Goal: Transaction & Acquisition: Purchase product/service

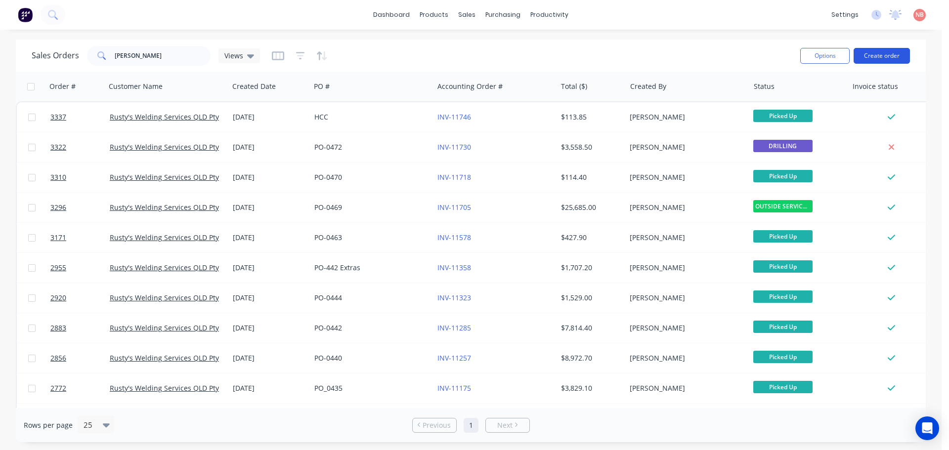
click at [862, 54] on button "Create order" at bounding box center [882, 56] width 56 height 16
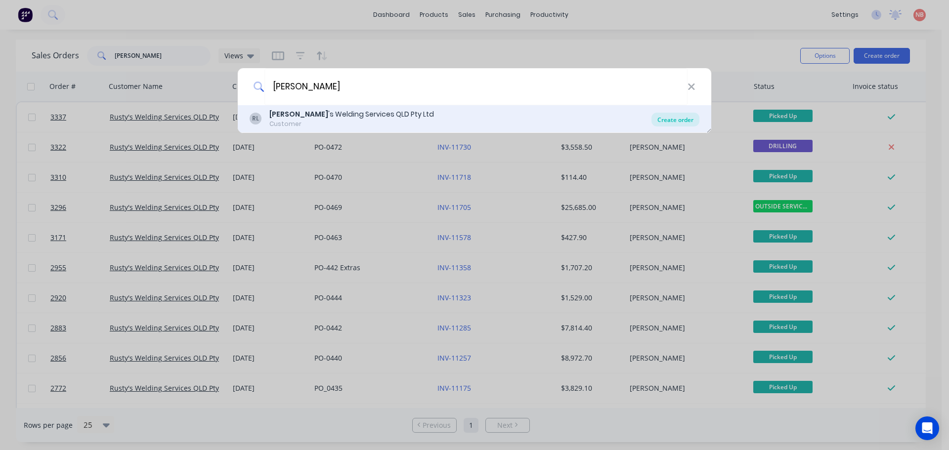
type input "[PERSON_NAME]"
click at [683, 122] on div "Create order" at bounding box center [676, 120] width 48 height 14
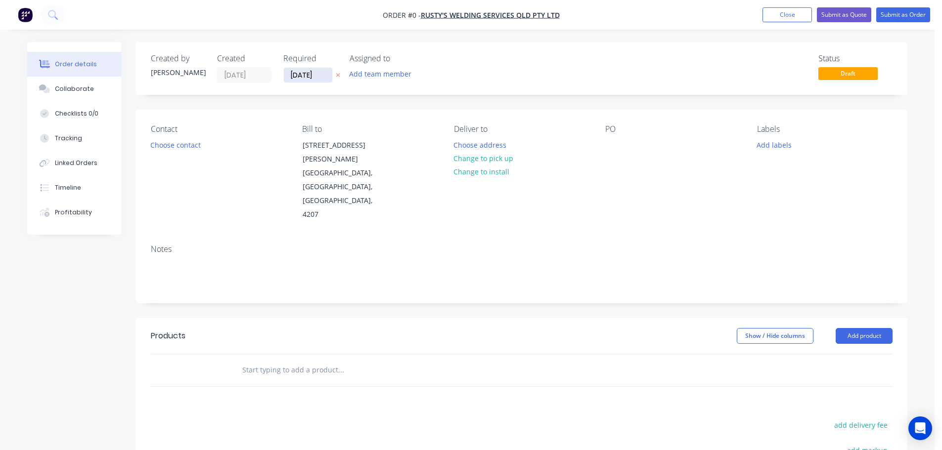
click at [296, 73] on input "[DATE]" at bounding box center [308, 75] width 48 height 15
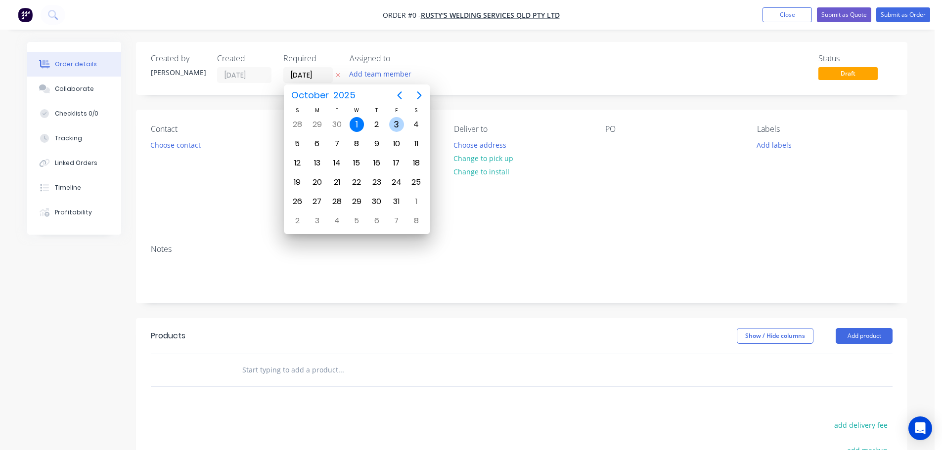
click at [395, 124] on div "3" at bounding box center [396, 124] width 15 height 15
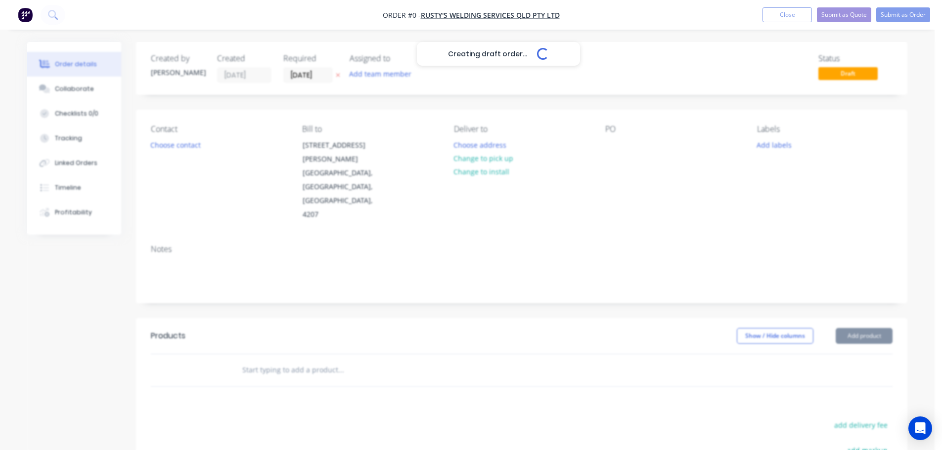
click at [387, 71] on button "Add team member" at bounding box center [380, 73] width 73 height 13
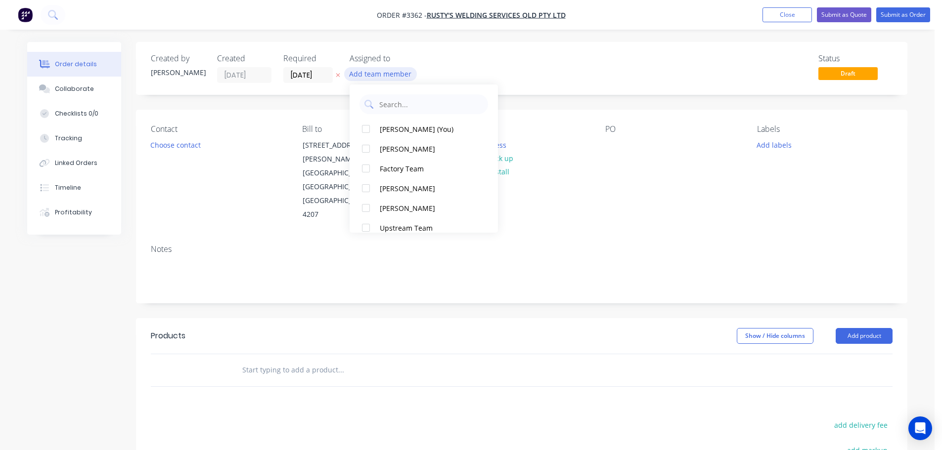
click at [387, 75] on button "Add team member" at bounding box center [380, 73] width 73 height 13
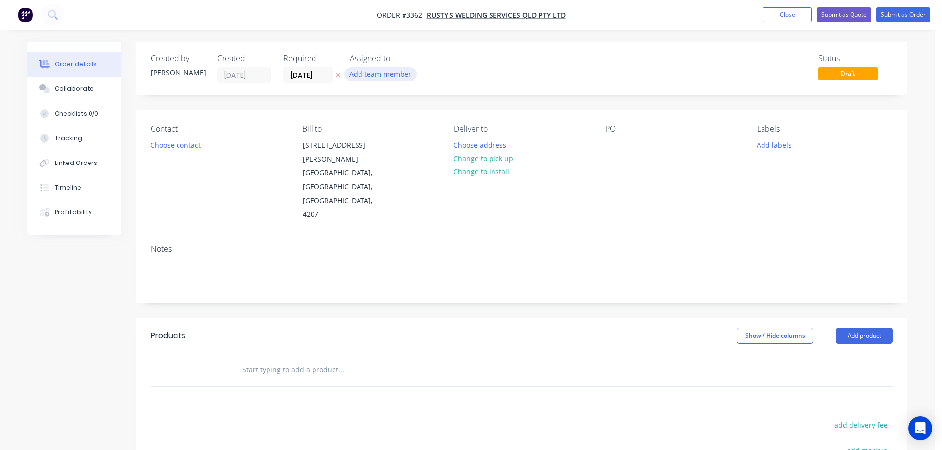
click at [393, 71] on button "Add team member" at bounding box center [380, 73] width 73 height 13
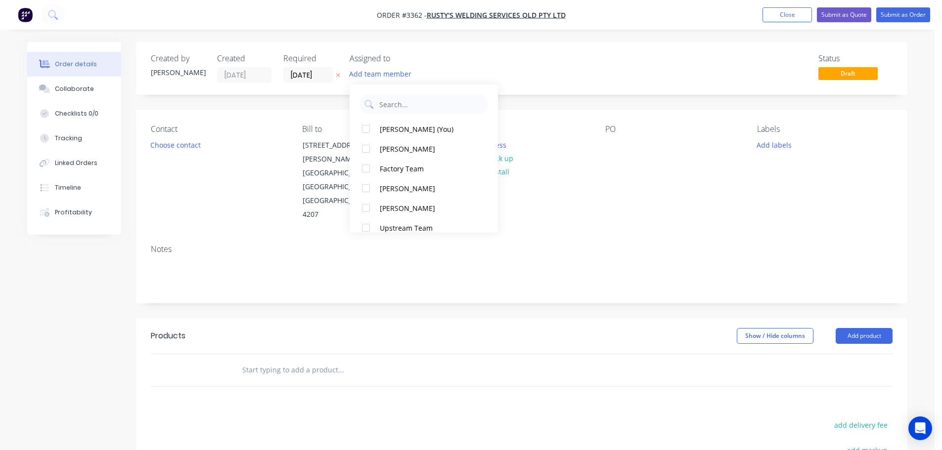
drag, startPoint x: 406, startPoint y: 122, endPoint x: 406, endPoint y: 116, distance: 6.4
click at [406, 116] on div "[PERSON_NAME] (You) [PERSON_NAME] Factory Team [PERSON_NAME] [PERSON_NAME] Upst…" at bounding box center [424, 159] width 148 height 148
click at [376, 123] on button "[PERSON_NAME] (You)" at bounding box center [424, 129] width 148 height 20
click at [282, 97] on div "Created by [PERSON_NAME] Created [DATE] Required [DATE] Assigned to NB Status D…" at bounding box center [521, 333] width 771 height 582
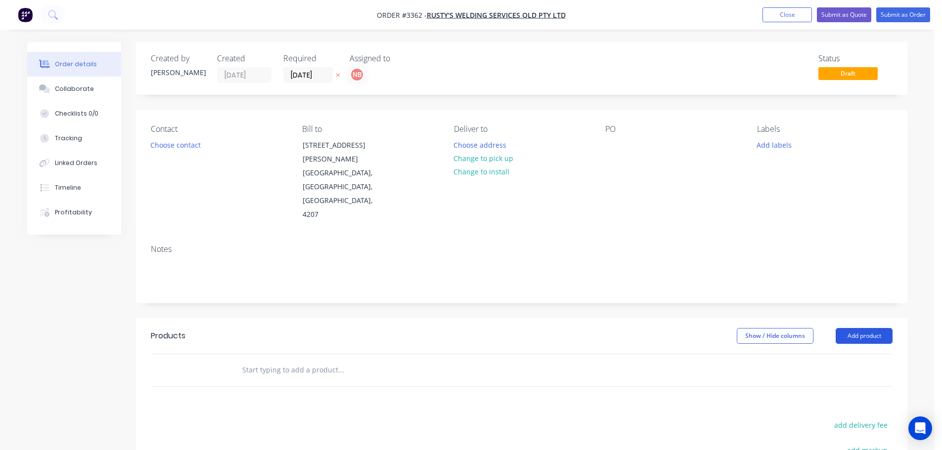
click at [847, 328] on button "Add product" at bounding box center [864, 336] width 57 height 16
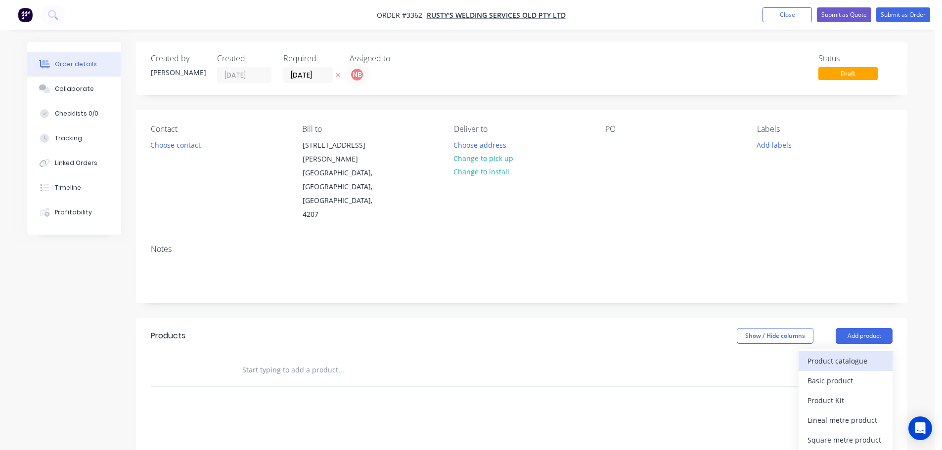
click at [840, 354] on div "Product catalogue" at bounding box center [845, 361] width 76 height 14
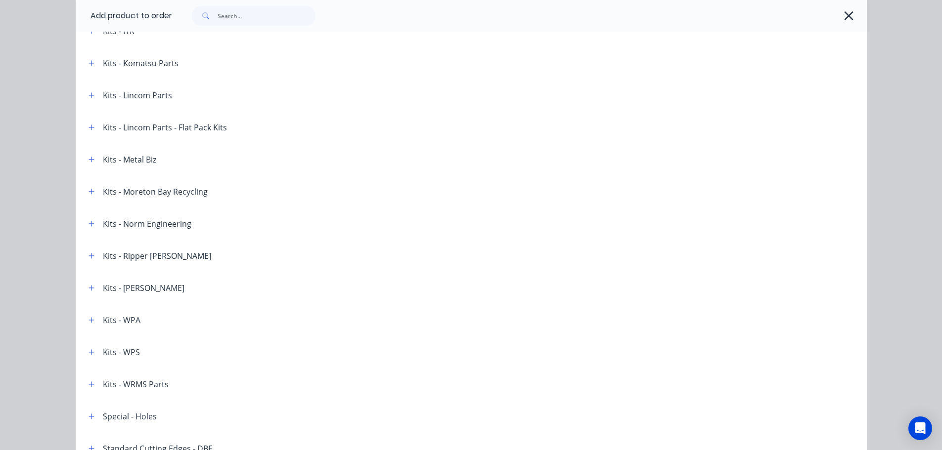
scroll to position [1437, 0]
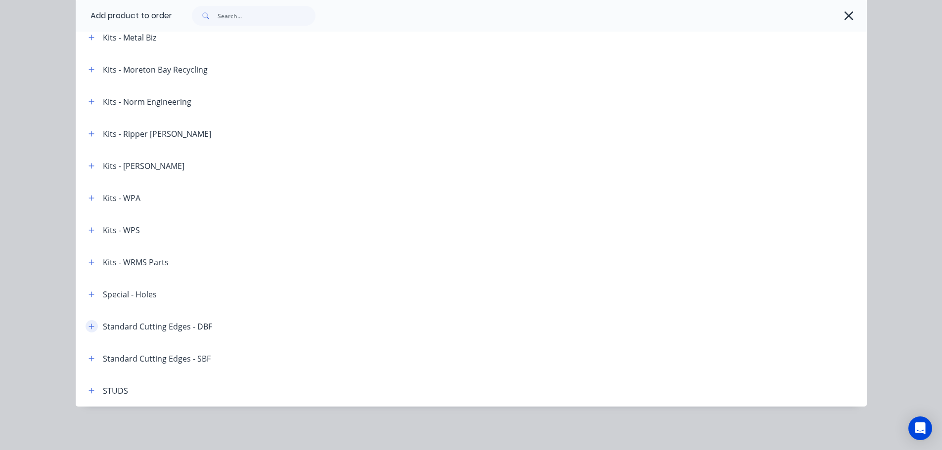
click at [90, 326] on button "button" at bounding box center [92, 326] width 12 height 12
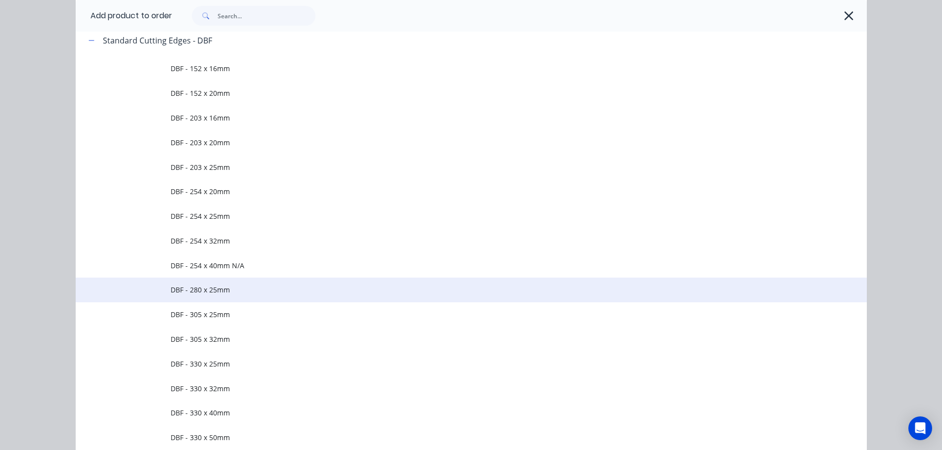
scroll to position [1733, 0]
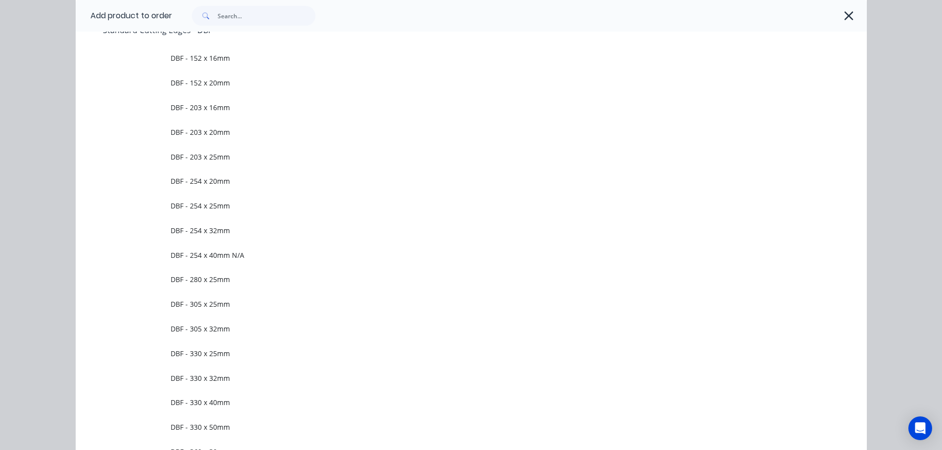
click at [222, 134] on span "DBF - 203 x 20mm" at bounding box center [449, 132] width 557 height 10
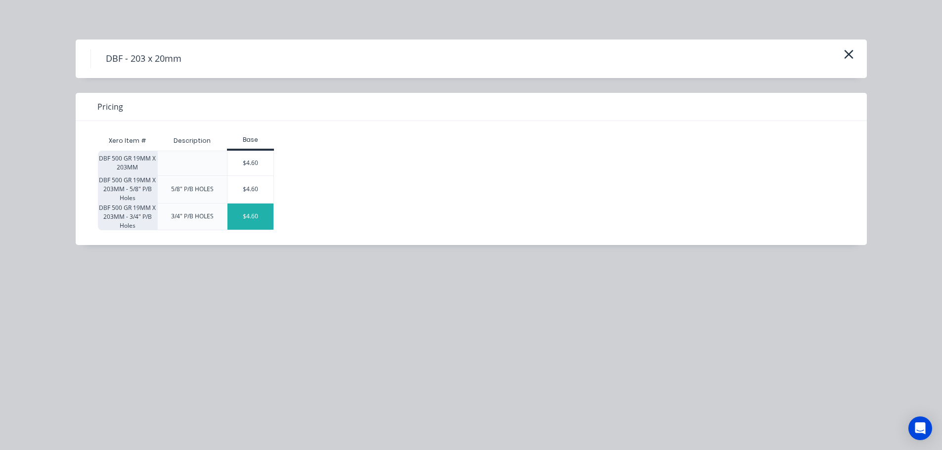
click at [251, 216] on div "$4.60" at bounding box center [250, 217] width 46 height 26
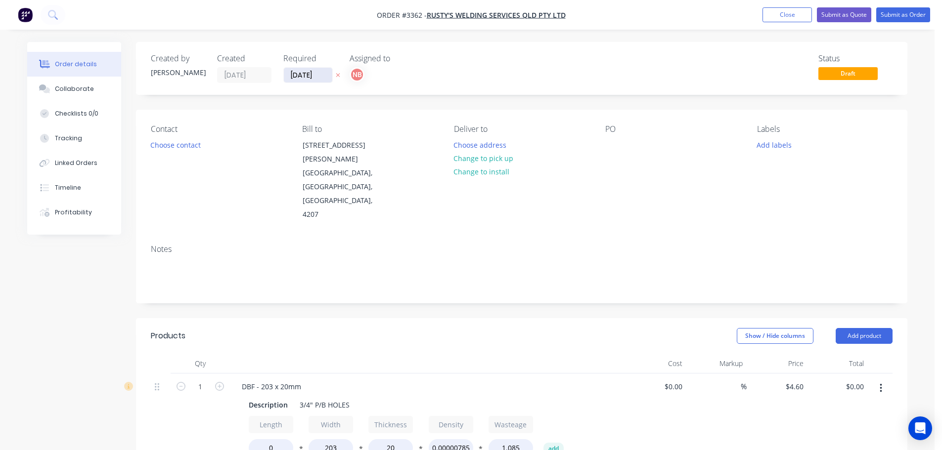
click at [293, 77] on input "[DATE]" at bounding box center [308, 75] width 48 height 15
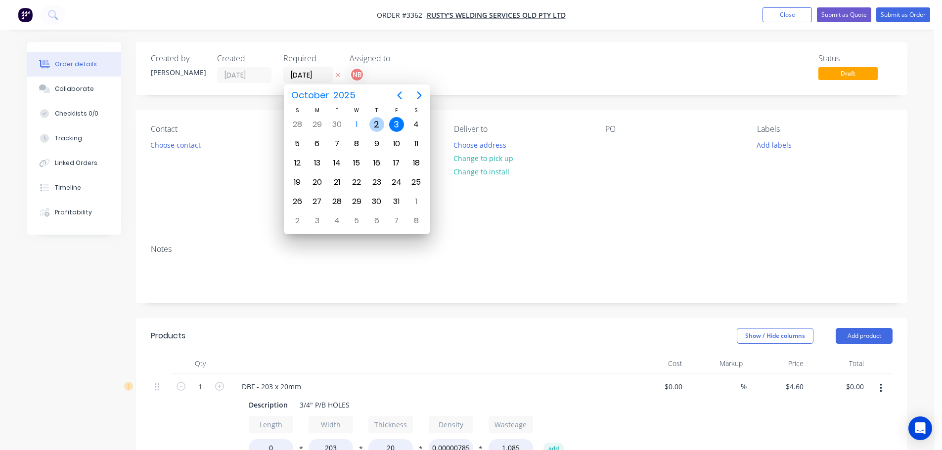
click at [371, 121] on div "2" at bounding box center [376, 124] width 15 height 15
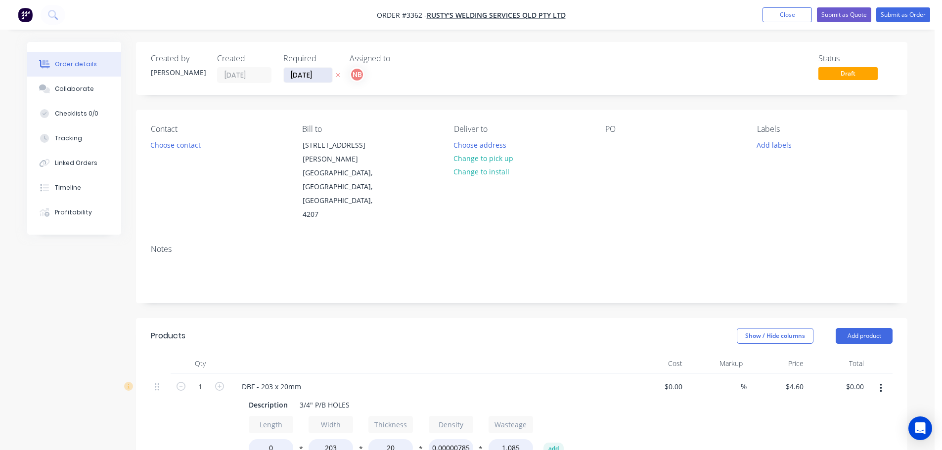
click at [310, 76] on input "[DATE]" at bounding box center [308, 75] width 48 height 15
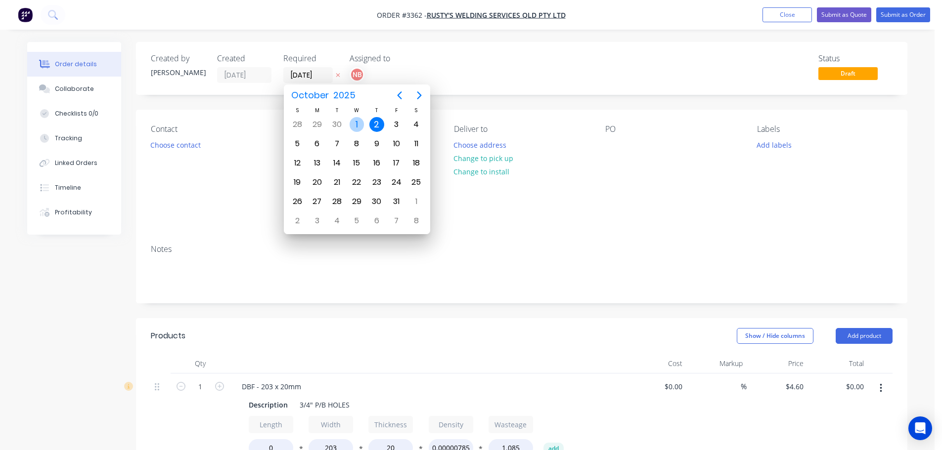
click at [358, 123] on div "1" at bounding box center [357, 124] width 15 height 15
type input "[DATE]"
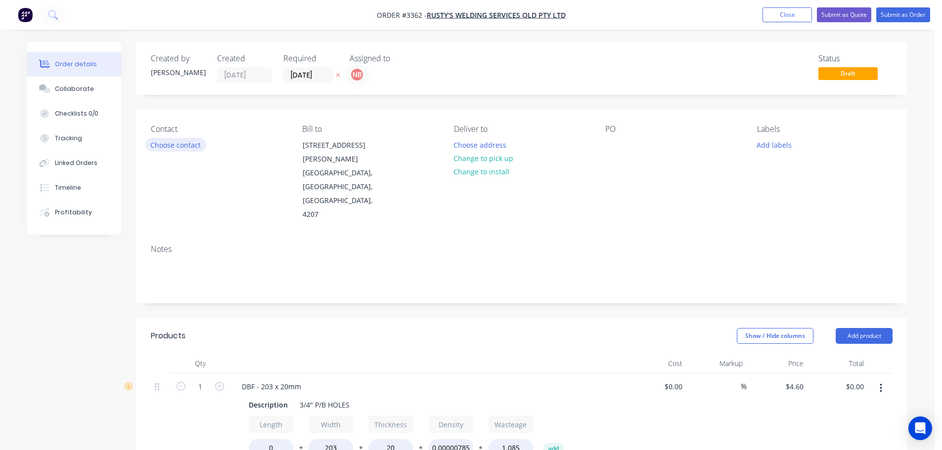
click at [196, 148] on button "Choose contact" at bounding box center [175, 144] width 61 height 13
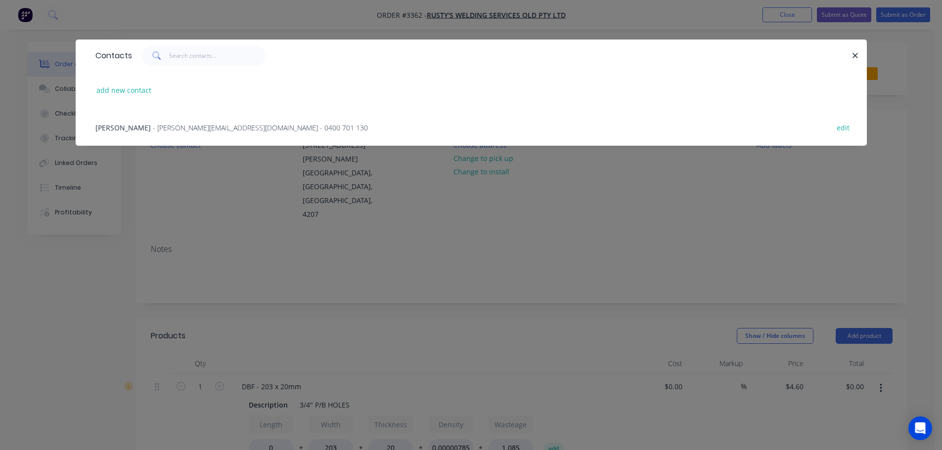
click at [153, 126] on span "- [PERSON_NAME][EMAIL_ADDRESS][DOMAIN_NAME] - 0400 701 130" at bounding box center [260, 127] width 215 height 9
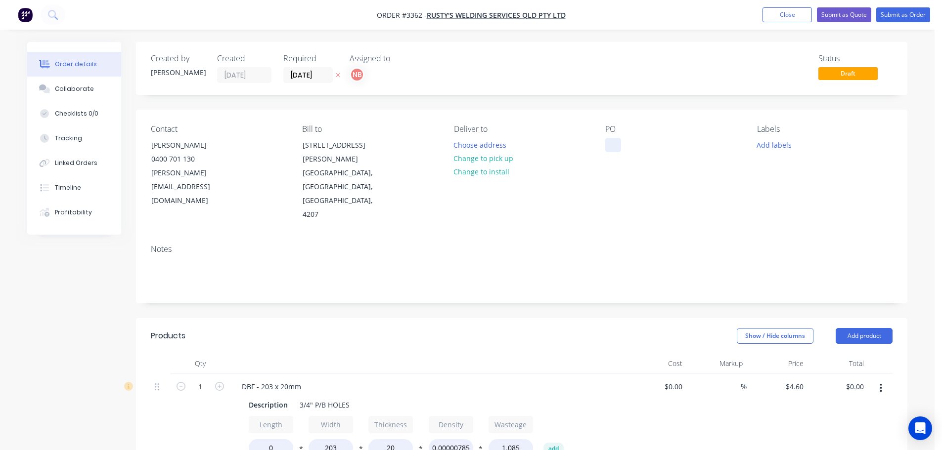
click at [613, 143] on div at bounding box center [613, 145] width 16 height 14
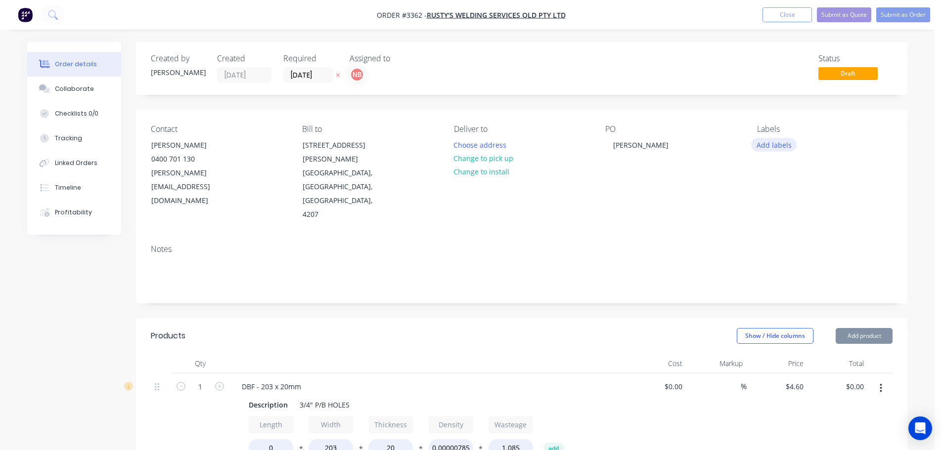
click at [774, 147] on button "Add labels" at bounding box center [773, 144] width 45 height 13
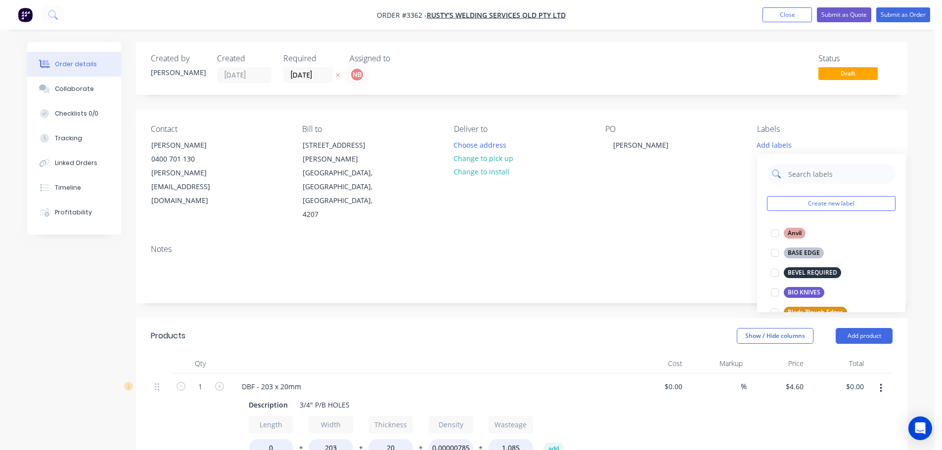
click at [797, 169] on input "text" at bounding box center [838, 174] width 103 height 20
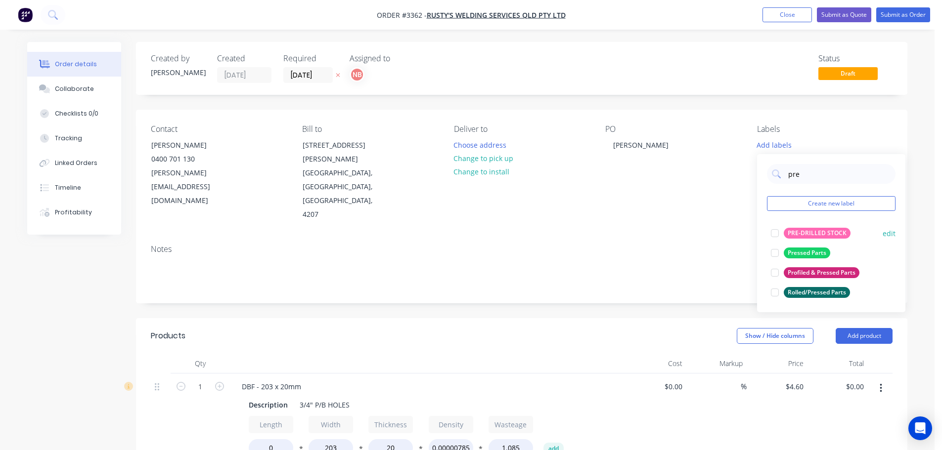
type input "pre"
click at [810, 231] on div "PRE-DRILLED STOCK" at bounding box center [817, 233] width 67 height 11
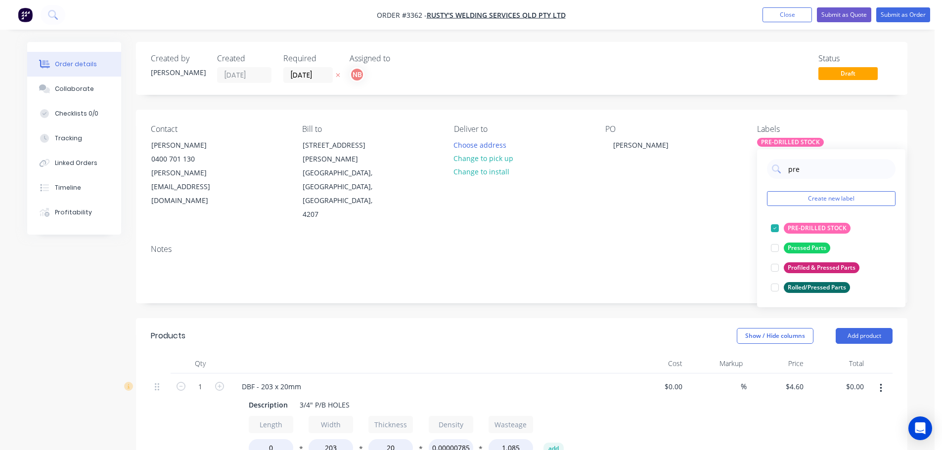
click at [612, 274] on div "Created by [PERSON_NAME] Created [DATE] Required [DATE] Assigned to NB Status D…" at bounding box center [521, 399] width 771 height 715
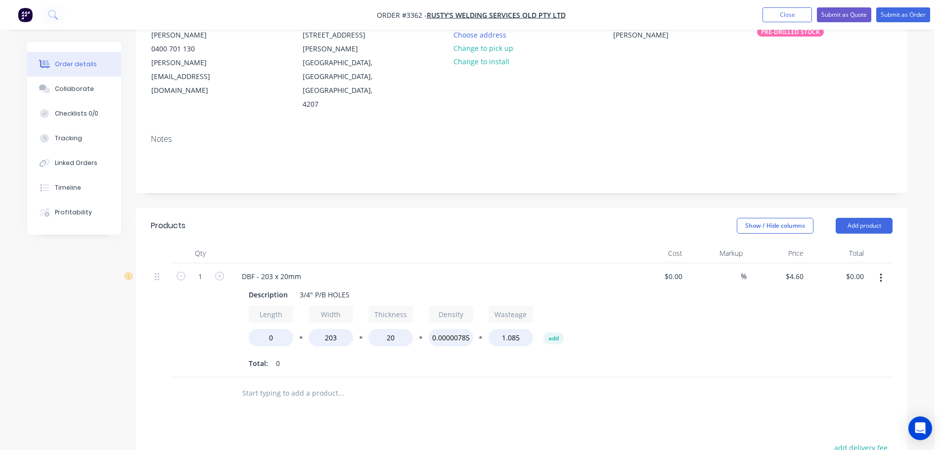
scroll to position [99, 0]
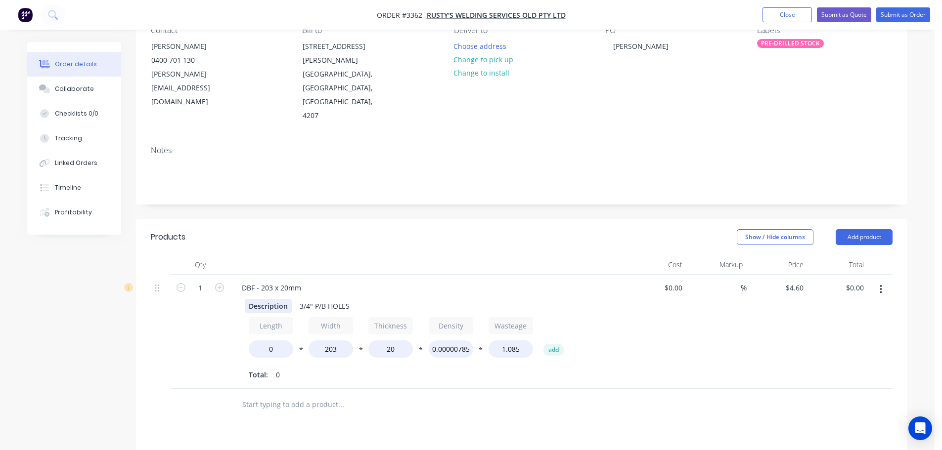
click at [254, 299] on div "Description" at bounding box center [268, 306] width 47 height 14
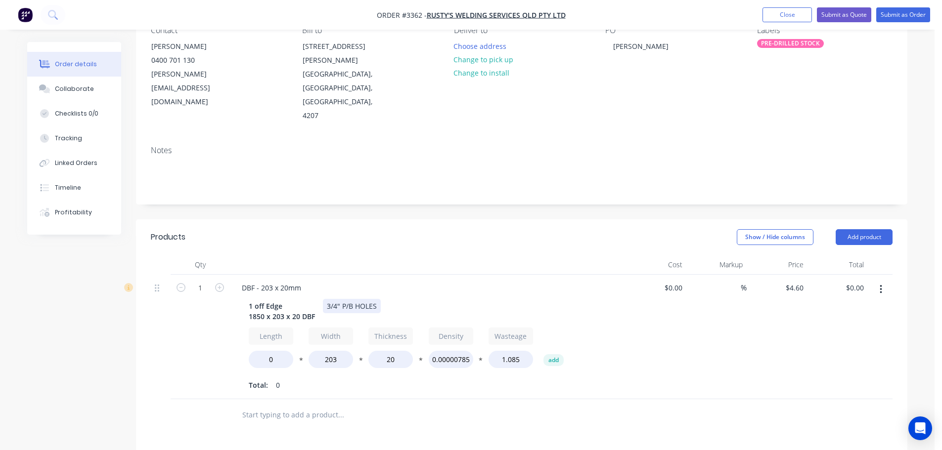
click at [324, 299] on div "3/4" P/B HOLES" at bounding box center [352, 306] width 58 height 14
click at [263, 351] on input "0" at bounding box center [271, 359] width 44 height 17
type input "1850"
type input "$294.40"
click at [334, 405] on input "text" at bounding box center [341, 415] width 198 height 20
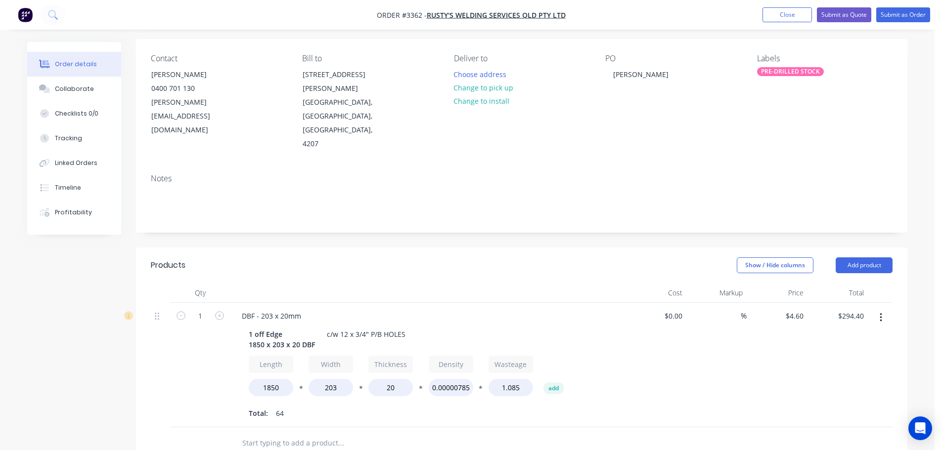
scroll to position [49, 0]
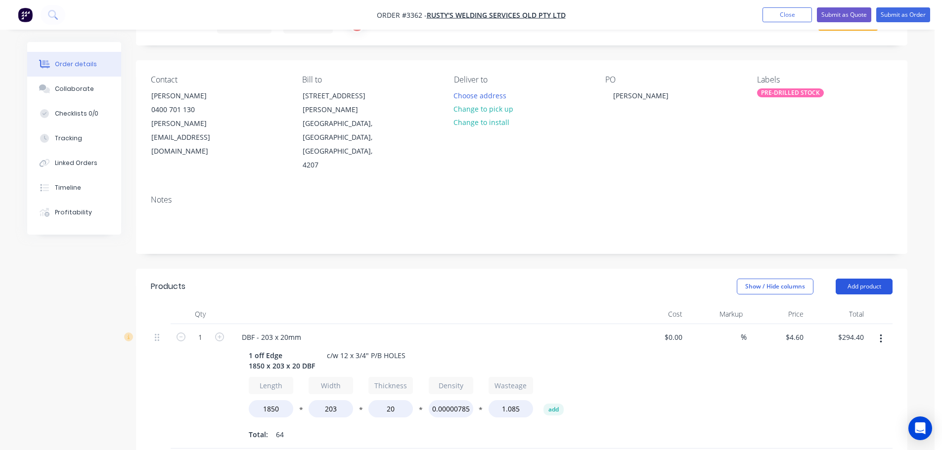
click at [860, 279] on button "Add product" at bounding box center [864, 287] width 57 height 16
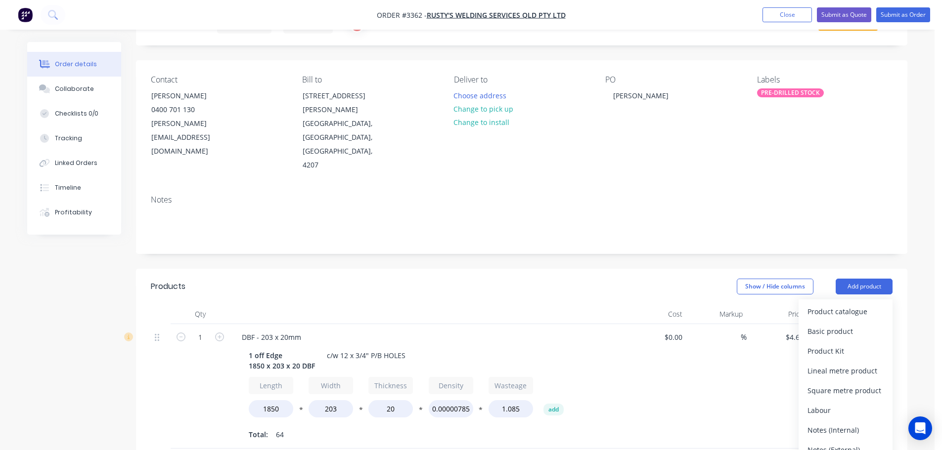
click at [852, 305] on div "Product catalogue" at bounding box center [845, 312] width 76 height 14
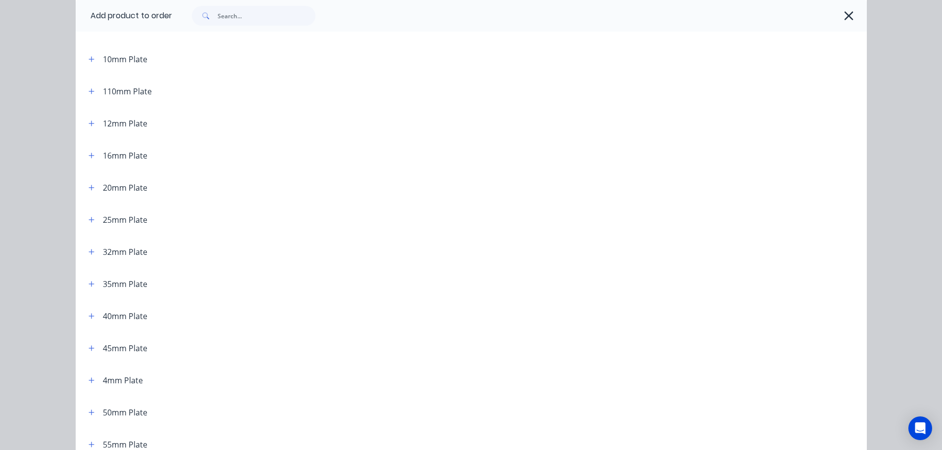
scroll to position [99, 0]
click at [89, 188] on icon "button" at bounding box center [92, 186] width 6 height 7
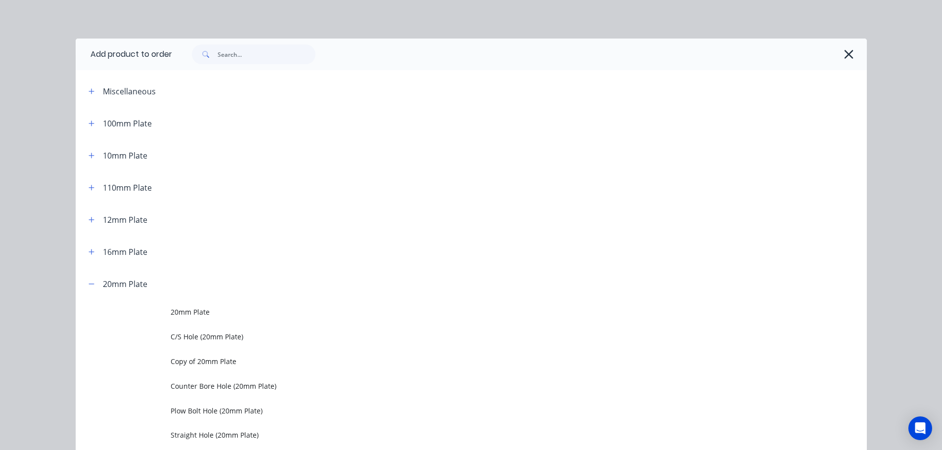
scroll to position [0, 0]
click at [852, 58] on button "button" at bounding box center [849, 55] width 16 height 16
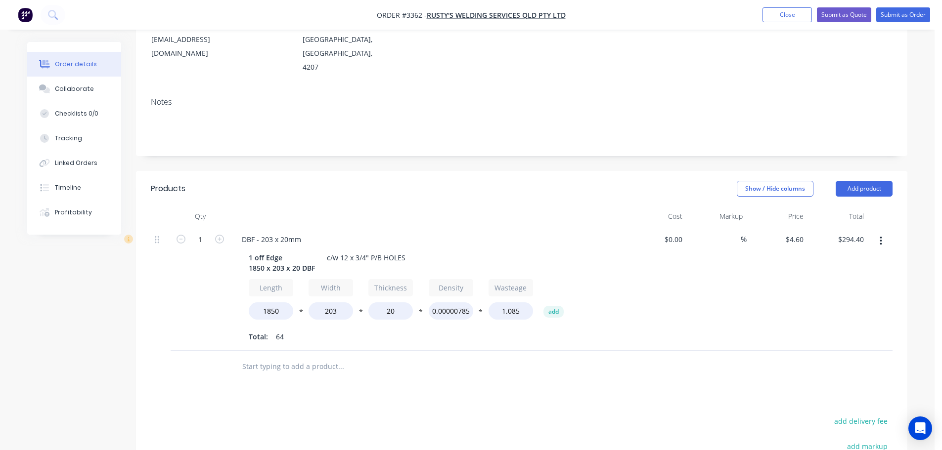
scroll to position [148, 0]
click at [857, 170] on header "Products Show / Hide columns Add product" at bounding box center [521, 188] width 771 height 36
click at [855, 180] on button "Add product" at bounding box center [864, 188] width 57 height 16
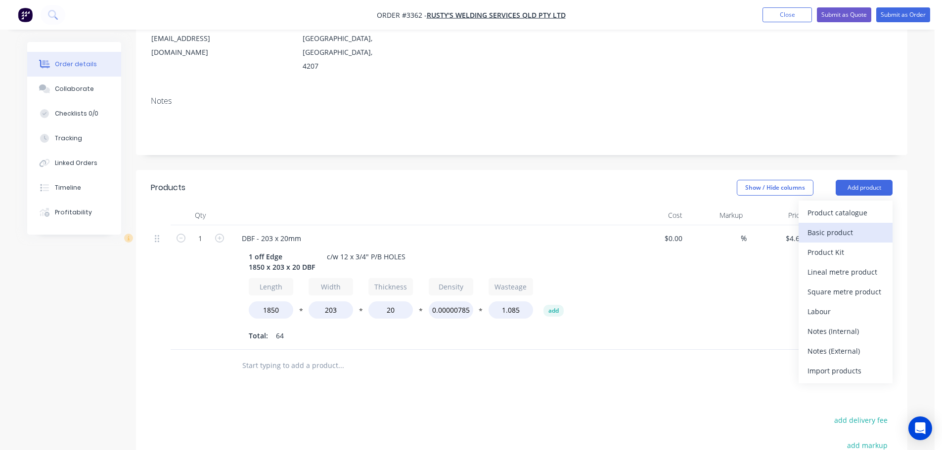
click at [824, 225] on div "Basic product" at bounding box center [845, 232] width 76 height 14
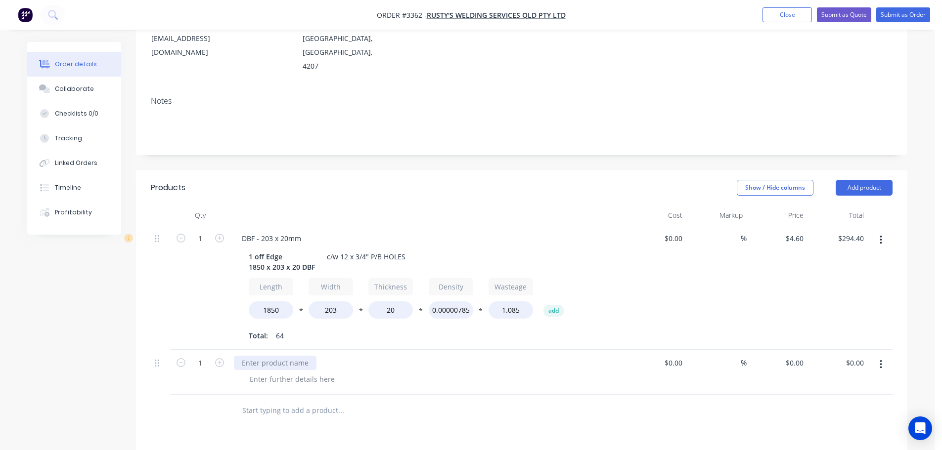
click at [270, 356] on div at bounding box center [275, 363] width 83 height 14
click at [205, 356] on input "1" at bounding box center [200, 363] width 26 height 15
type input "12"
drag, startPoint x: 209, startPoint y: 284, endPoint x: 217, endPoint y: 281, distance: 8.4
click at [209, 284] on div "1" at bounding box center [200, 287] width 59 height 125
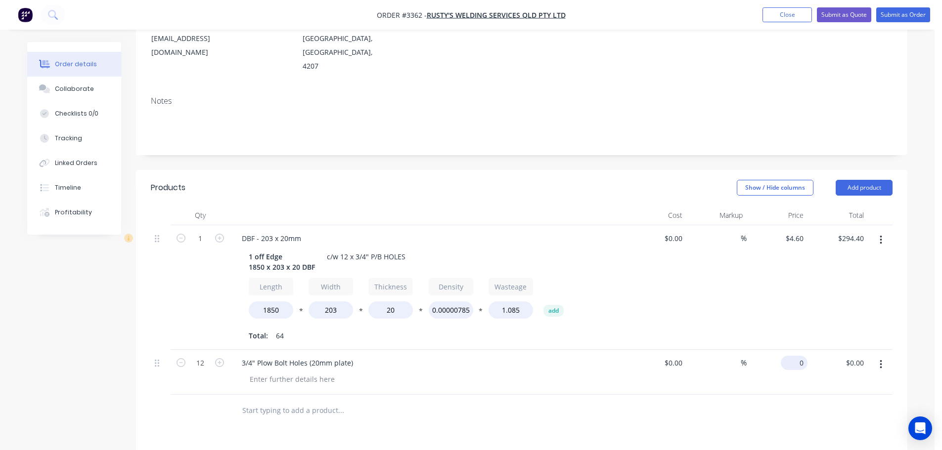
click at [800, 356] on input "0" at bounding box center [796, 363] width 23 height 14
type input "$28.46"
type input "$341.52"
click at [773, 395] on div at bounding box center [522, 411] width 742 height 32
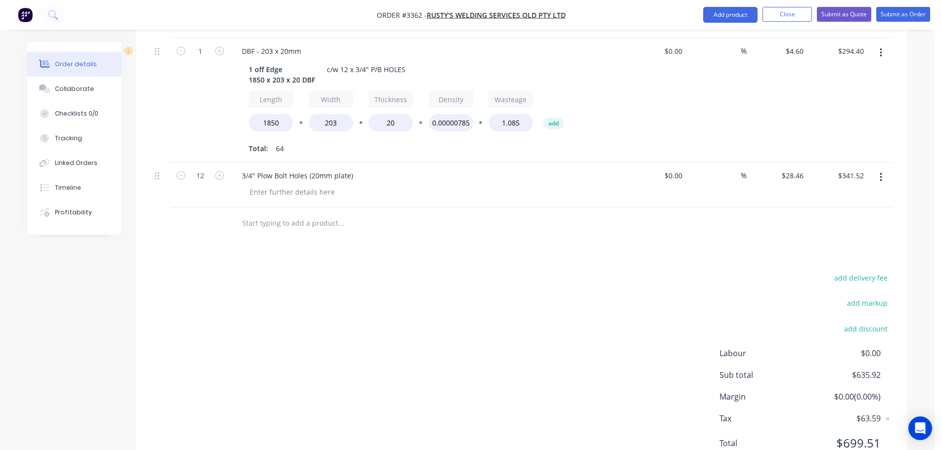
scroll to position [187, 0]
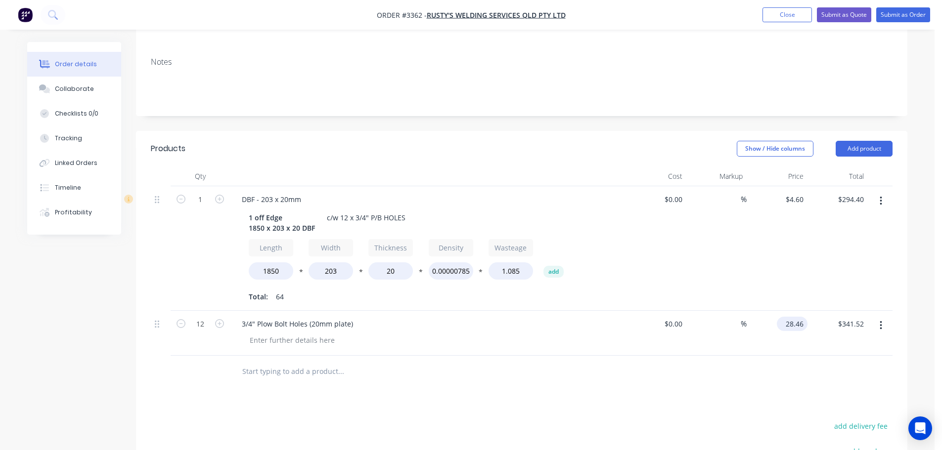
click at [793, 317] on input "28.46" at bounding box center [794, 324] width 27 height 14
type input "$28.46"
click at [881, 320] on icon "button" at bounding box center [881, 325] width 2 height 11
click at [815, 404] on div "Delete" at bounding box center [845, 411] width 76 height 14
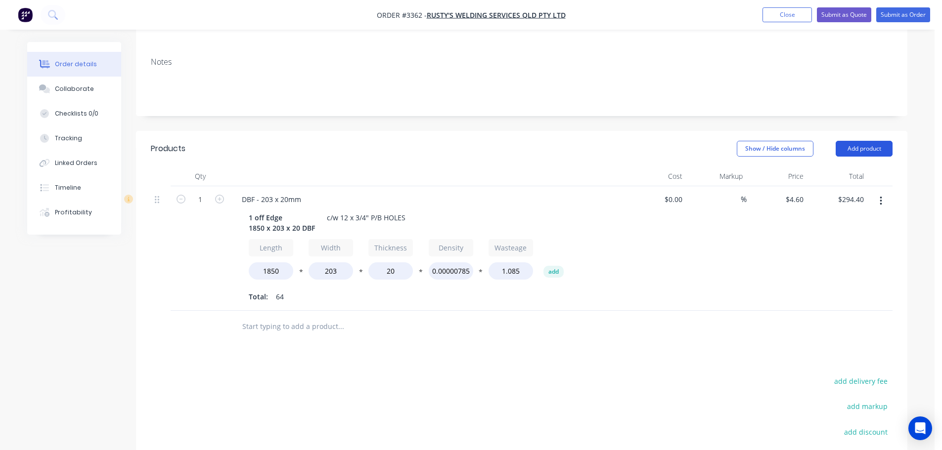
click at [855, 141] on button "Add product" at bounding box center [864, 149] width 57 height 16
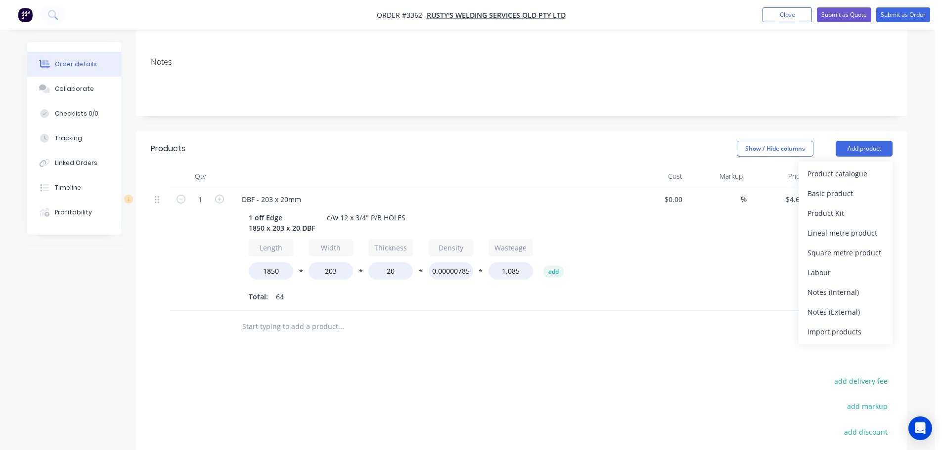
click at [838, 167] on div "Product catalogue" at bounding box center [845, 174] width 76 height 14
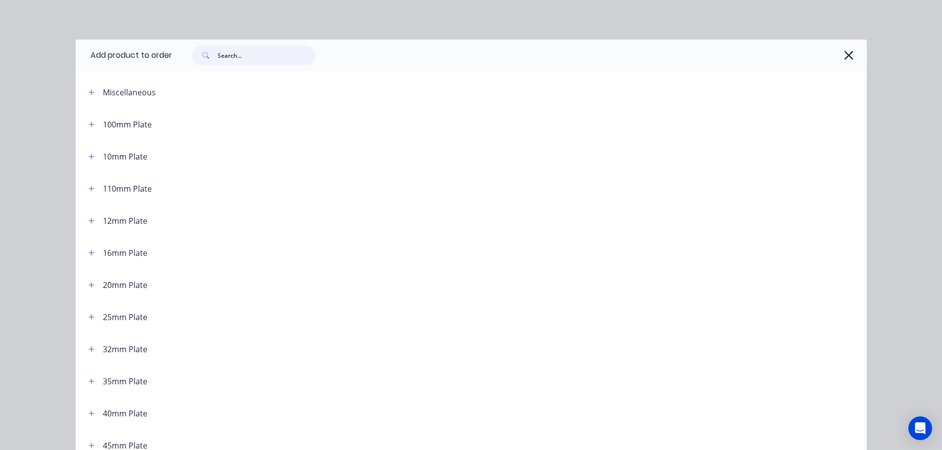
click at [280, 56] on input "text" at bounding box center [267, 55] width 98 height 20
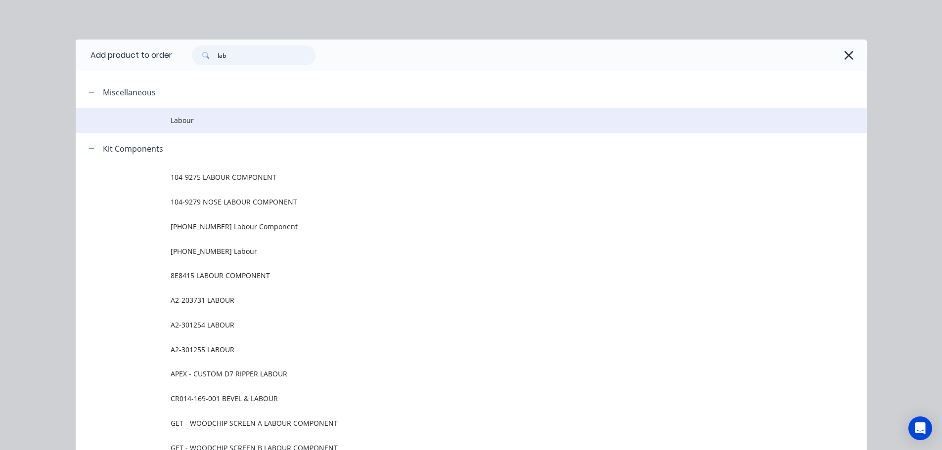
type input "lab"
click at [179, 112] on td "Labour" at bounding box center [519, 120] width 696 height 25
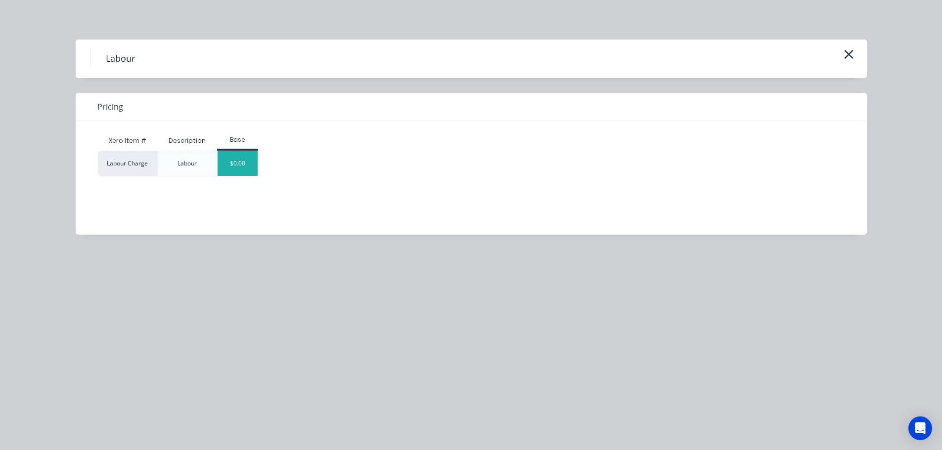
click at [240, 166] on div "$0.00" at bounding box center [238, 163] width 40 height 25
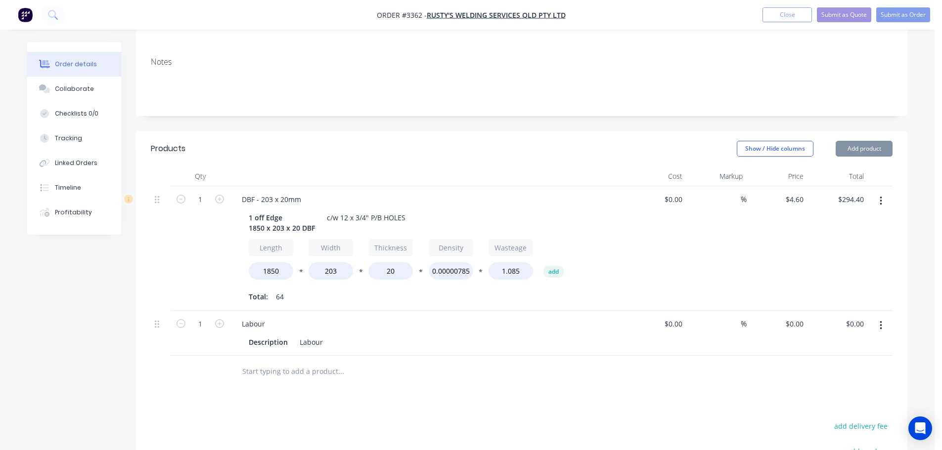
scroll to position [237, 0]
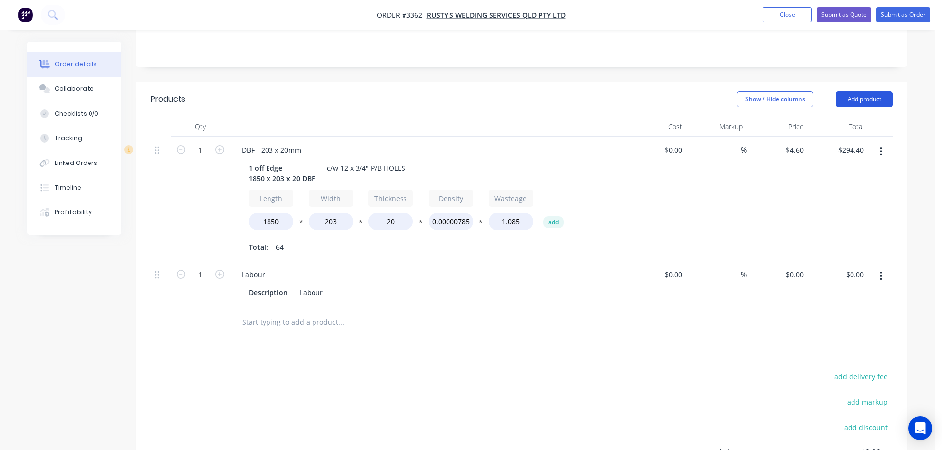
click at [843, 91] on button "Add product" at bounding box center [864, 99] width 57 height 16
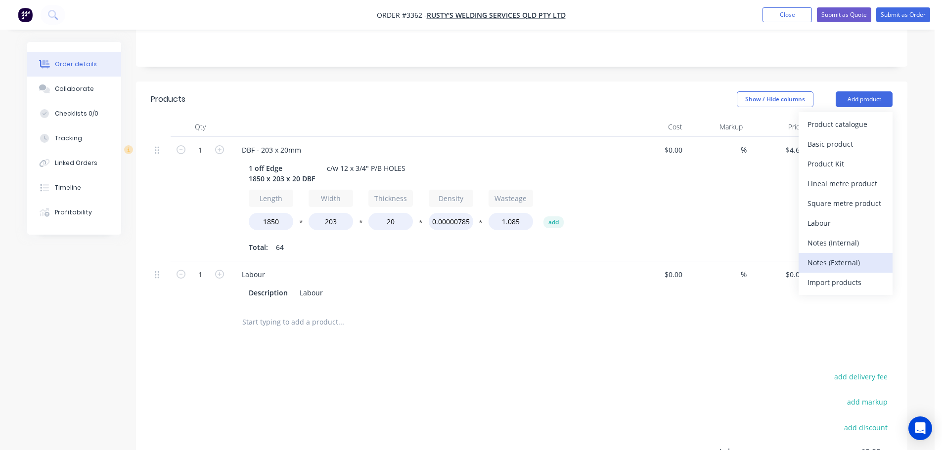
click at [827, 256] on div "Notes (External)" at bounding box center [845, 263] width 76 height 14
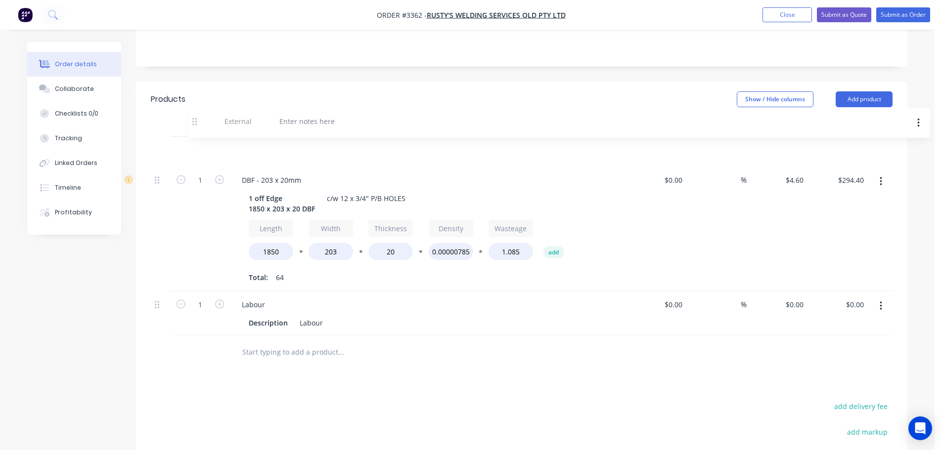
drag, startPoint x: 155, startPoint y: 279, endPoint x: 194, endPoint y: 120, distance: 164.4
click at [194, 137] on div "1 DBF - 203 x 20mm 1 off Edge 1850 x 203 x 20 DBF c/w 12 x 3/4" P/B HOLES Lengt…" at bounding box center [522, 237] width 742 height 200
click at [251, 143] on div at bounding box center [269, 150] width 71 height 14
click at [425, 91] on div "Show / Hide columns Add product" at bounding box center [601, 99] width 584 height 16
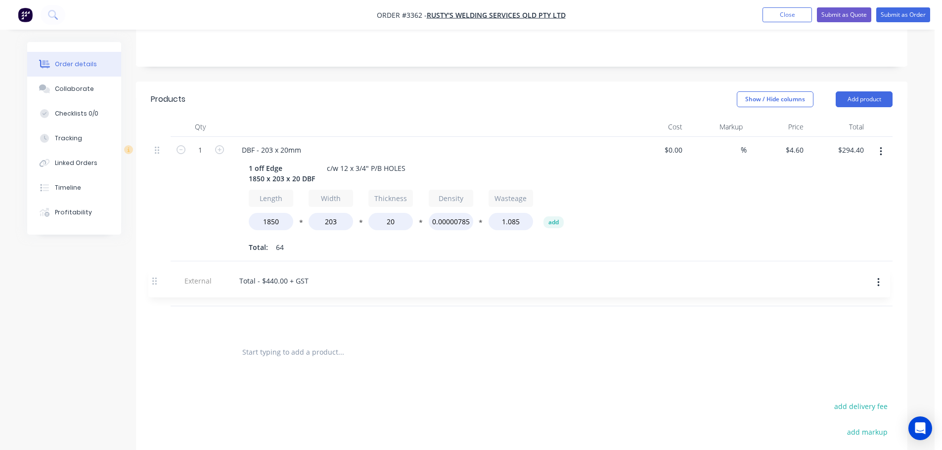
drag, startPoint x: 157, startPoint y: 110, endPoint x: 156, endPoint y: 286, distance: 176.5
click at [156, 286] on div "External Total - $440.00 + GST 1 DBF - 203 x 20mm 1 off Edge 1850 x 203 x 20 DB…" at bounding box center [522, 237] width 742 height 200
click at [798, 267] on input "0" at bounding box center [796, 274] width 23 height 14
drag, startPoint x: 789, startPoint y: 237, endPoint x: 781, endPoint y: 329, distance: 92.8
click at [782, 333] on div "Products Show / Hide columns Add product Qty Cost Markup Price Total 1 DBF - 20…" at bounding box center [521, 344] width 771 height 525
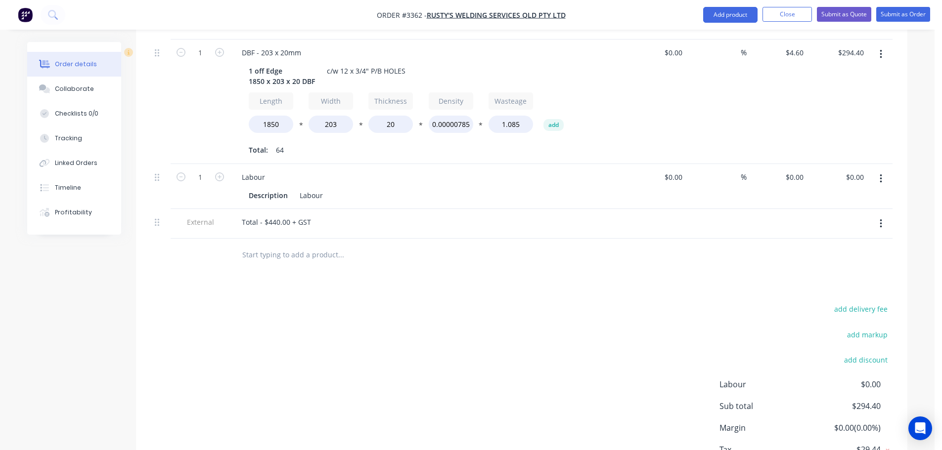
scroll to position [365, 0]
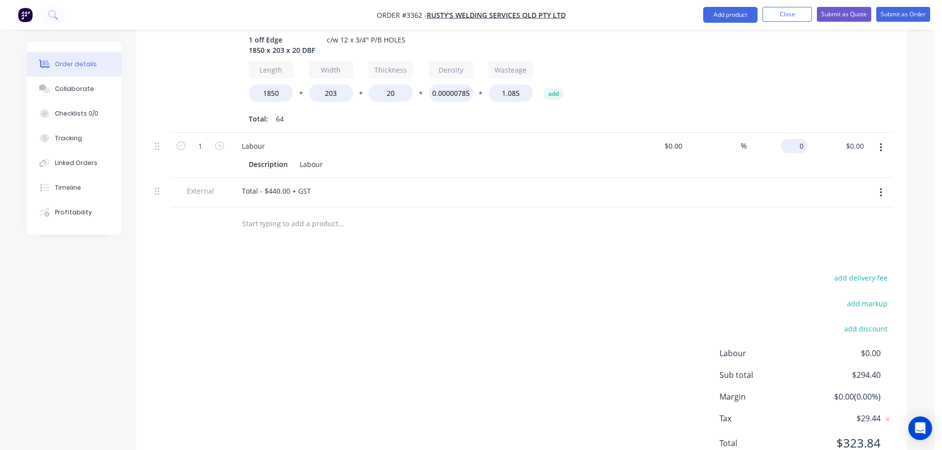
click at [794, 139] on div "0 $0.00" at bounding box center [794, 146] width 27 height 14
type input "$145.60"
click at [691, 271] on div "add delivery fee add markup add discount Labour $0.00 Sub total $294.40 Margin …" at bounding box center [522, 366] width 742 height 191
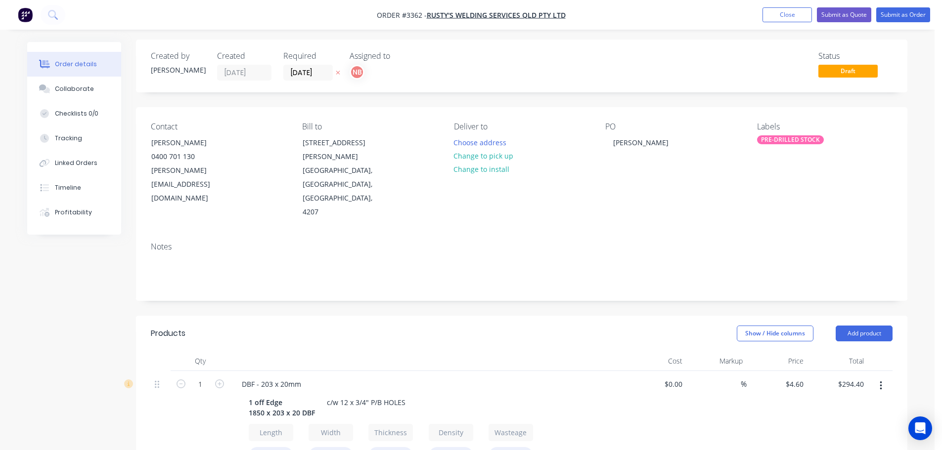
scroll to position [0, 0]
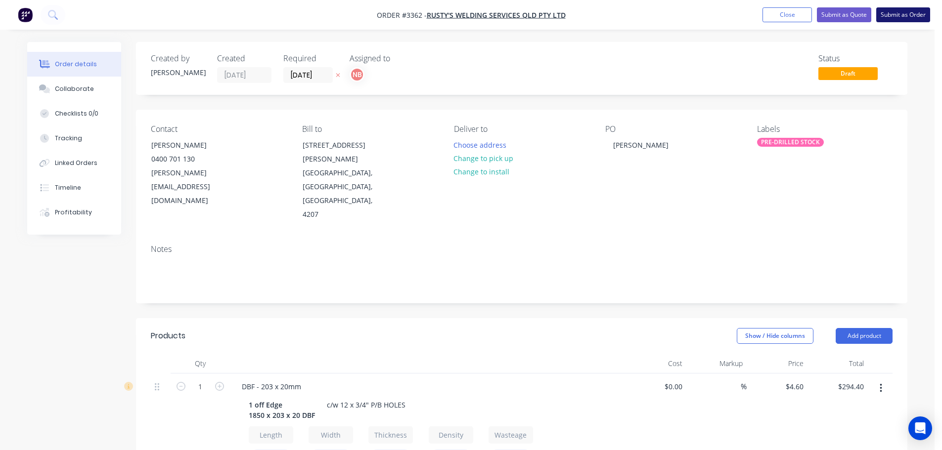
click at [880, 17] on button "Submit as Order" at bounding box center [903, 14] width 54 height 15
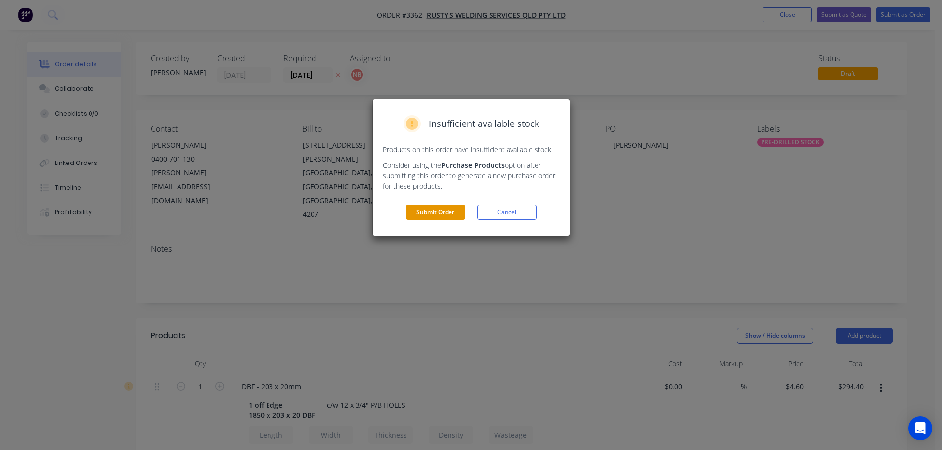
click at [431, 217] on button "Submit Order" at bounding box center [435, 212] width 59 height 15
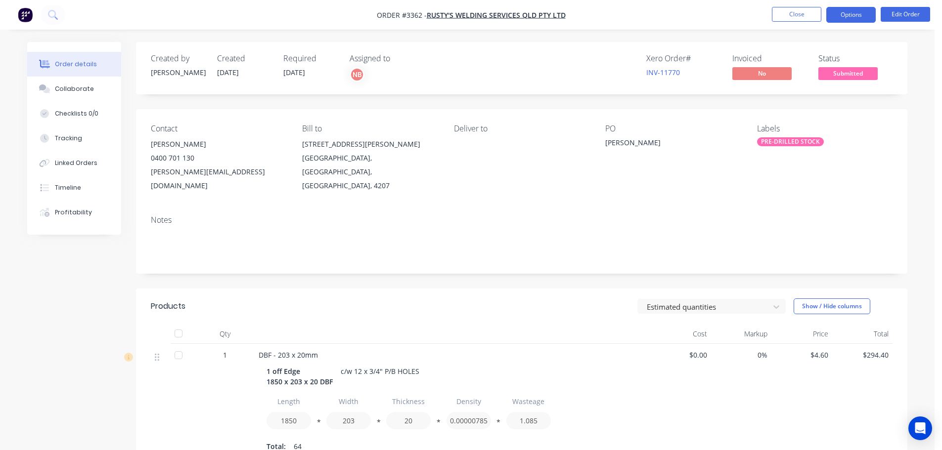
click at [849, 18] on button "Options" at bounding box center [850, 15] width 49 height 16
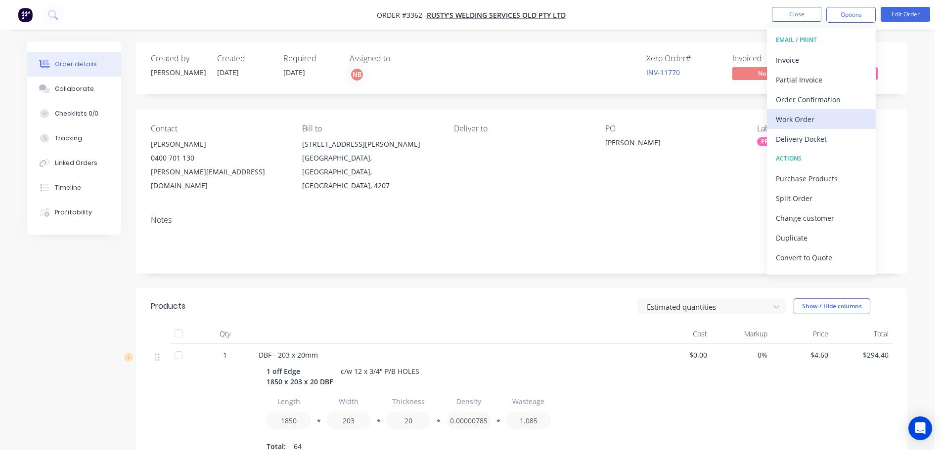
click at [808, 118] on div "Work Order" at bounding box center [821, 119] width 91 height 14
click at [808, 118] on div "Custom" at bounding box center [821, 119] width 91 height 14
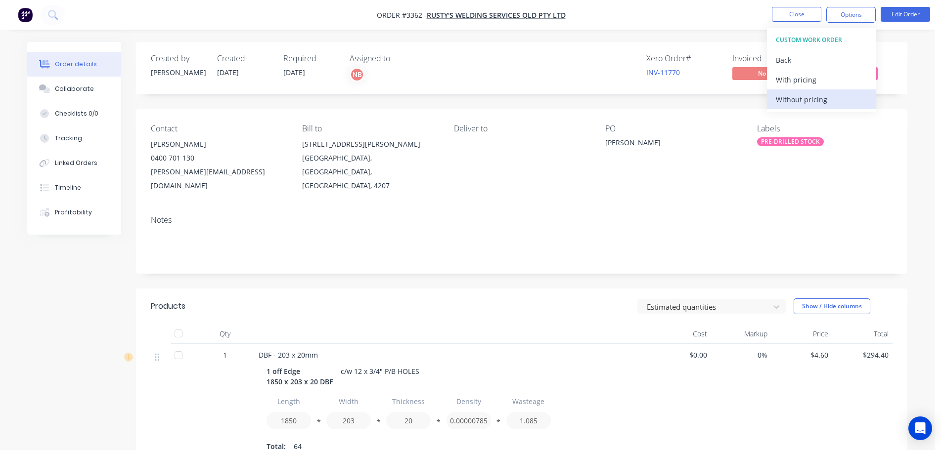
click at [806, 105] on div "Without pricing" at bounding box center [821, 99] width 91 height 14
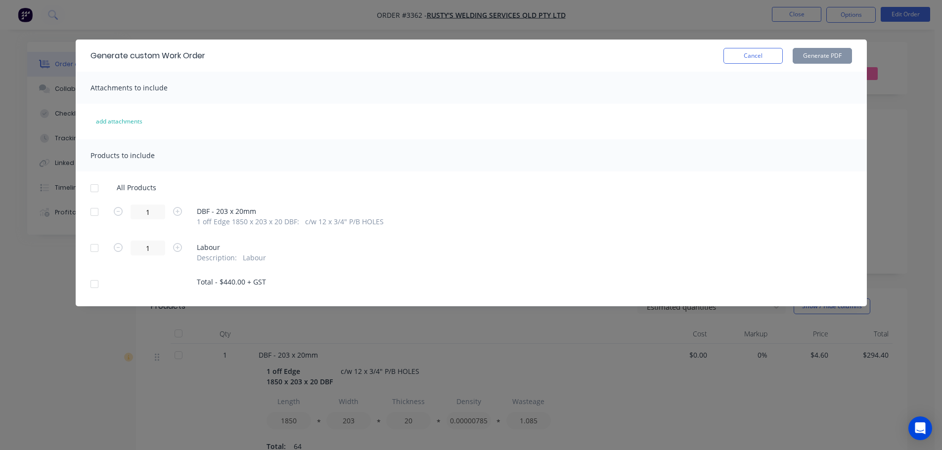
click at [94, 286] on div at bounding box center [95, 284] width 20 height 20
click at [93, 212] on div at bounding box center [95, 212] width 20 height 20
click at [837, 56] on button "Generate PDF" at bounding box center [822, 56] width 59 height 16
click at [761, 52] on button "Cancel" at bounding box center [752, 56] width 59 height 16
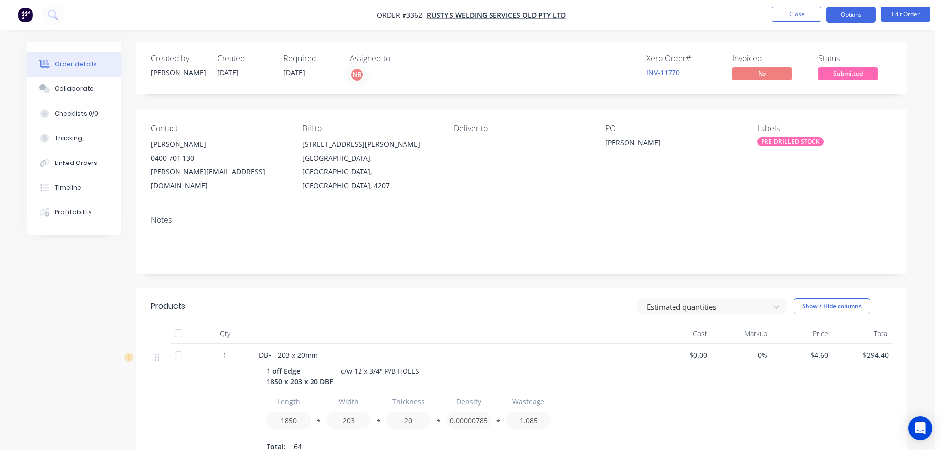
click at [843, 16] on button "Options" at bounding box center [850, 15] width 49 height 16
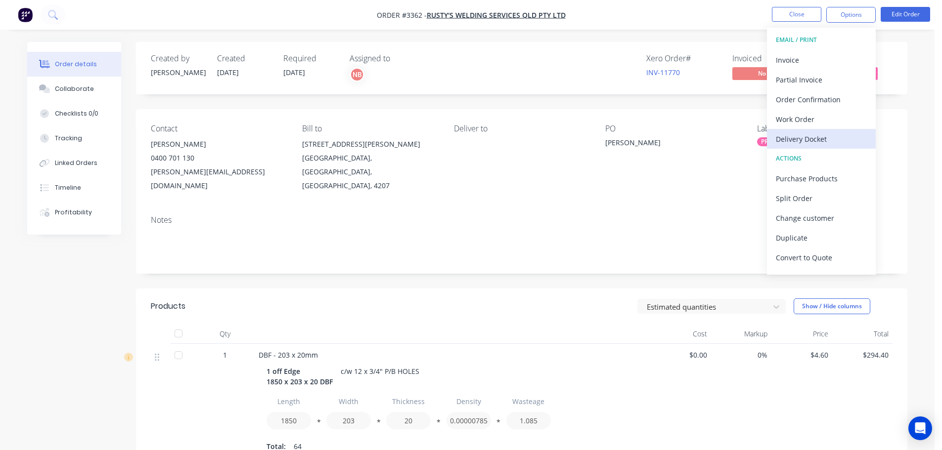
click at [810, 134] on div "Delivery Docket" at bounding box center [821, 139] width 91 height 14
click at [805, 123] on div "Custom" at bounding box center [821, 119] width 91 height 14
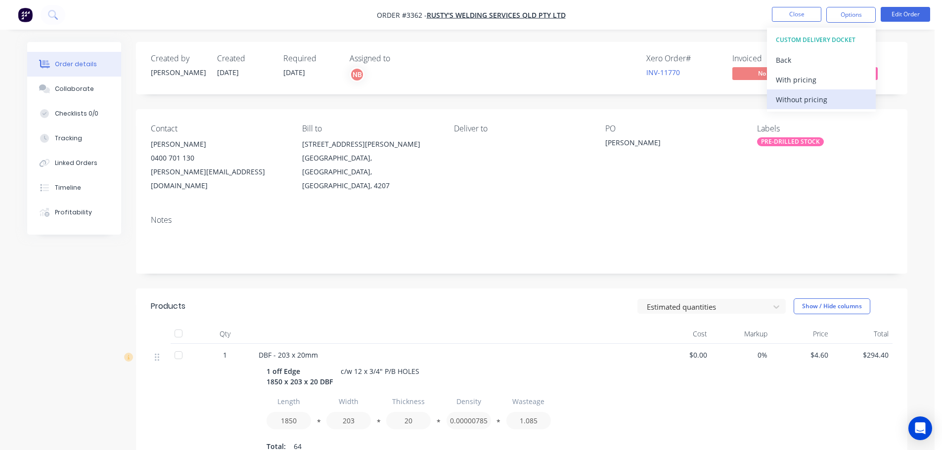
click at [800, 102] on div "Without pricing" at bounding box center [821, 99] width 91 height 14
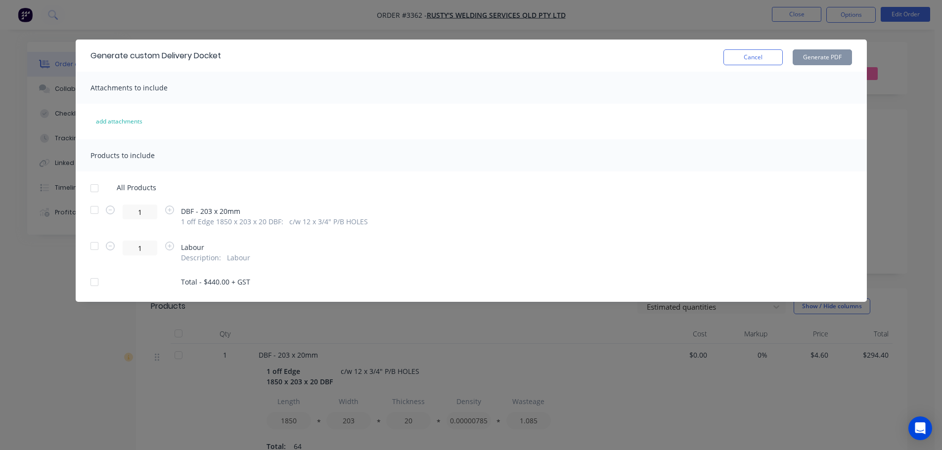
click at [96, 282] on div at bounding box center [95, 282] width 20 height 20
click at [93, 209] on div at bounding box center [95, 210] width 20 height 20
click at [833, 61] on button "Generate PDF" at bounding box center [822, 57] width 59 height 16
click at [744, 57] on button "Cancel" at bounding box center [752, 57] width 59 height 16
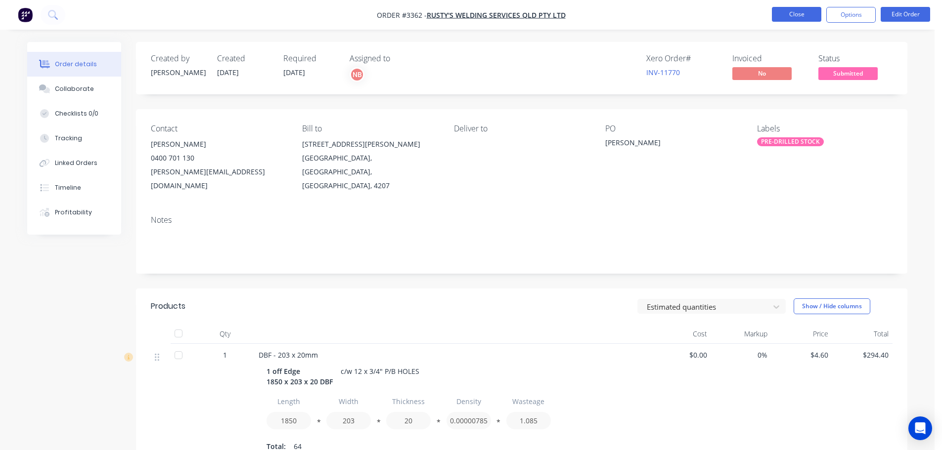
click at [784, 13] on button "Close" at bounding box center [796, 14] width 49 height 15
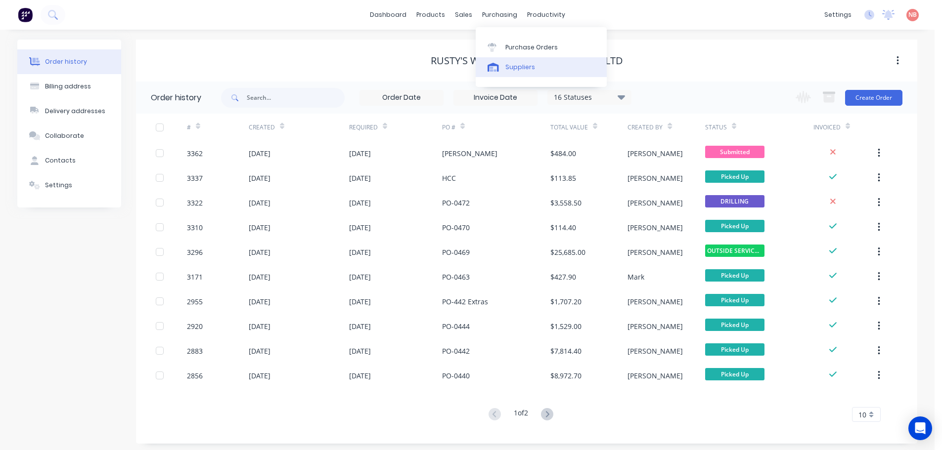
click at [509, 59] on link "Suppliers" at bounding box center [541, 67] width 131 height 20
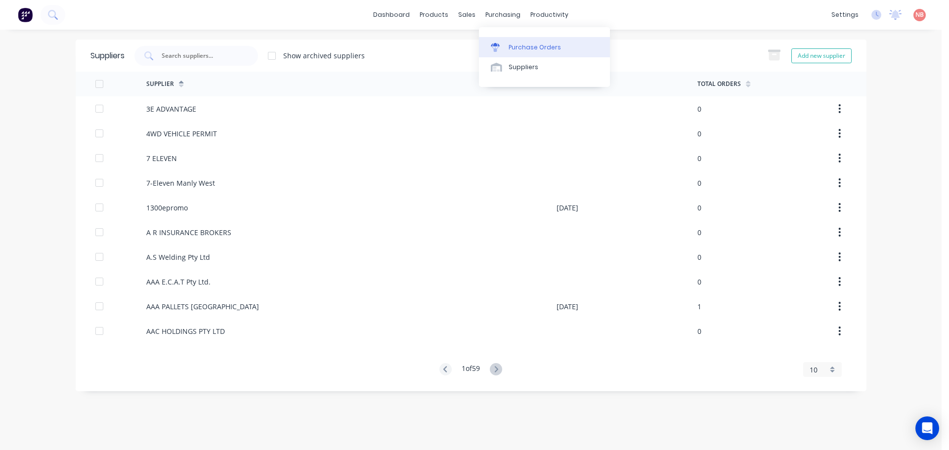
click at [507, 42] on link "Purchase Orders" at bounding box center [544, 47] width 131 height 20
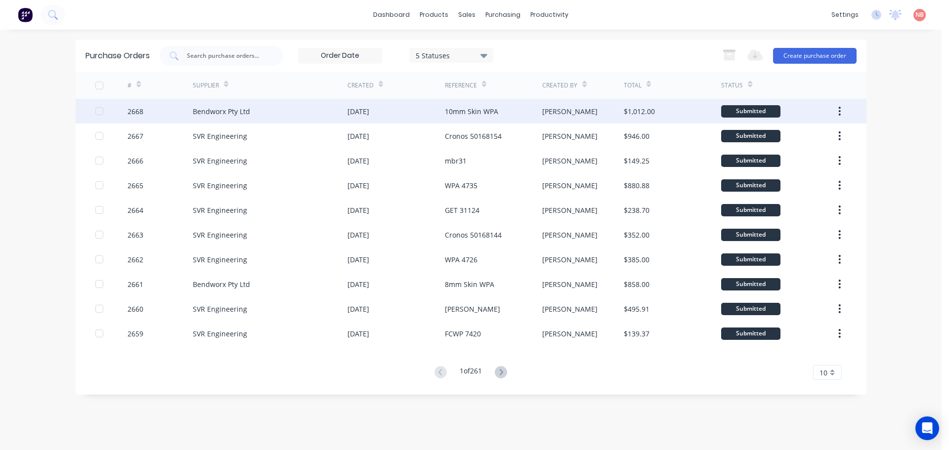
click at [493, 111] on div "10mm Skin WPA" at bounding box center [471, 111] width 53 height 10
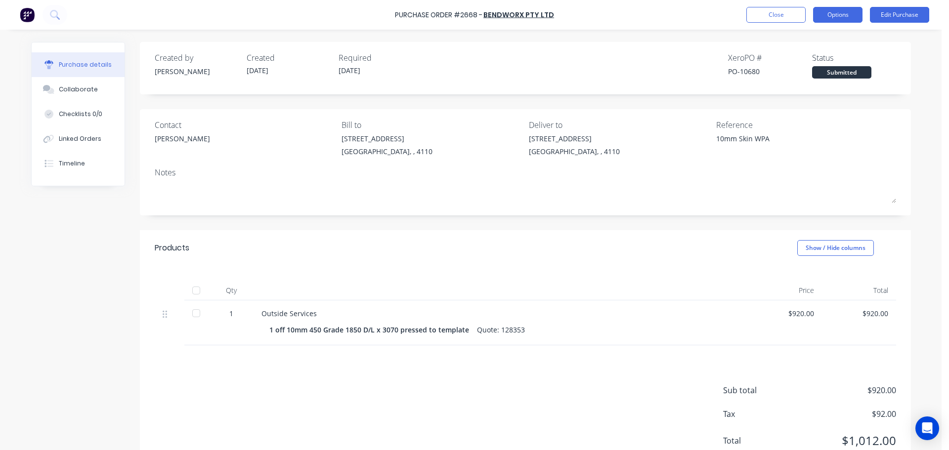
click at [821, 13] on button "Options" at bounding box center [837, 15] width 49 height 16
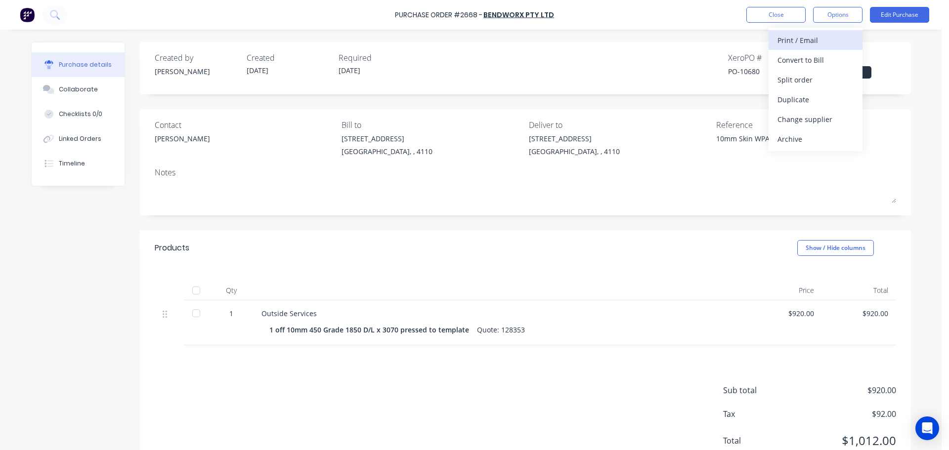
click at [800, 48] on button "Print / Email" at bounding box center [816, 40] width 94 height 20
click at [803, 53] on div "With pricing" at bounding box center [816, 60] width 76 height 14
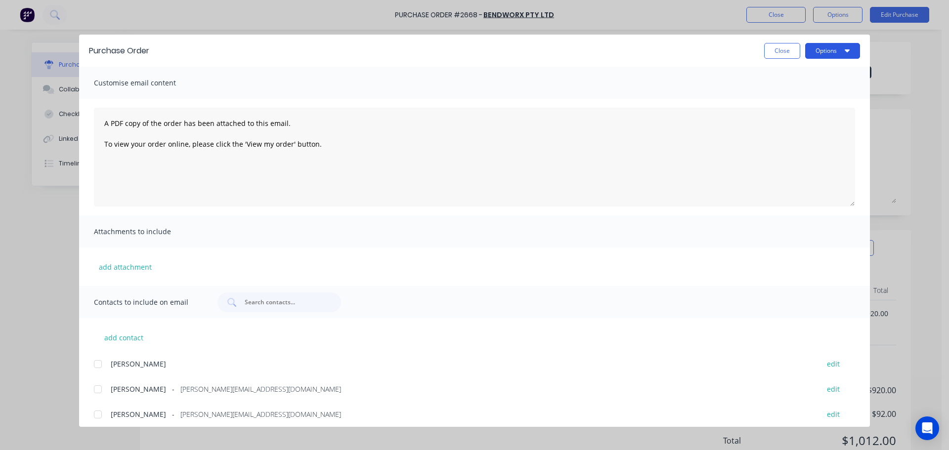
click at [826, 51] on button "Options" at bounding box center [832, 51] width 55 height 16
click at [487, 83] on div "Customise email content" at bounding box center [474, 83] width 791 height 32
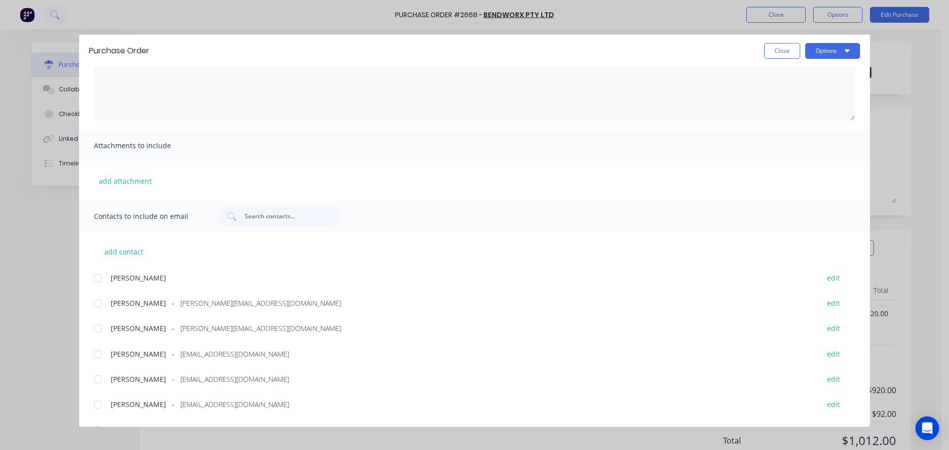
scroll to position [108, 0]
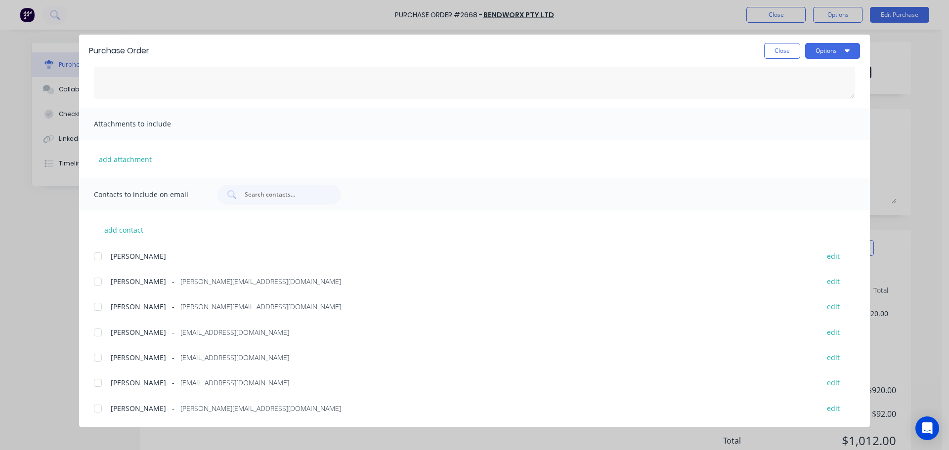
click at [99, 383] on div at bounding box center [98, 383] width 20 height 20
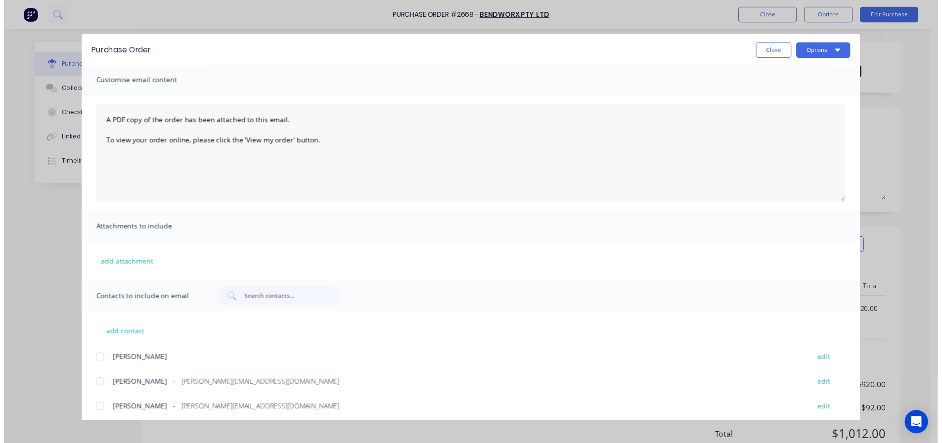
scroll to position [0, 0]
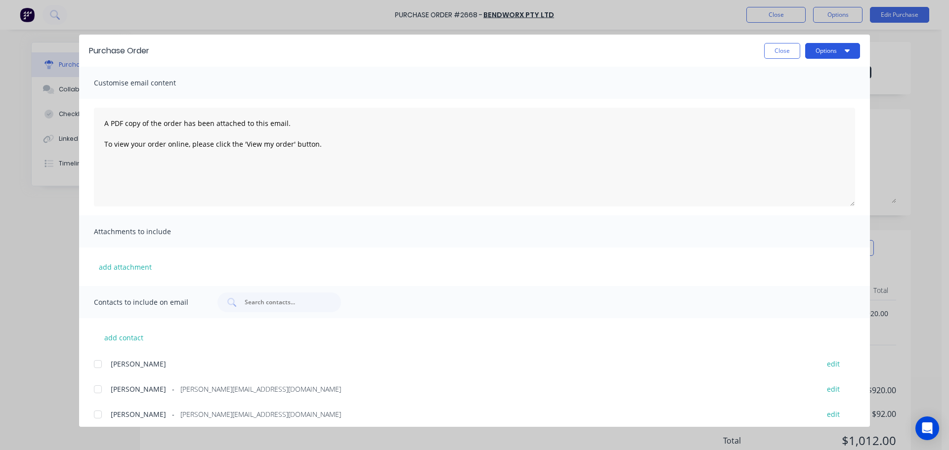
click at [839, 49] on button "Options" at bounding box center [832, 51] width 55 height 16
click at [817, 109] on div "Email" at bounding box center [813, 115] width 76 height 14
click at [782, 50] on button "Close" at bounding box center [782, 51] width 36 height 16
type textarea "x"
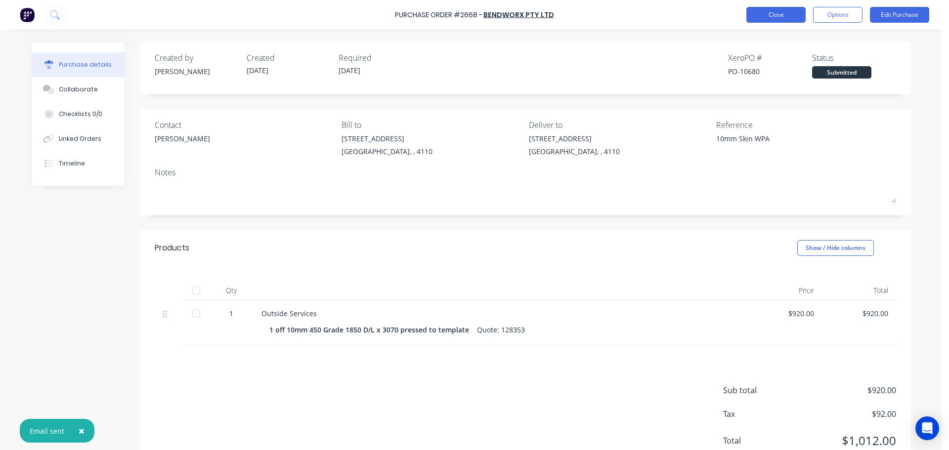
click at [781, 17] on button "Close" at bounding box center [776, 15] width 59 height 16
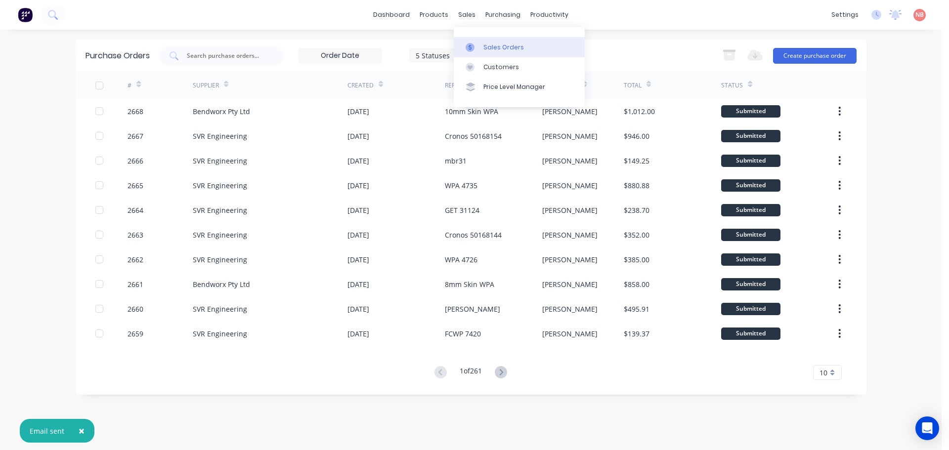
click at [481, 51] on link "Sales Orders" at bounding box center [519, 47] width 131 height 20
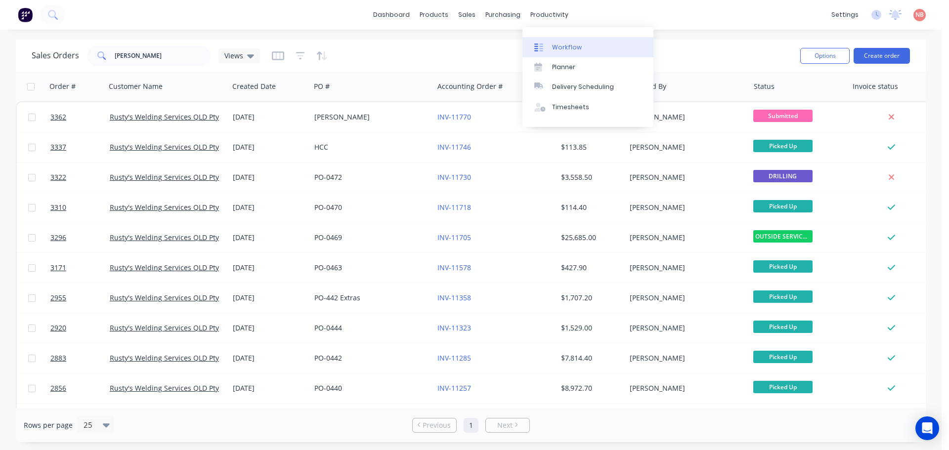
click at [564, 48] on div "Workflow" at bounding box center [567, 47] width 30 height 9
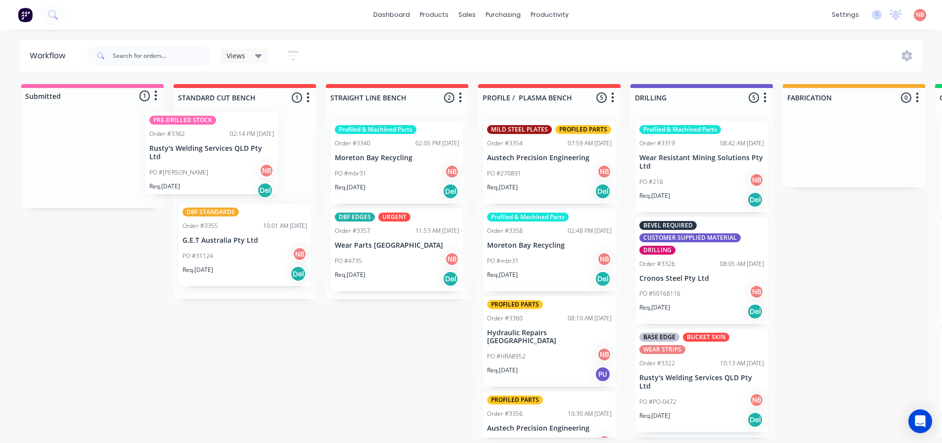
drag, startPoint x: 105, startPoint y: 162, endPoint x: 250, endPoint y: 153, distance: 144.6
click at [250, 153] on div "Submitted 1 Status colour #FF69B4 hex #FF69B4 Save Cancel Summaries Total order…" at bounding box center [817, 261] width 1649 height 354
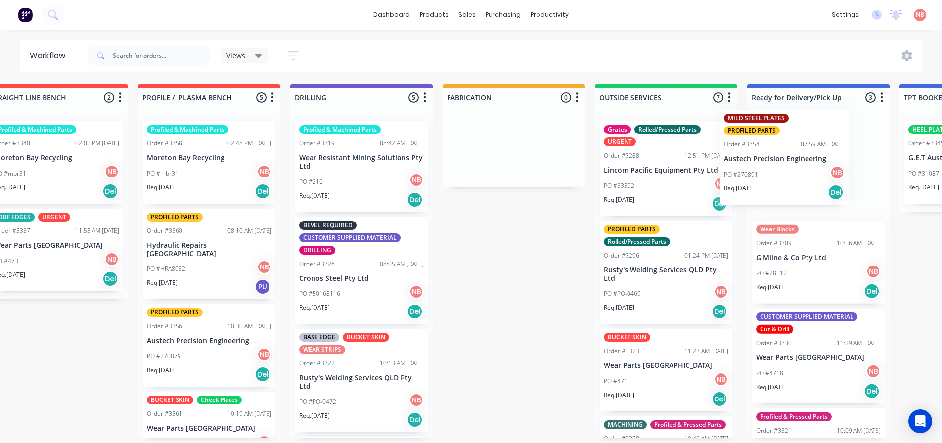
scroll to position [0, 345]
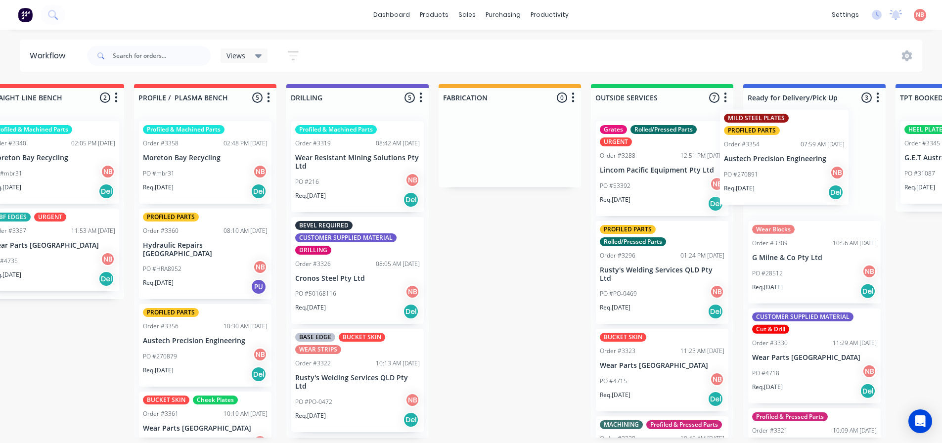
drag, startPoint x: 186, startPoint y: 159, endPoint x: 762, endPoint y: 147, distance: 576.1
click at [762, 147] on div "Submitted 0 Status colour #FF69B4 hex #FF69B4 Save Cancel Summaries Total order…" at bounding box center [472, 261] width 1649 height 354
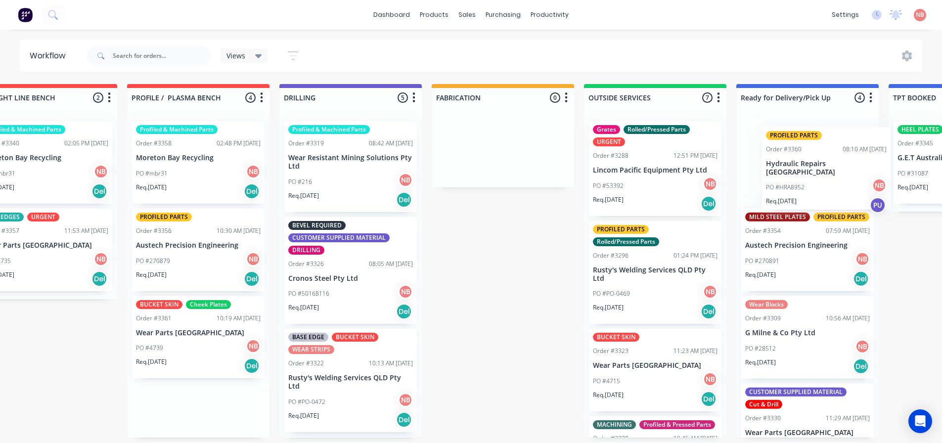
drag, startPoint x: 159, startPoint y: 244, endPoint x: 792, endPoint y: 162, distance: 638.2
click at [792, 162] on div "Submitted 0 Status colour #FF69B4 hex #FF69B4 Save Cancel Summaries Total order…" at bounding box center [466, 261] width 1649 height 354
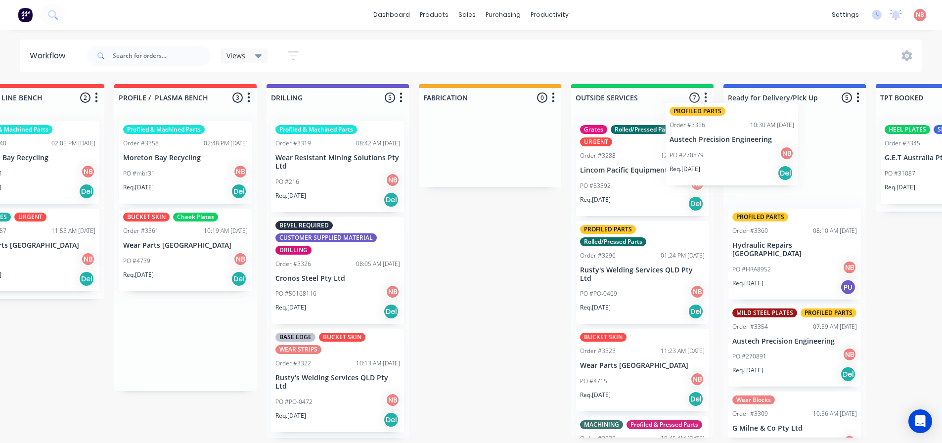
drag, startPoint x: 168, startPoint y: 257, endPoint x: 734, endPoint y: 148, distance: 576.0
click at [734, 148] on div "Submitted 0 Status colour #FF69B4 hex #FF69B4 Save Cancel Summaries Total order…" at bounding box center [453, 261] width 1649 height 354
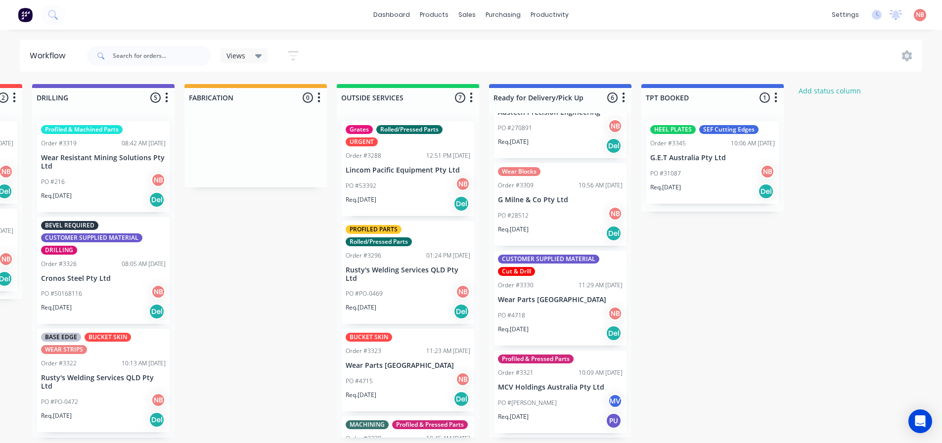
scroll to position [2, 598]
click at [570, 370] on div "Mark as Picked Up" at bounding box center [587, 378] width 99 height 20
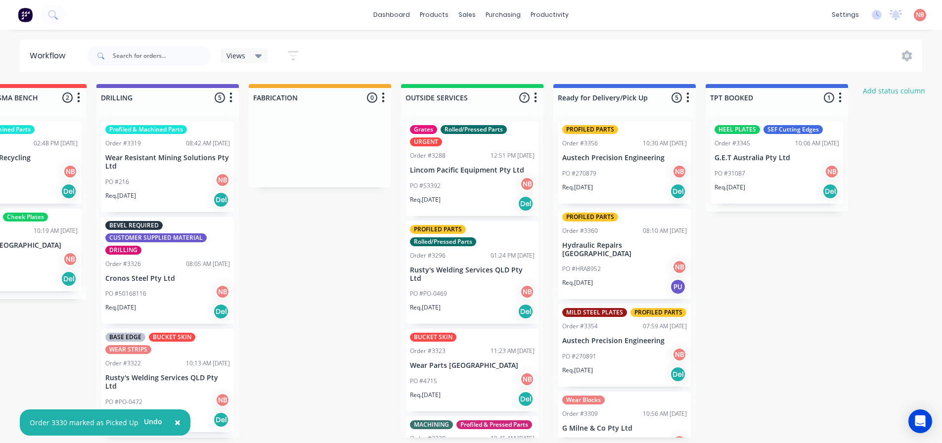
scroll to position [2, 533]
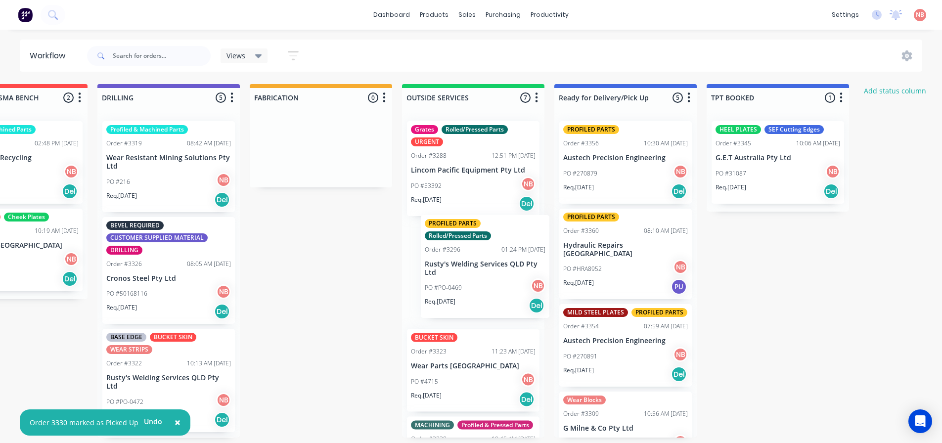
drag, startPoint x: 433, startPoint y: 274, endPoint x: 449, endPoint y: 269, distance: 17.0
click at [449, 269] on div "Grates Rolled/Pressed Parts URGENT Order #3288 12:51 PM [DATE] Lincom Pacific E…" at bounding box center [473, 275] width 142 height 324
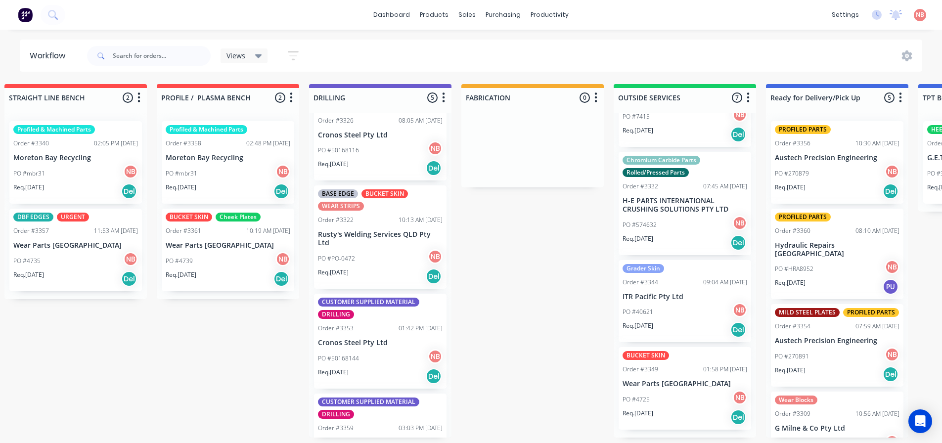
scroll to position [195, 0]
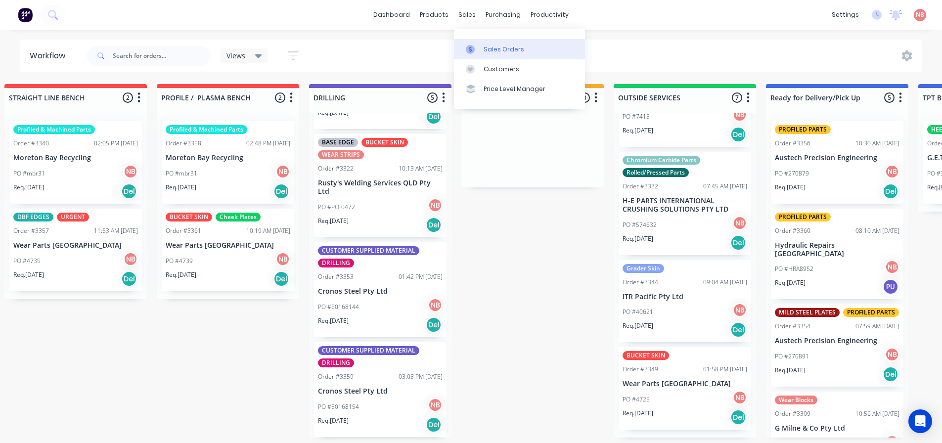
click at [484, 53] on link "Sales Orders" at bounding box center [519, 49] width 131 height 20
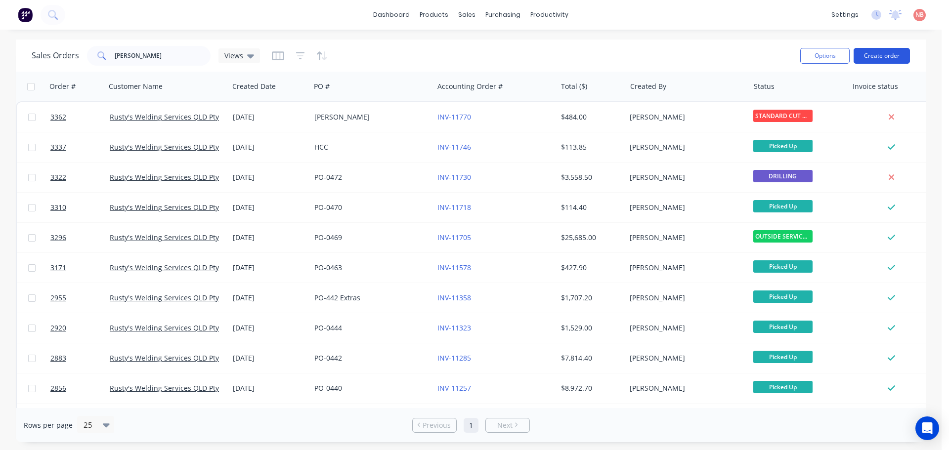
click at [868, 57] on button "Create order" at bounding box center [882, 56] width 56 height 16
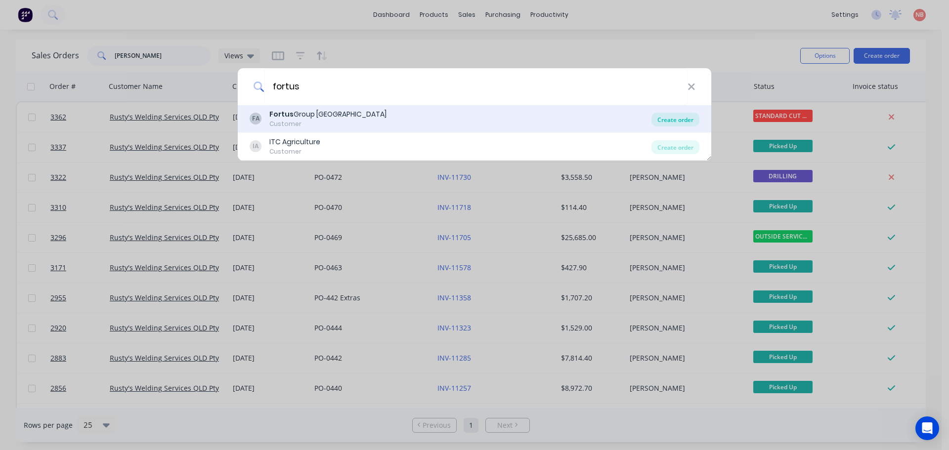
type input "fortus"
click at [675, 122] on div "Create order" at bounding box center [676, 120] width 48 height 14
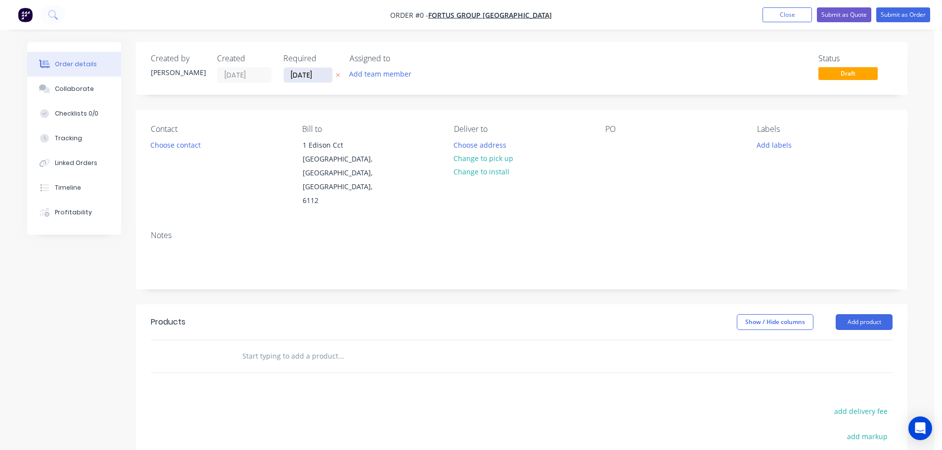
click at [307, 79] on input "[DATE]" at bounding box center [308, 75] width 48 height 15
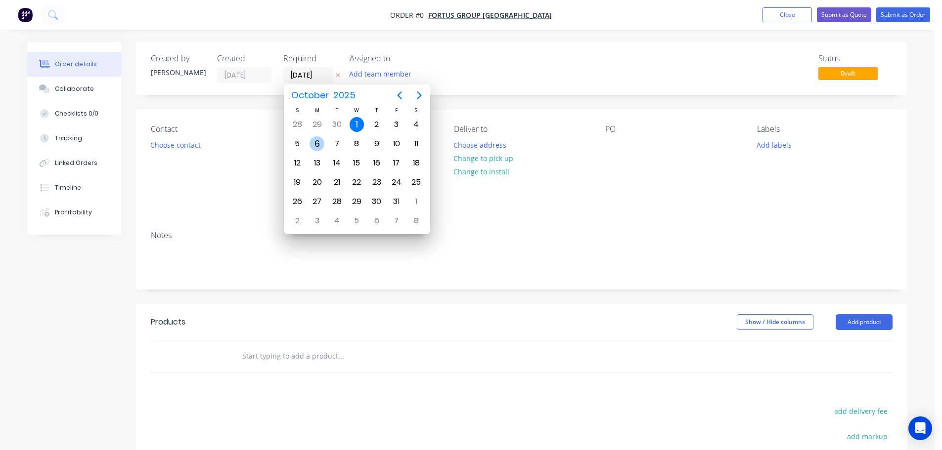
click at [322, 145] on div "6" at bounding box center [317, 143] width 15 height 15
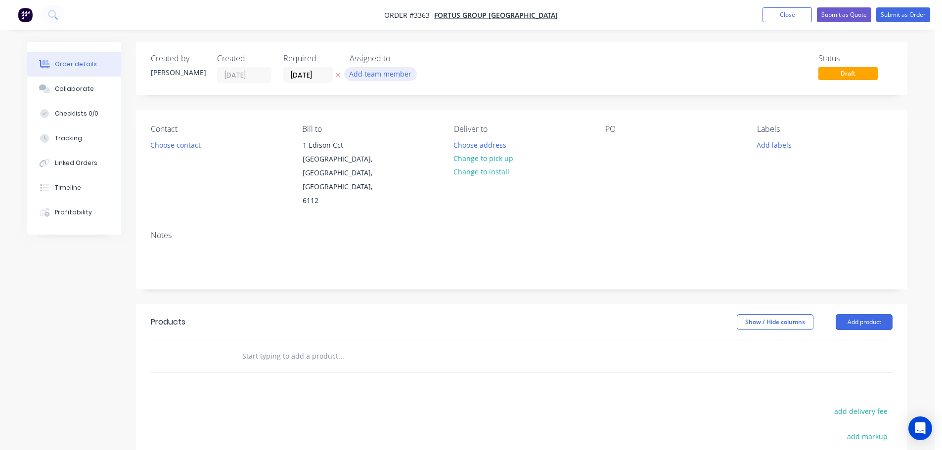
click at [367, 73] on button "Add team member" at bounding box center [380, 73] width 73 height 13
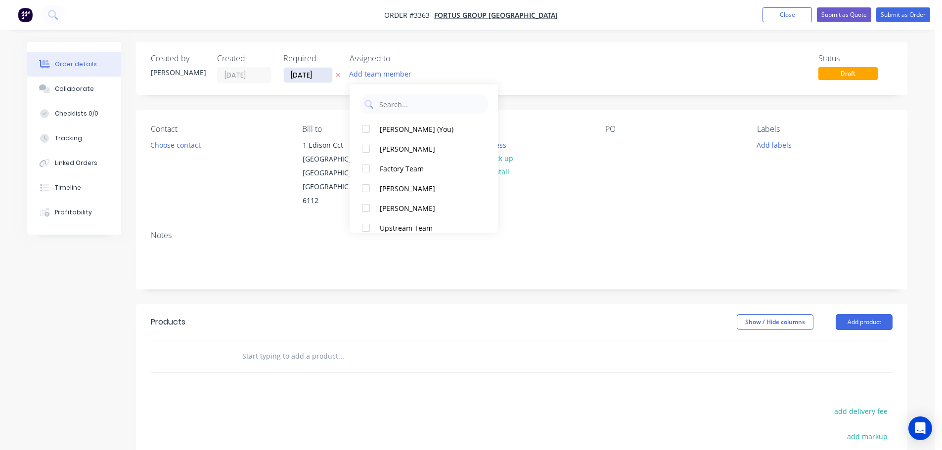
click at [313, 79] on input "[DATE]" at bounding box center [308, 75] width 48 height 15
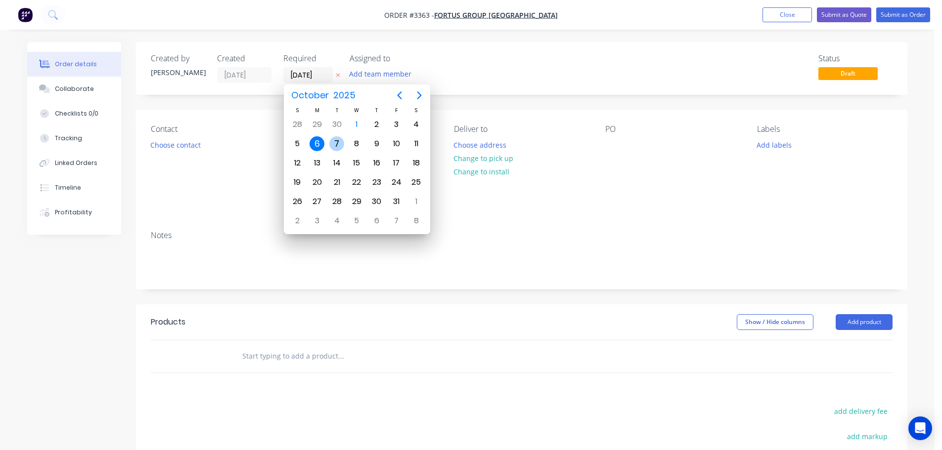
click at [334, 144] on div "7" at bounding box center [336, 143] width 15 height 15
type input "[DATE]"
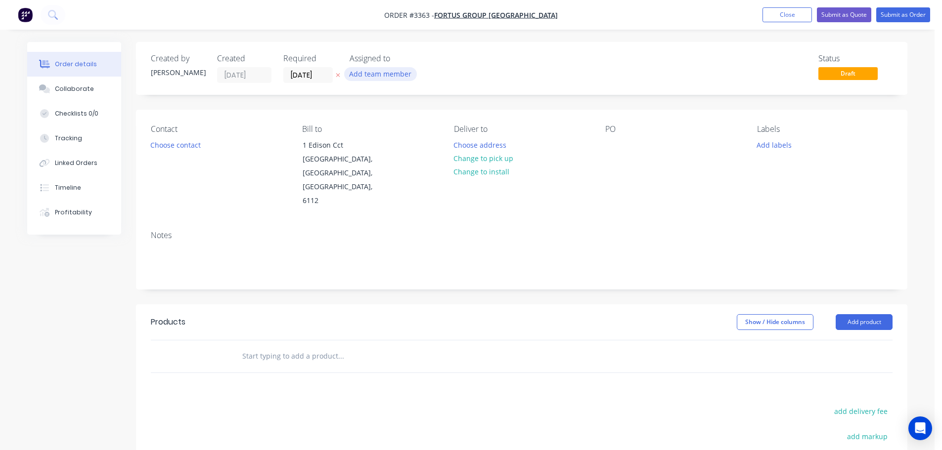
click at [366, 77] on button "Add team member" at bounding box center [380, 73] width 73 height 13
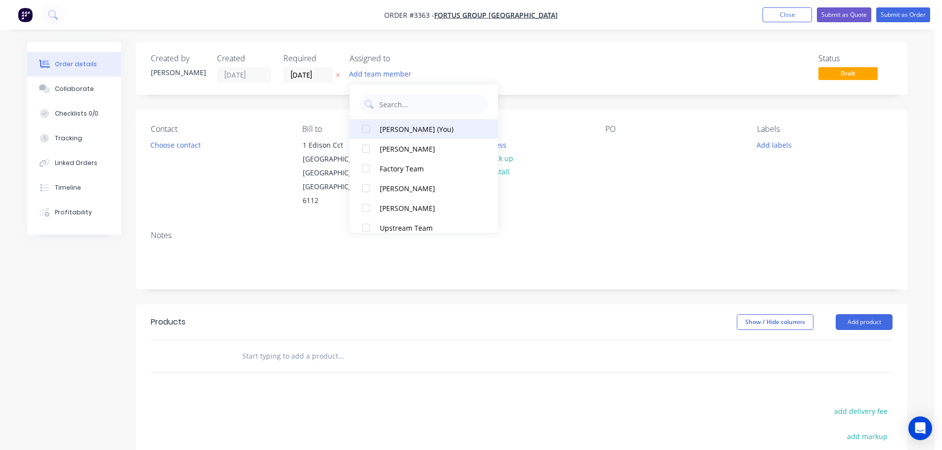
click at [389, 123] on button "[PERSON_NAME] (You)" at bounding box center [424, 129] width 148 height 20
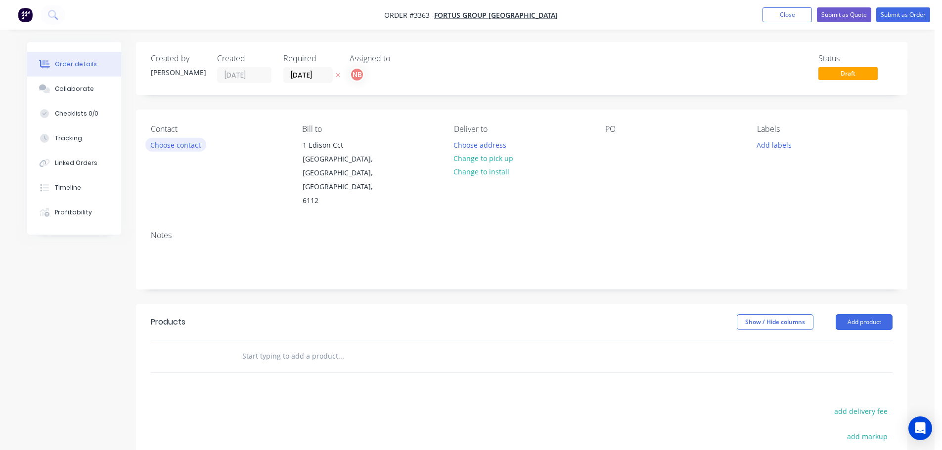
click at [178, 138] on button "Choose contact" at bounding box center [175, 144] width 61 height 13
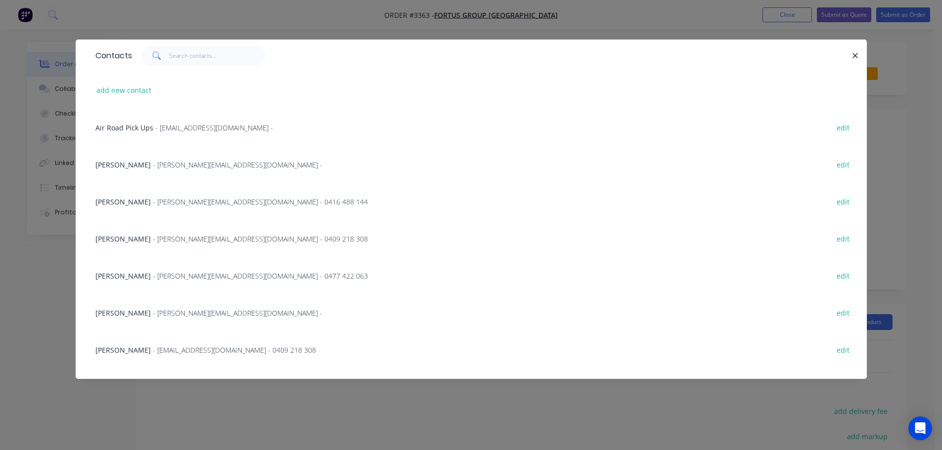
scroll to position [323, 0]
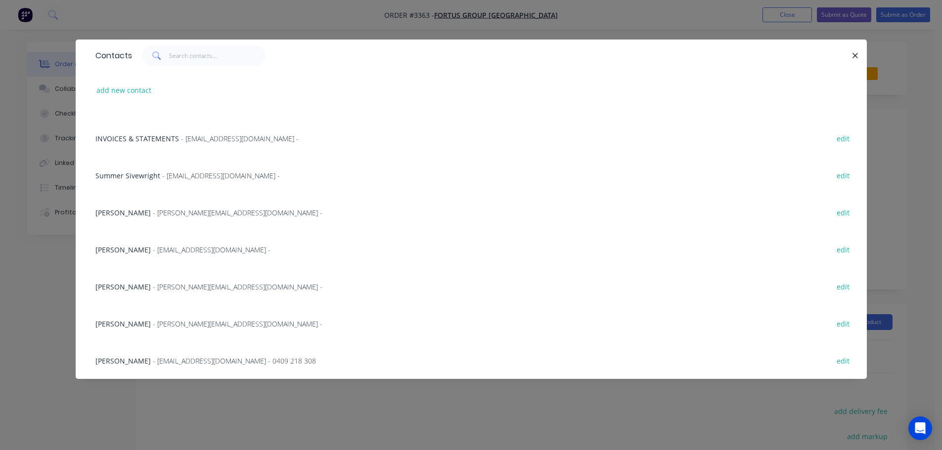
click at [130, 255] on div "Luke Crucitti - [EMAIL_ADDRESS][DOMAIN_NAME] - edit" at bounding box center [470, 249] width 761 height 37
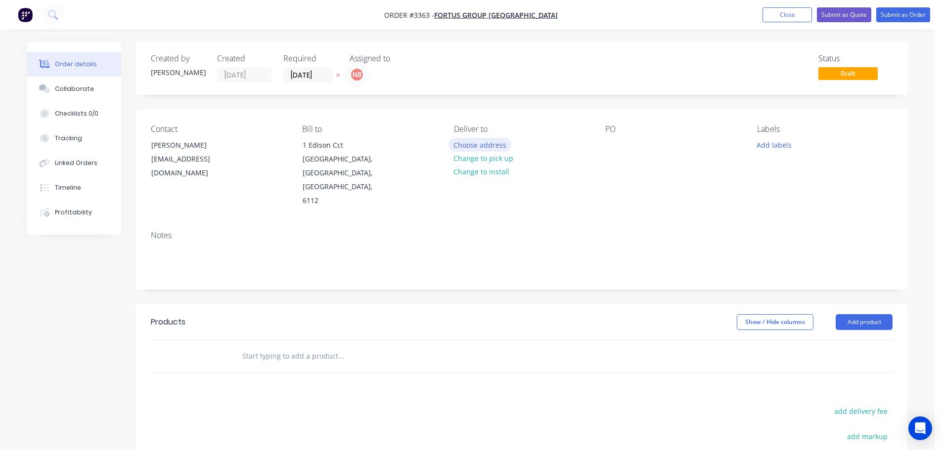
click at [481, 142] on button "Choose address" at bounding box center [479, 144] width 63 height 13
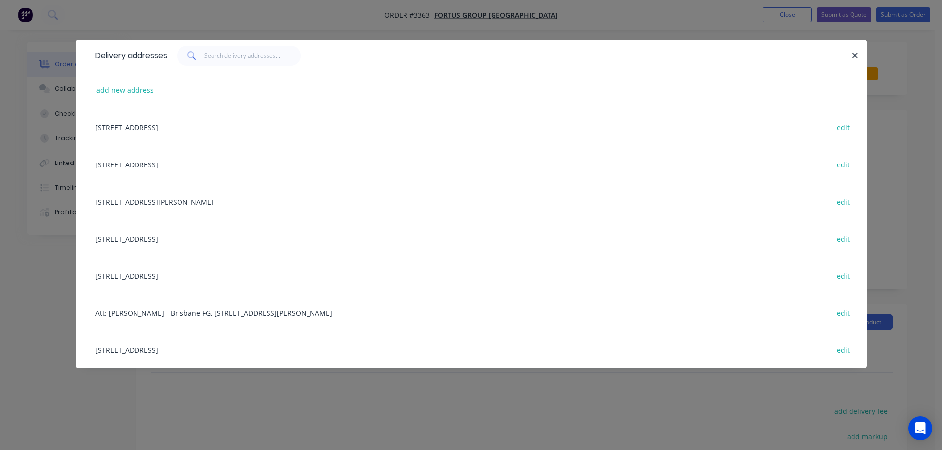
click at [189, 126] on div "[STREET_ADDRESS] edit" at bounding box center [470, 127] width 761 height 37
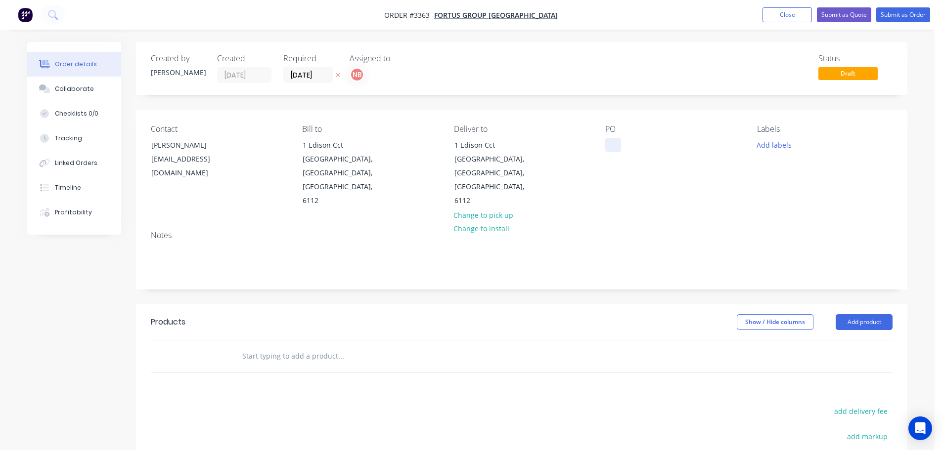
click at [616, 145] on div at bounding box center [613, 145] width 16 height 14
click at [770, 140] on button "Add labels" at bounding box center [773, 144] width 45 height 13
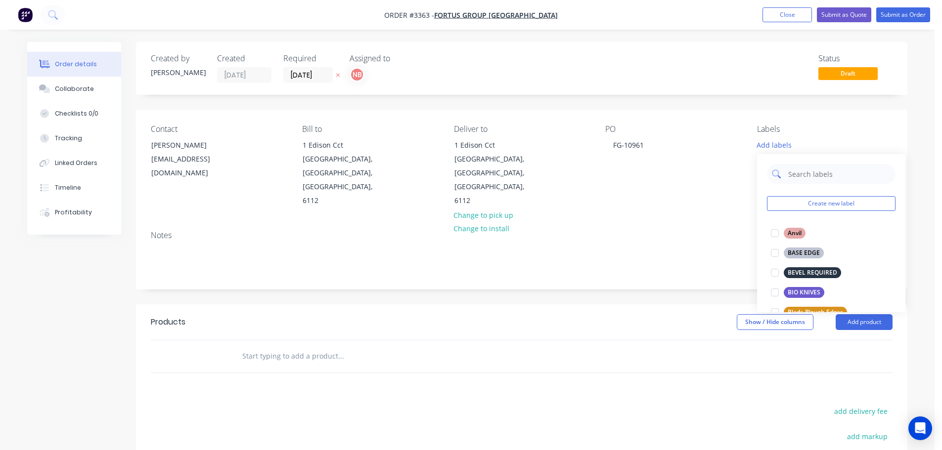
click at [794, 171] on input "text" at bounding box center [838, 174] width 103 height 20
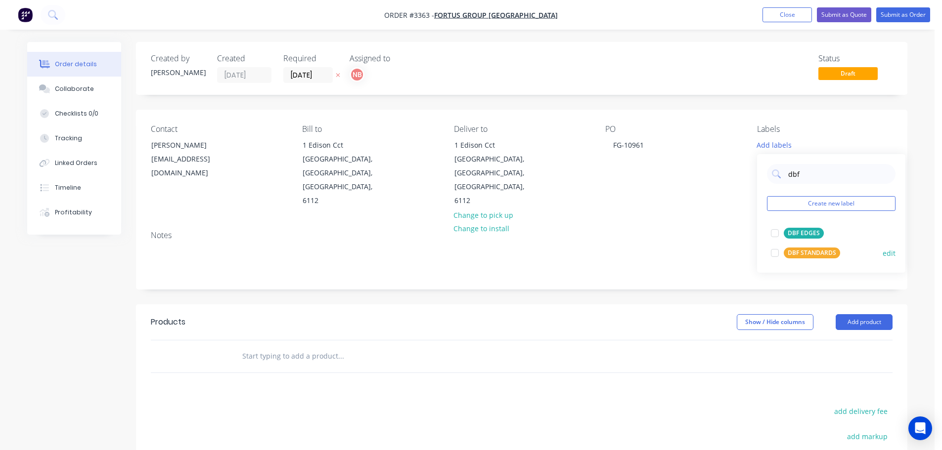
type input "dbf"
click at [802, 251] on div "DBF STANDARDS" at bounding box center [812, 253] width 56 height 11
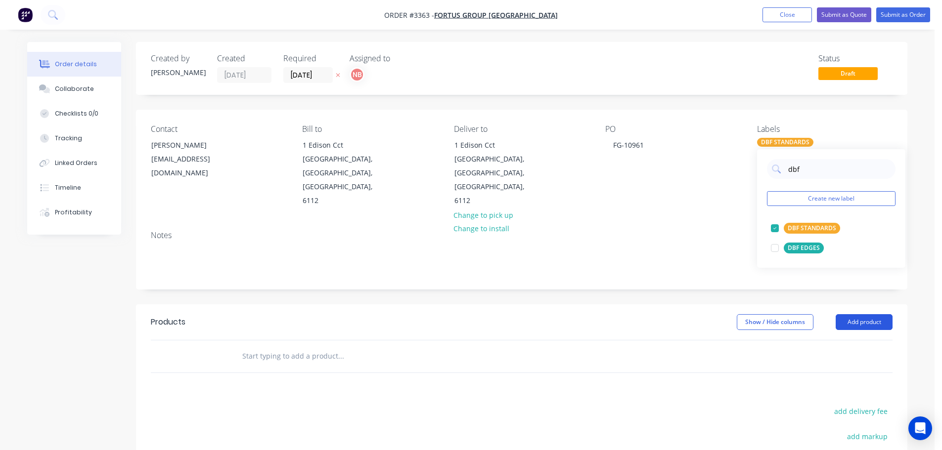
click at [866, 314] on button "Add product" at bounding box center [864, 322] width 57 height 16
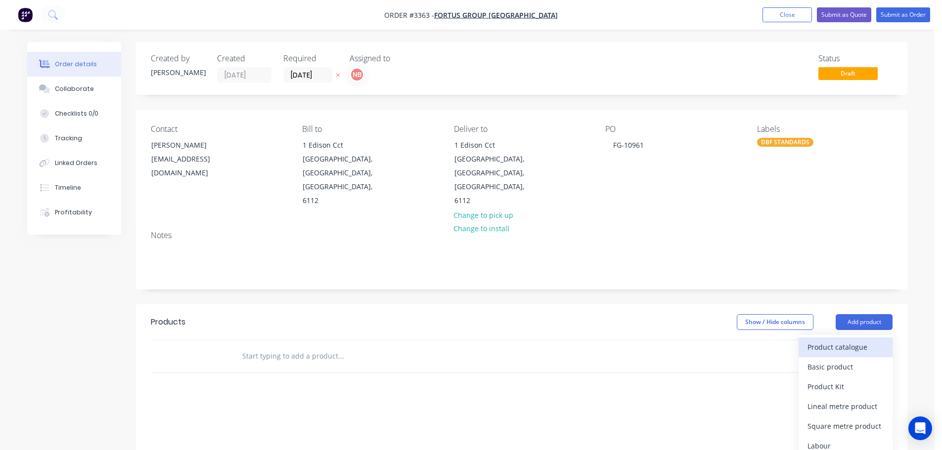
click at [844, 340] on div "Product catalogue" at bounding box center [845, 347] width 76 height 14
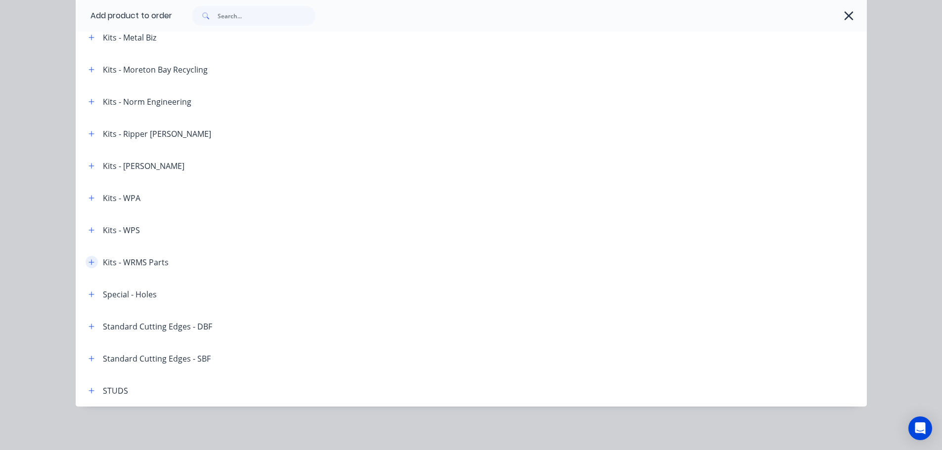
scroll to position [99, 0]
click at [90, 325] on icon "button" at bounding box center [92, 326] width 6 height 7
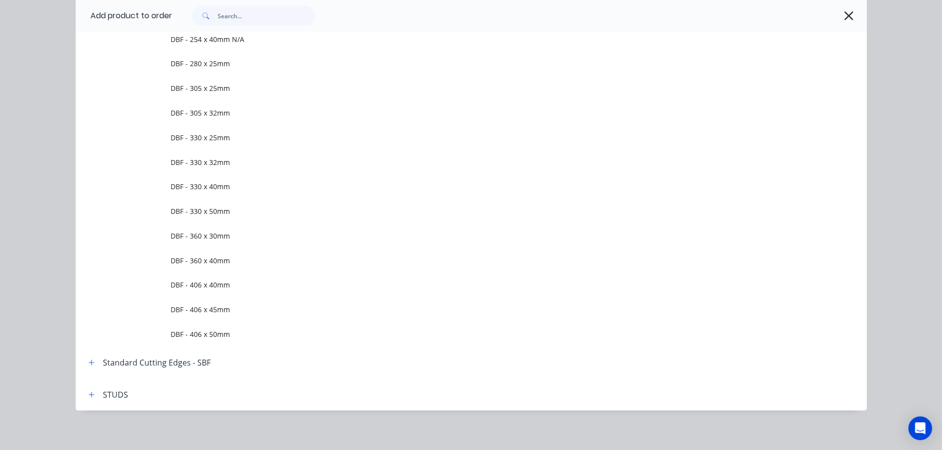
scroll to position [1954, 0]
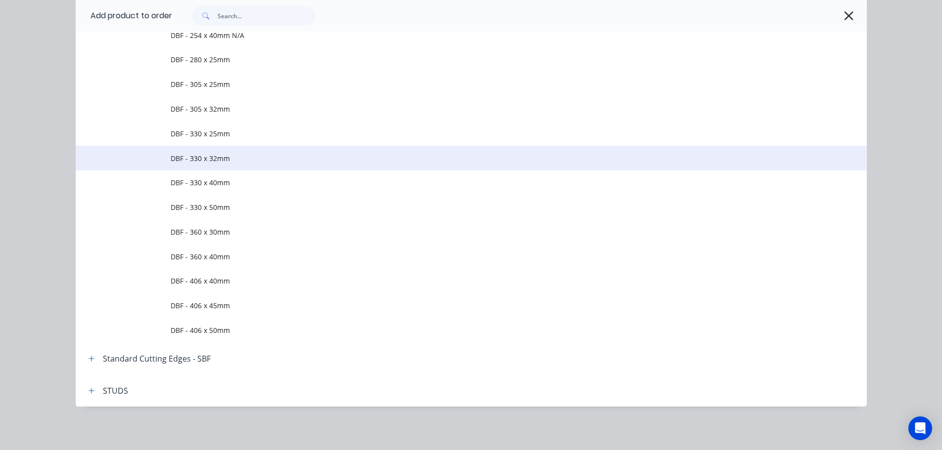
click at [207, 162] on span "DBF - 330 x 32mm" at bounding box center [449, 158] width 557 height 10
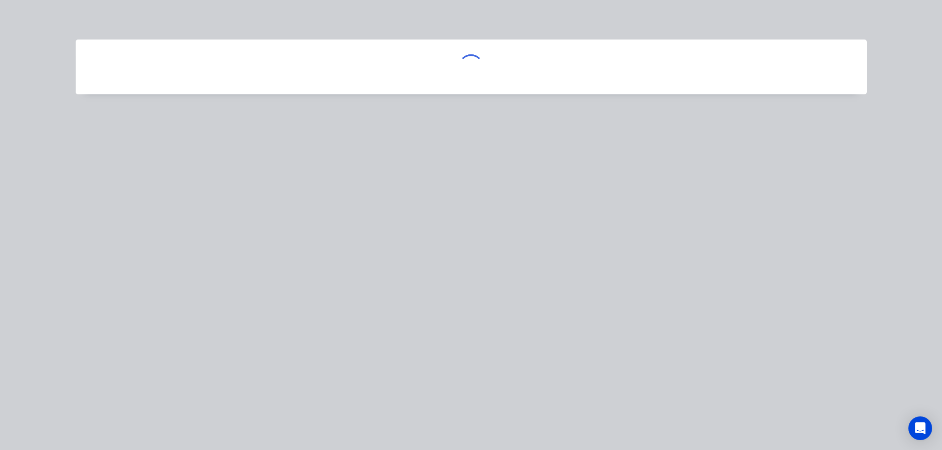
scroll to position [0, 0]
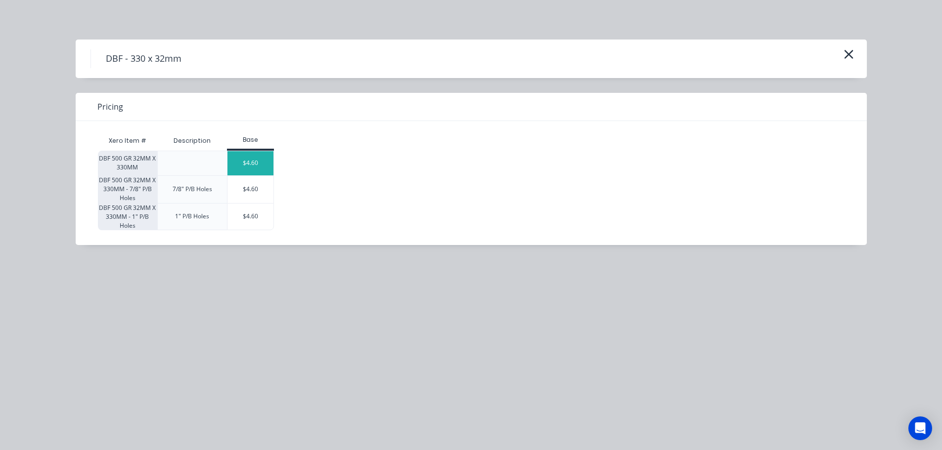
click at [248, 164] on div "$4.60" at bounding box center [250, 163] width 46 height 24
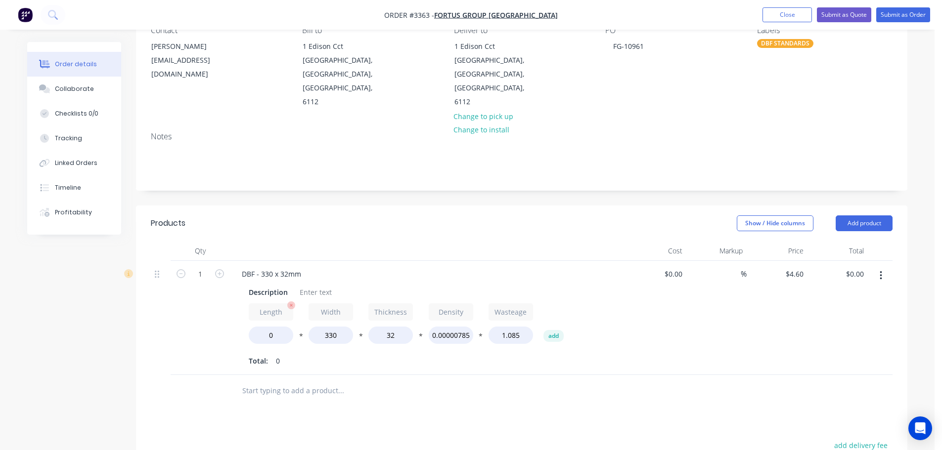
scroll to position [148, 0]
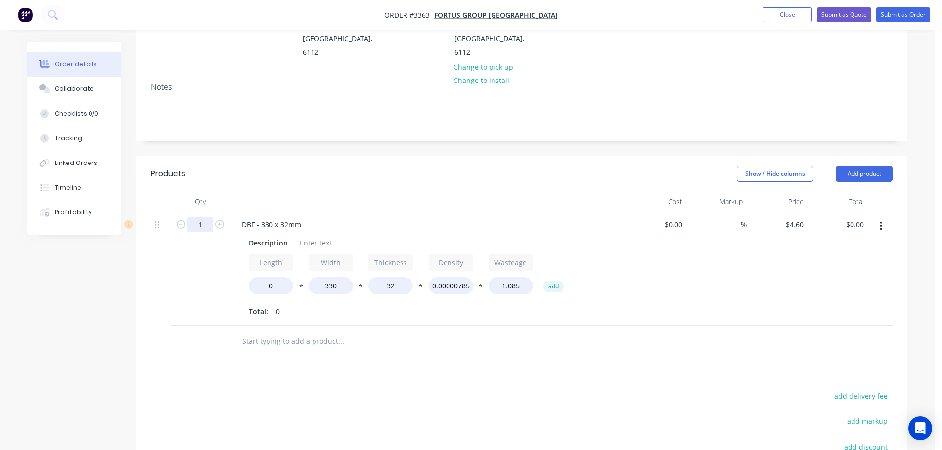
click at [195, 218] on input "1" at bounding box center [200, 225] width 26 height 15
type input "2"
click at [236, 159] on header "Products Show / Hide columns Add product" at bounding box center [521, 174] width 771 height 36
click at [264, 236] on div "Description" at bounding box center [268, 243] width 47 height 14
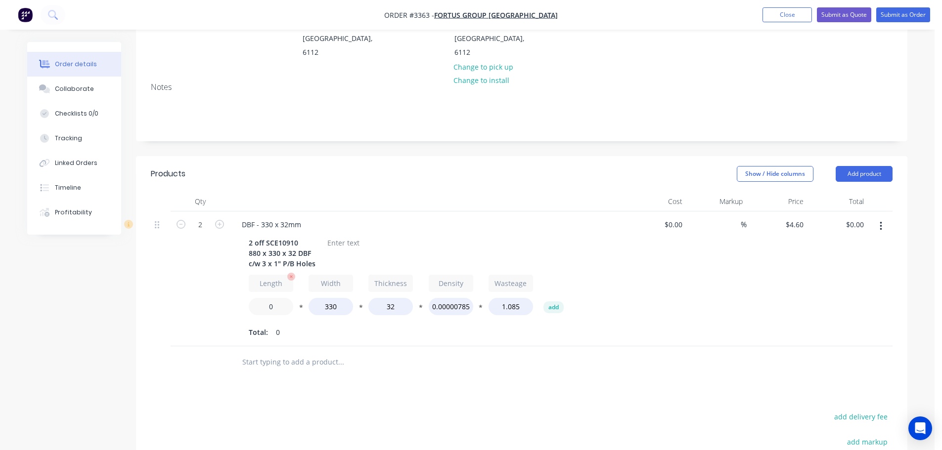
click at [265, 298] on input "0" at bounding box center [271, 306] width 44 height 17
type input "880"
type input "$726.80"
click at [336, 236] on div at bounding box center [343, 243] width 40 height 14
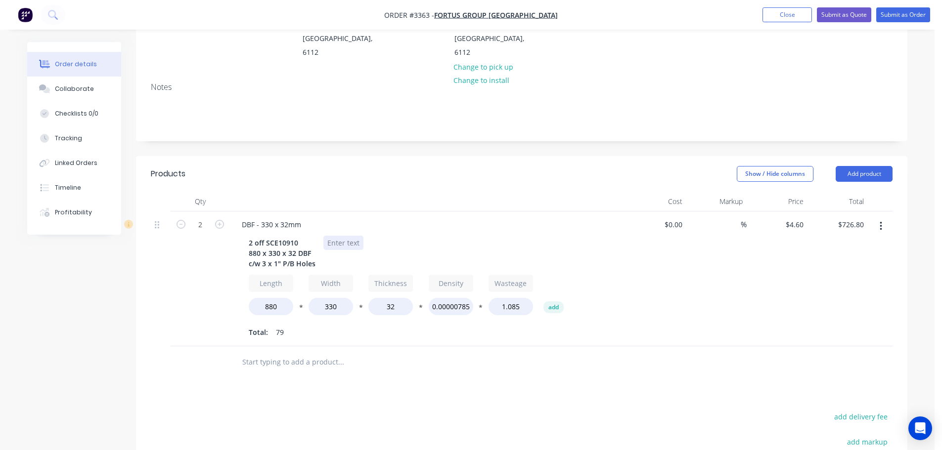
click at [336, 236] on div at bounding box center [343, 243] width 40 height 14
click at [876, 218] on button "button" at bounding box center [880, 227] width 23 height 18
click at [853, 265] on div "Duplicate" at bounding box center [845, 272] width 76 height 14
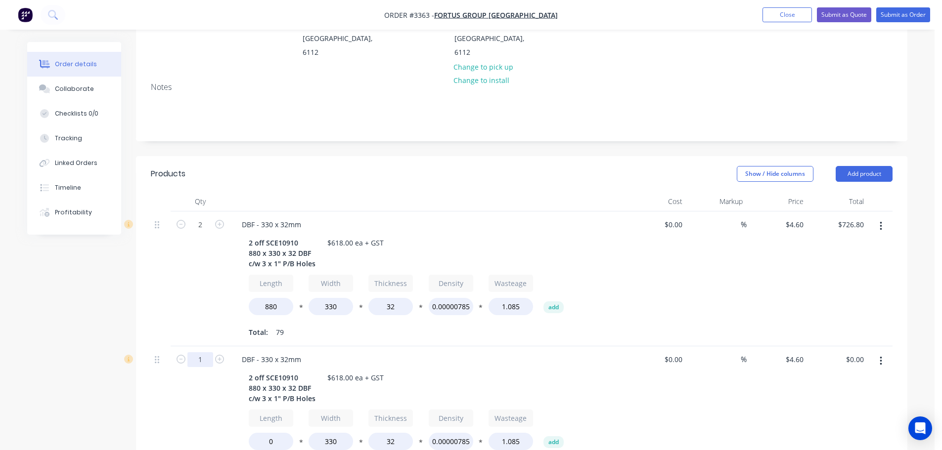
click at [202, 353] on input "1" at bounding box center [200, 360] width 26 height 15
type input "2"
drag, startPoint x: 171, startPoint y: 310, endPoint x: 181, endPoint y: 310, distance: 9.9
click at [171, 310] on div "2" at bounding box center [200, 279] width 59 height 135
click at [303, 371] on div "2 off SCE10910 880 x 330 x 32 DBF c/w 3 x 1" P/B Holes" at bounding box center [282, 388] width 75 height 35
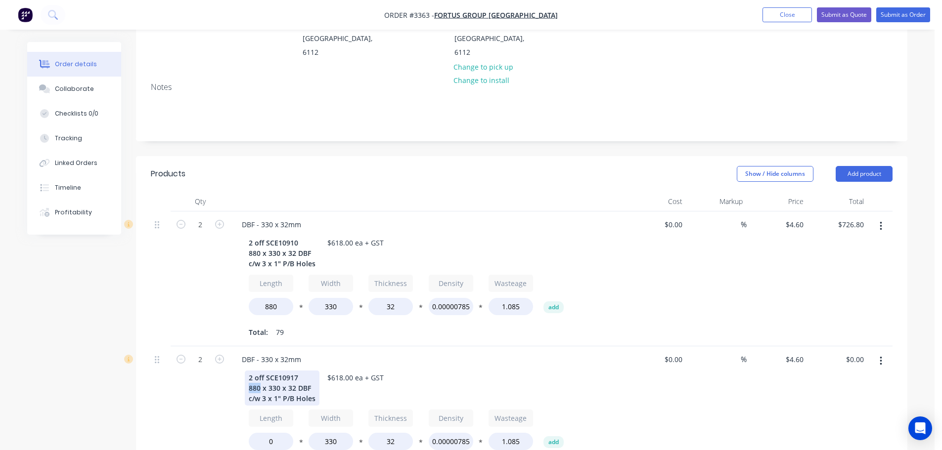
drag, startPoint x: 259, startPoint y: 360, endPoint x: 229, endPoint y: 357, distance: 29.8
click at [229, 357] on div "2 DBF - 330 x 32mm 2 off SCE10917 880 x 330 x 32 DBF c/w 3 x 1" P/B Holes $618.…" at bounding box center [522, 414] width 742 height 135
click at [265, 371] on div "2 off SCE10917 460 x 330 x 32 DBF c/w 3 x 1" P/B Holes" at bounding box center [282, 388] width 75 height 35
click at [266, 371] on div "2 off SCE10917 460 x 330 x 32 DBF c/w 3 x 1" P/B Holes" at bounding box center [282, 388] width 75 height 35
click at [267, 433] on input "0" at bounding box center [271, 441] width 44 height 17
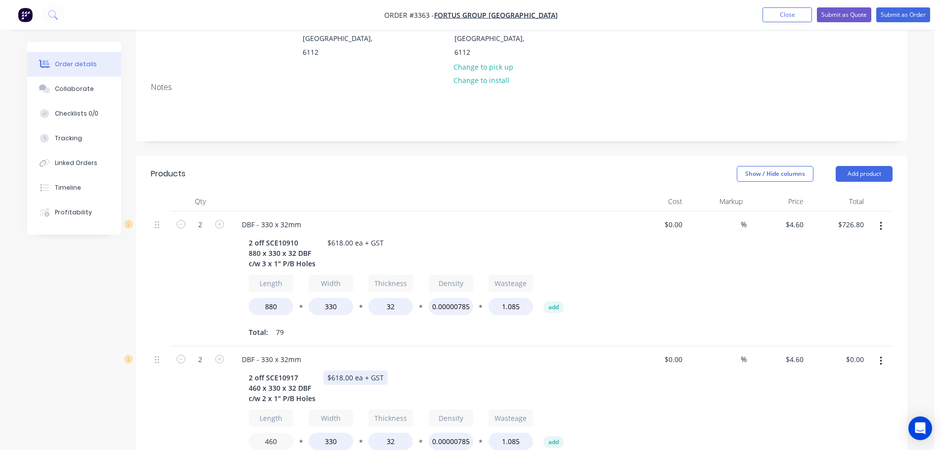
type input "460"
type input "$377.20"
drag, startPoint x: 341, startPoint y: 350, endPoint x: 330, endPoint y: 349, distance: 10.4
click at [330, 371] on div "$618.00 ea + GST" at bounding box center [355, 378] width 64 height 14
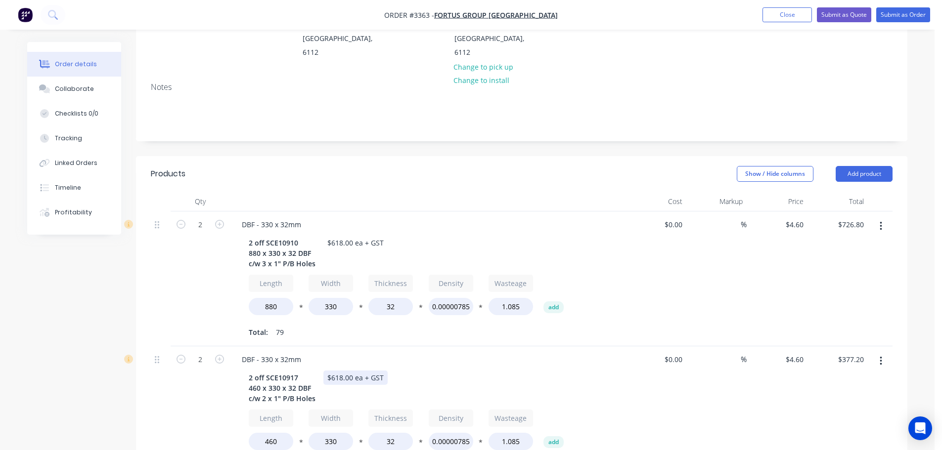
click at [343, 371] on div "$618.00 ea + GST" at bounding box center [355, 378] width 64 height 14
click at [340, 371] on div "$618.00 ea + GST" at bounding box center [355, 378] width 64 height 14
drag, startPoint x: 341, startPoint y: 351, endPoint x: 331, endPoint y: 351, distance: 10.4
click at [331, 371] on div "$618.00 ea + GST" at bounding box center [355, 378] width 64 height 14
click at [438, 347] on div "DBF - 330 x 32mm 2 off SCE10917 460 x 330 x 32 DBF c/w 2 x 1" P/B Holes $342.00…" at bounding box center [428, 414] width 396 height 135
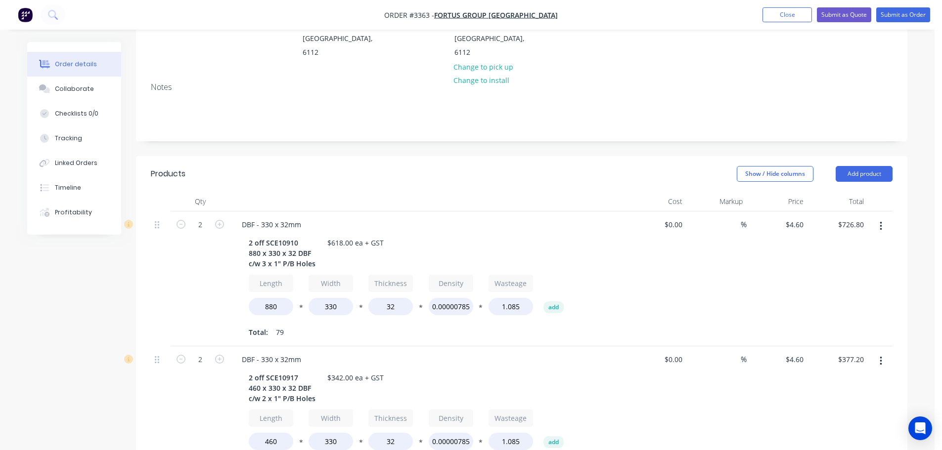
click at [842, 156] on header "Products Show / Hide columns Add product" at bounding box center [521, 174] width 771 height 36
click at [844, 166] on button "Add product" at bounding box center [864, 174] width 57 height 16
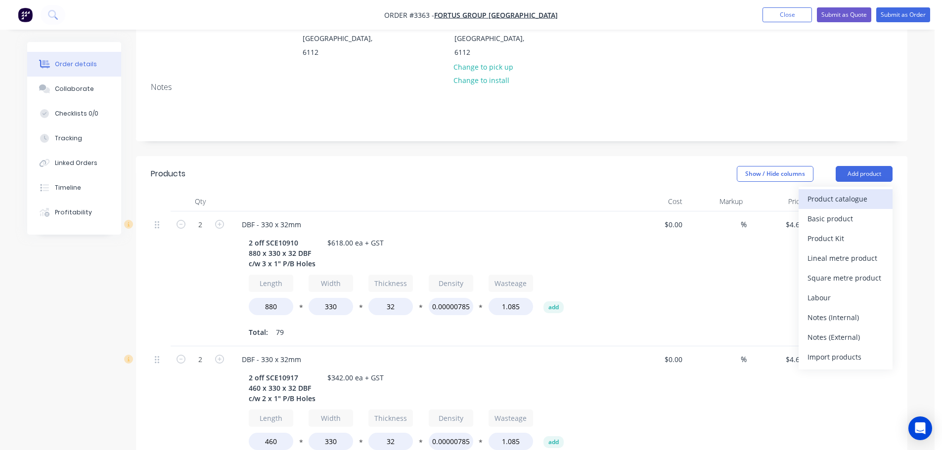
click at [829, 192] on div "Product catalogue" at bounding box center [845, 199] width 76 height 14
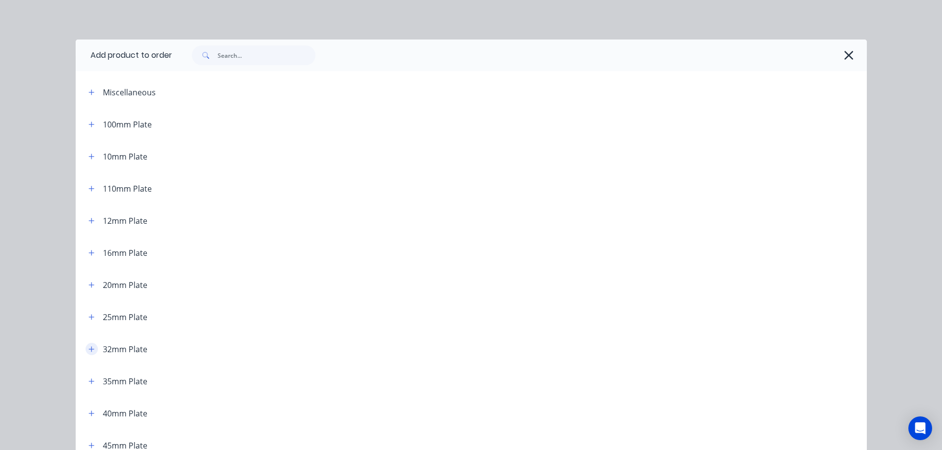
click at [92, 348] on button "button" at bounding box center [92, 349] width 12 height 12
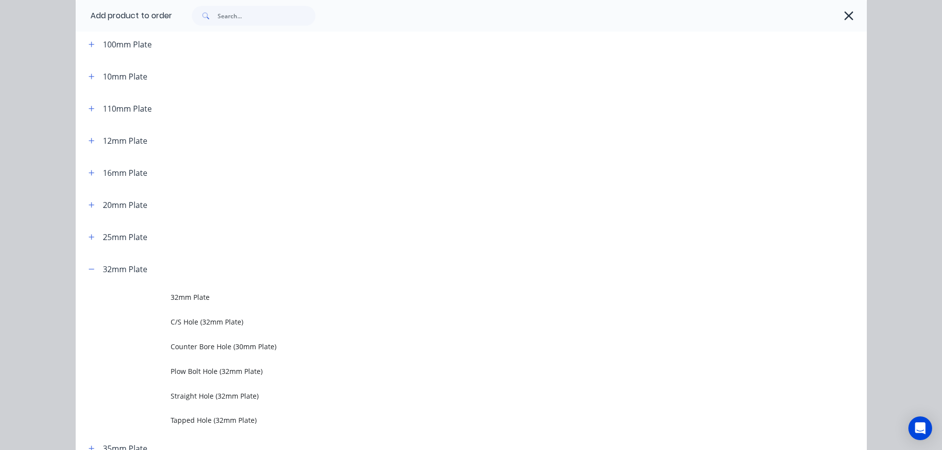
scroll to position [99, 0]
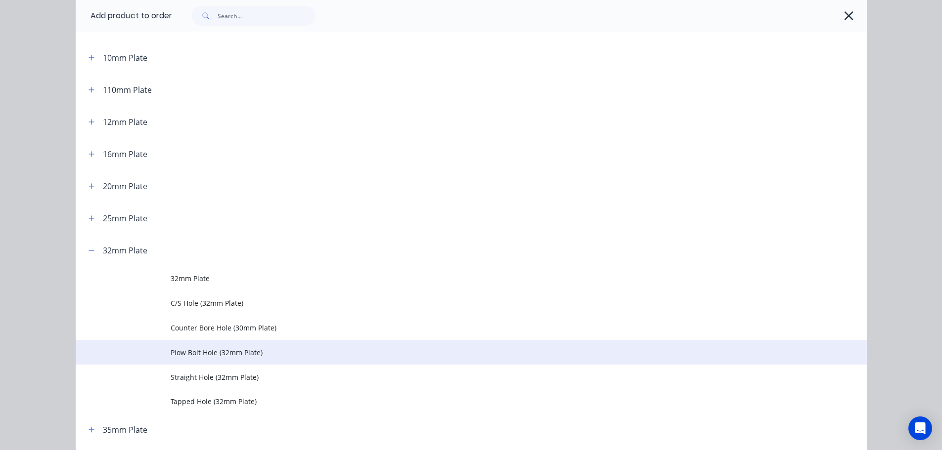
click at [220, 352] on span "Plow Bolt Hole (32mm Plate)" at bounding box center [449, 353] width 557 height 10
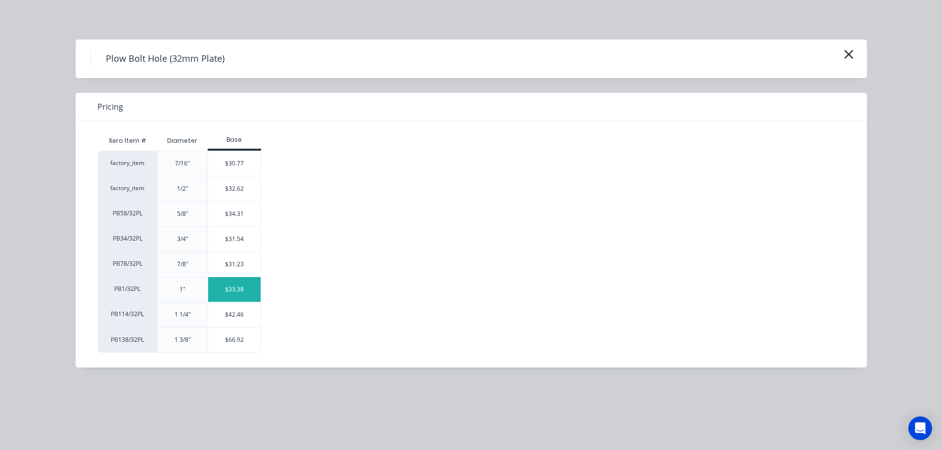
click at [225, 296] on div "$33.38" at bounding box center [234, 289] width 53 height 25
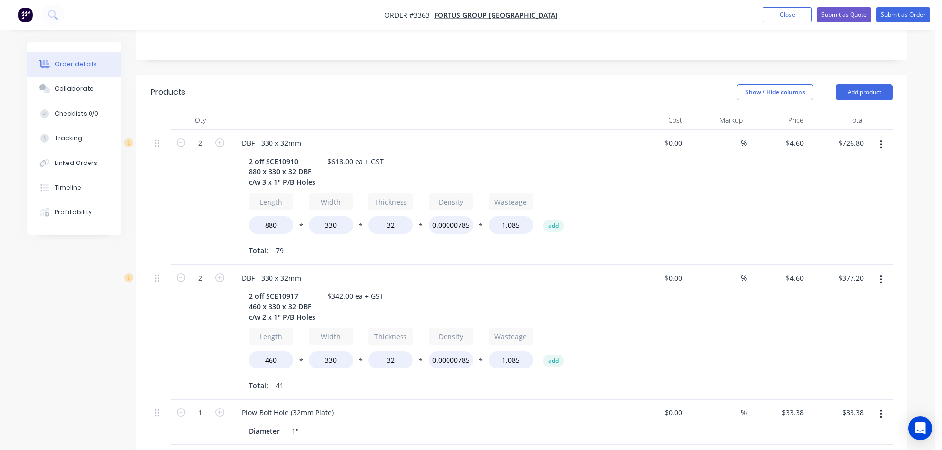
scroll to position [247, 0]
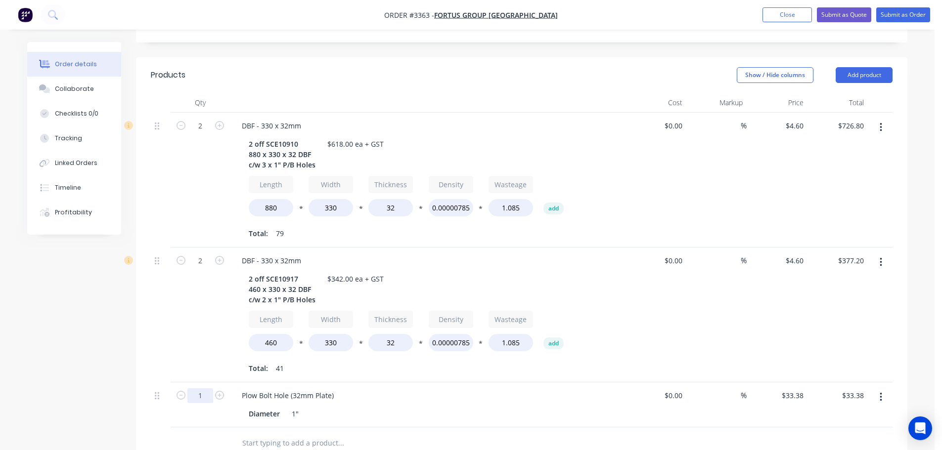
click at [203, 389] on input "1" at bounding box center [200, 396] width 26 height 15
type input "10"
type input "$333.80"
click at [205, 296] on div "2" at bounding box center [200, 315] width 59 height 135
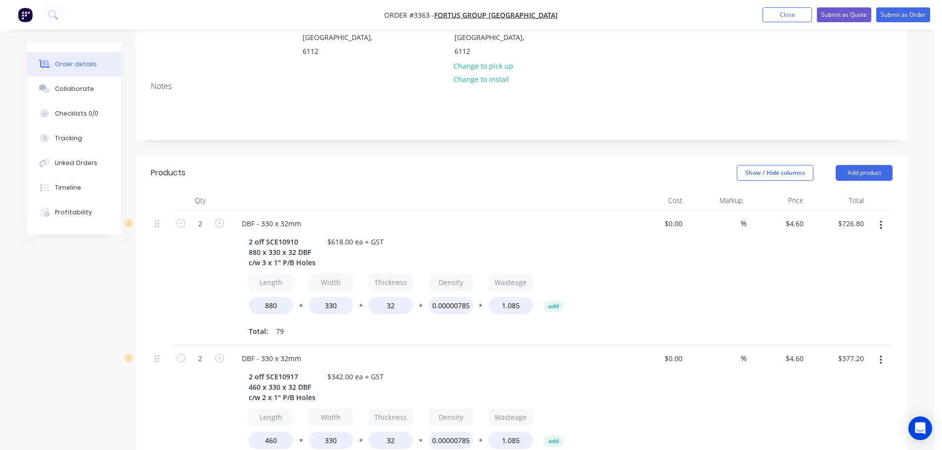
scroll to position [148, 0]
click at [850, 166] on button "Add product" at bounding box center [864, 174] width 57 height 16
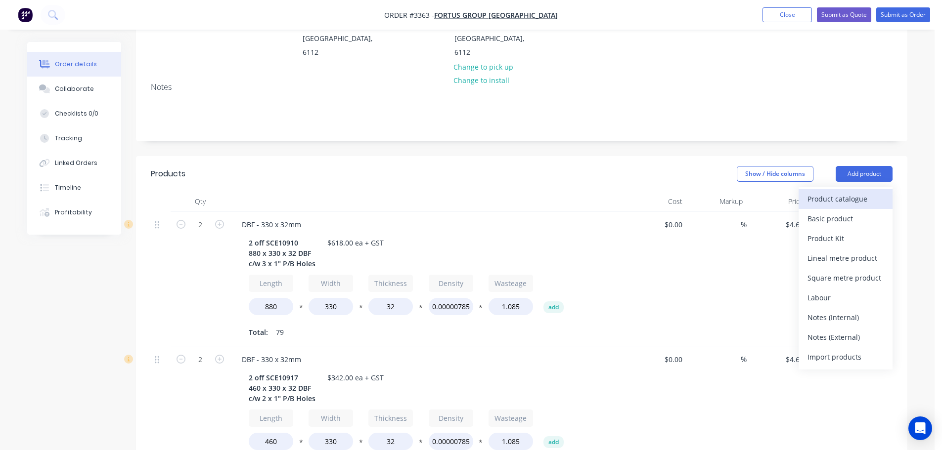
click at [843, 192] on div "Product catalogue" at bounding box center [845, 199] width 76 height 14
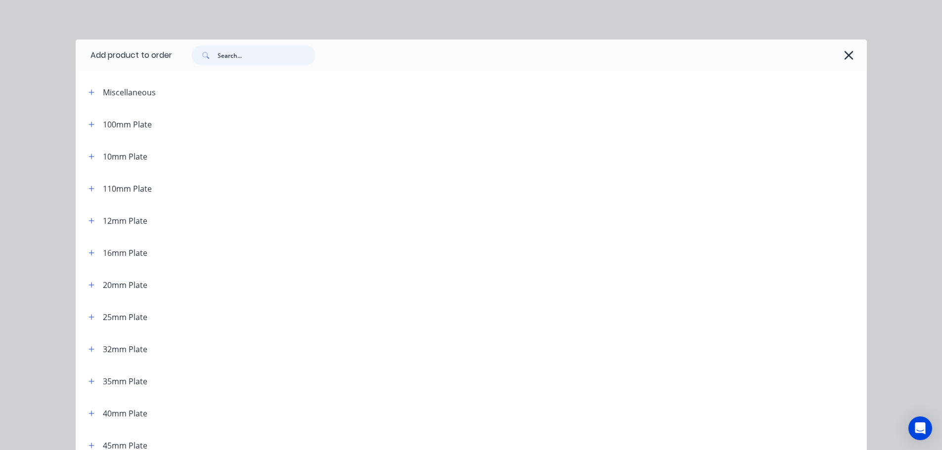
click at [275, 54] on input "text" at bounding box center [267, 55] width 98 height 20
type input "lab"
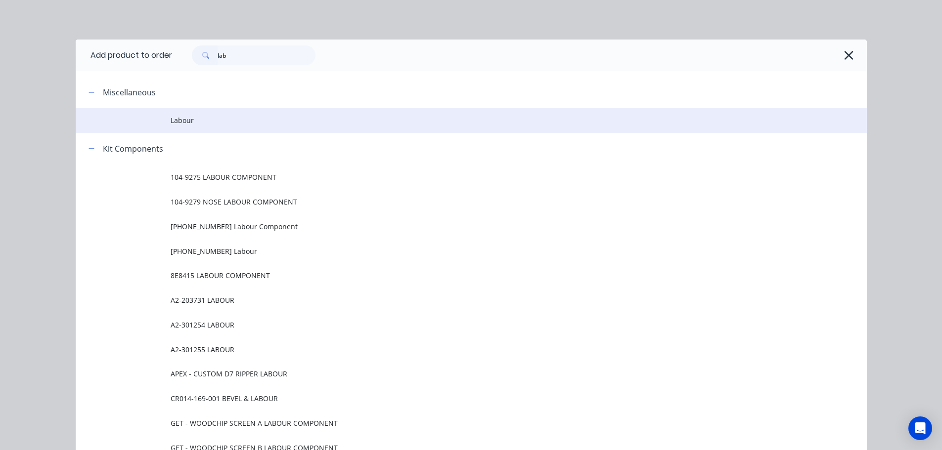
click at [237, 116] on span "Labour" at bounding box center [449, 120] width 557 height 10
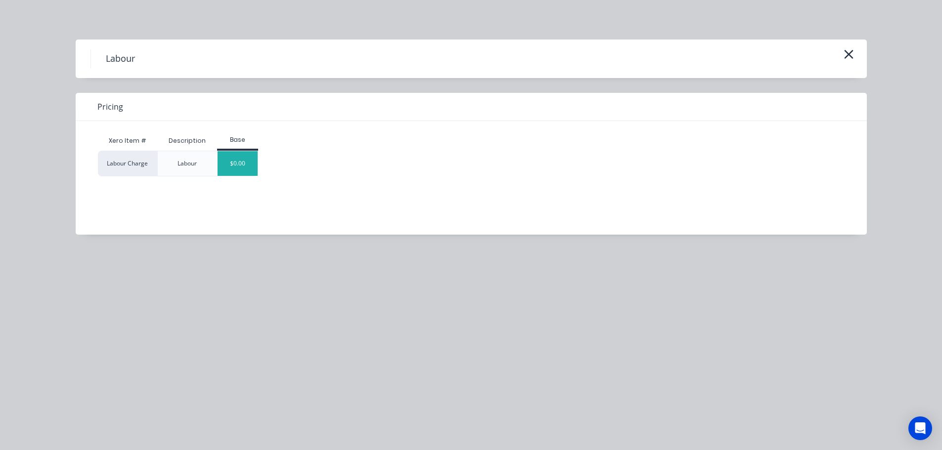
click at [244, 165] on div "$0.00" at bounding box center [238, 163] width 40 height 25
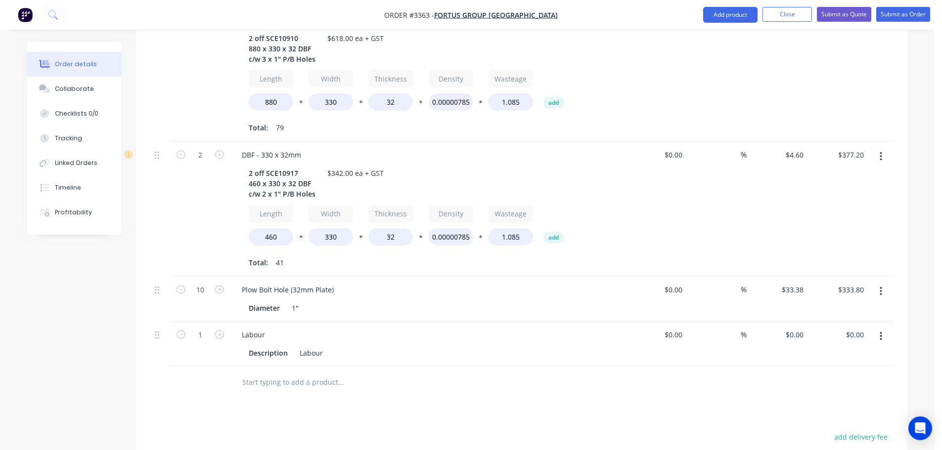
scroll to position [396, 0]
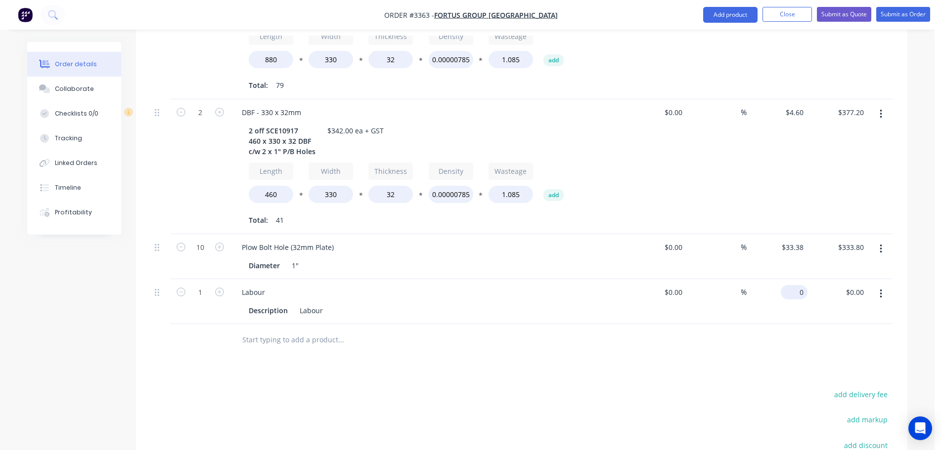
click at [797, 285] on input "0" at bounding box center [796, 292] width 23 height 14
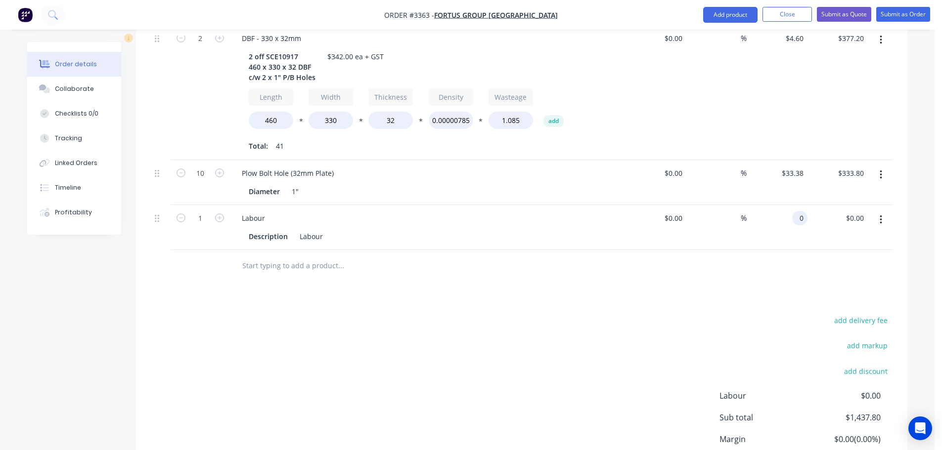
scroll to position [526, 0]
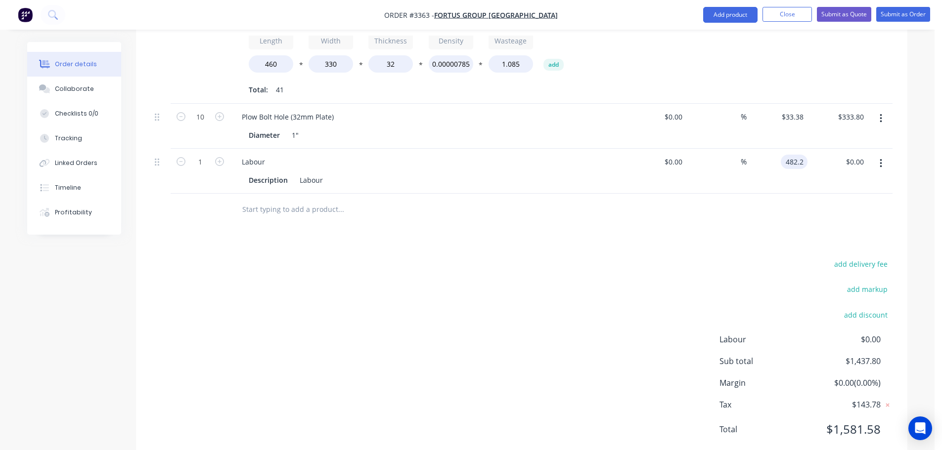
type input "$482.20"
click at [604, 258] on div "add delivery fee add markup add discount Labour $0.00 Sub total $1,437.80 Margi…" at bounding box center [522, 353] width 742 height 191
click at [91, 89] on button "Collaborate" at bounding box center [74, 89] width 94 height 25
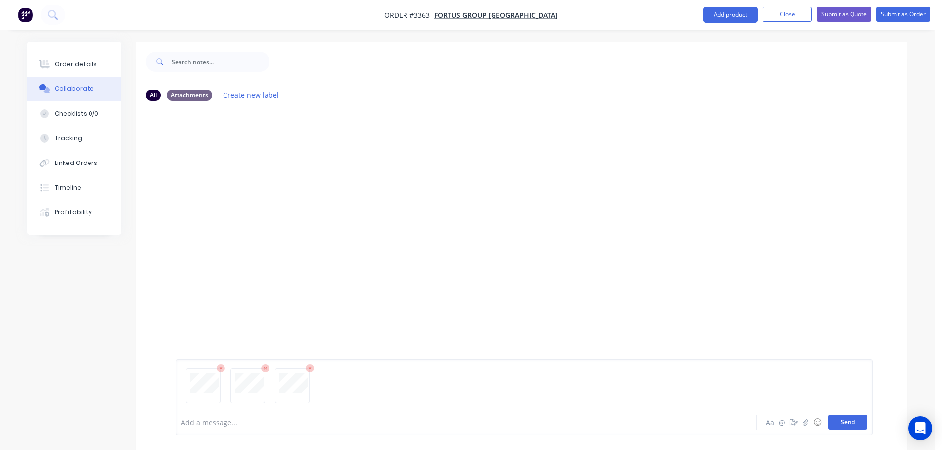
click at [860, 425] on button "Send" at bounding box center [847, 422] width 39 height 15
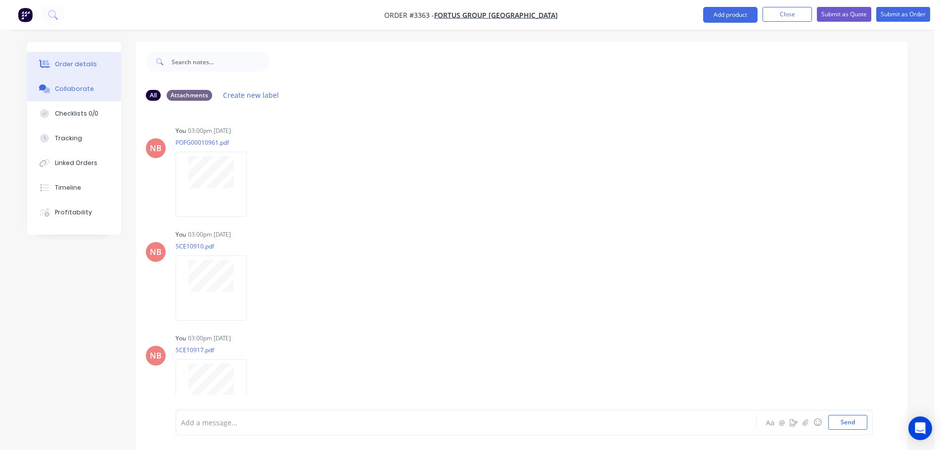
click at [97, 67] on button "Order details" at bounding box center [74, 64] width 94 height 25
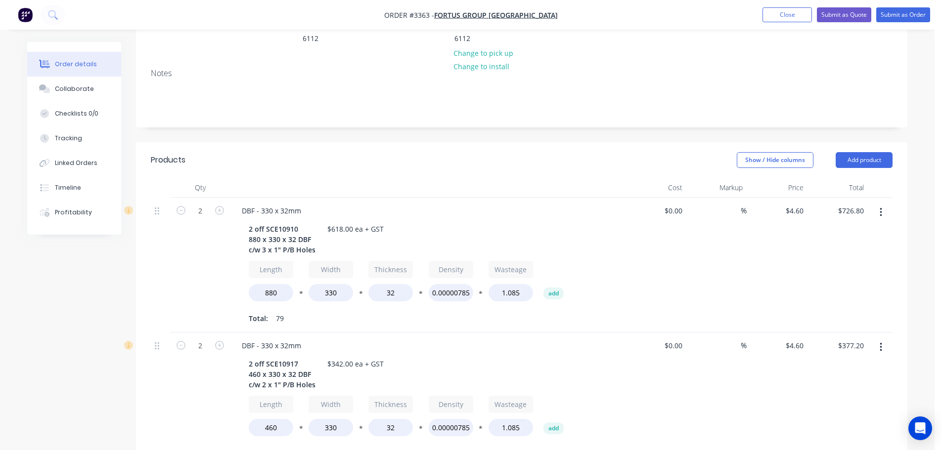
scroll to position [49, 0]
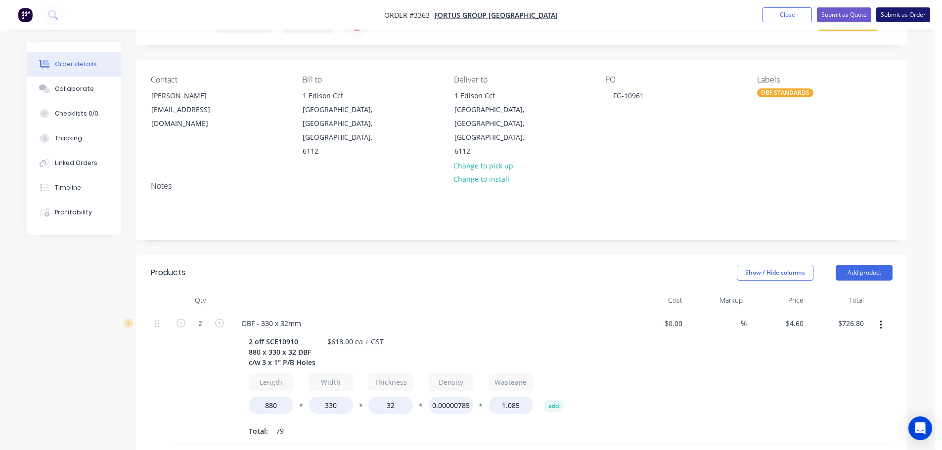
click at [897, 22] on button "Submit as Order" at bounding box center [903, 14] width 54 height 15
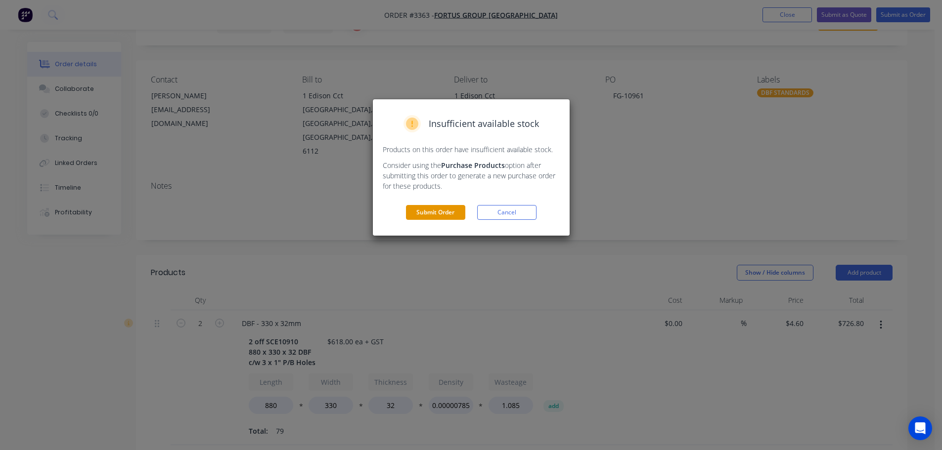
click at [445, 208] on button "Submit Order" at bounding box center [435, 212] width 59 height 15
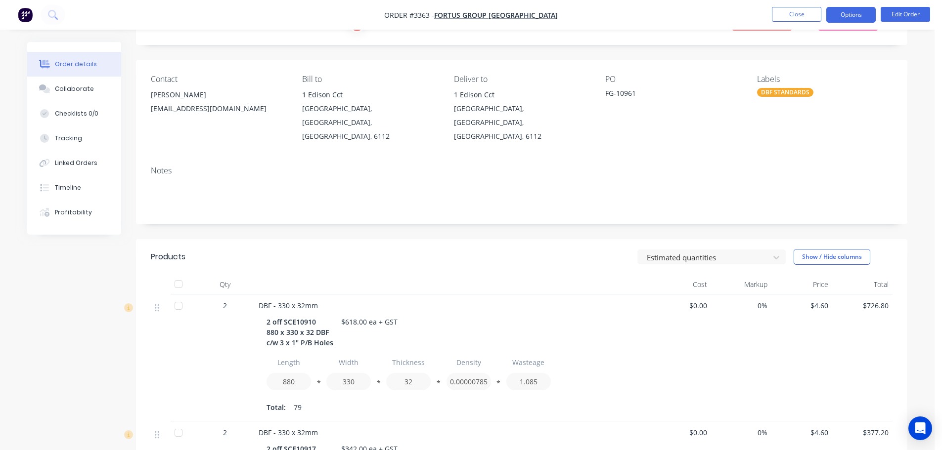
click at [844, 9] on button "Options" at bounding box center [850, 15] width 49 height 16
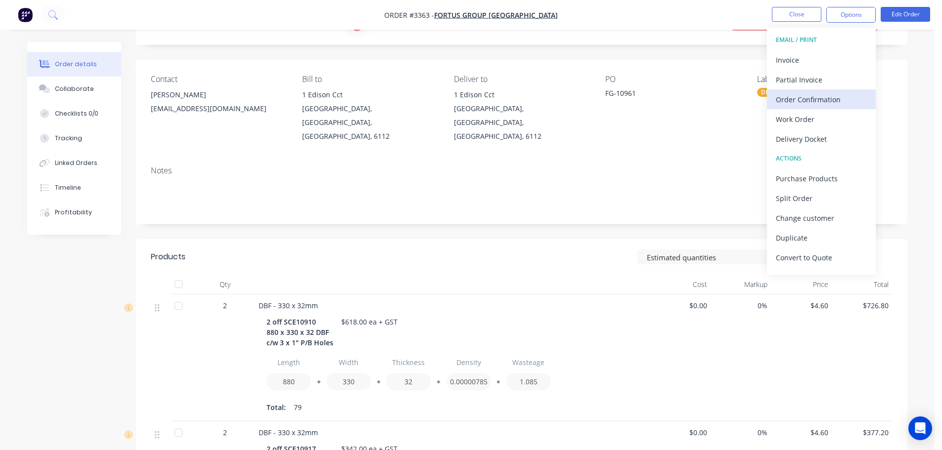
click at [808, 103] on div "Order Confirmation" at bounding box center [821, 99] width 91 height 14
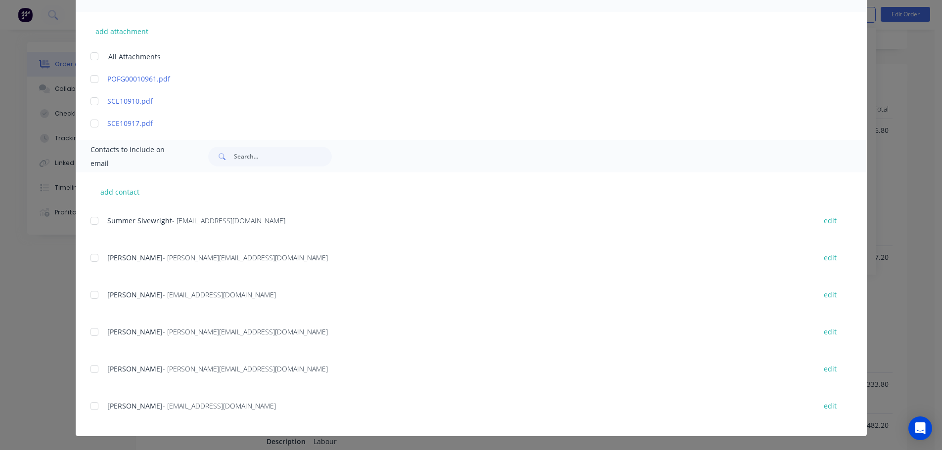
scroll to position [392, 0]
click at [93, 296] on div at bounding box center [95, 295] width 20 height 20
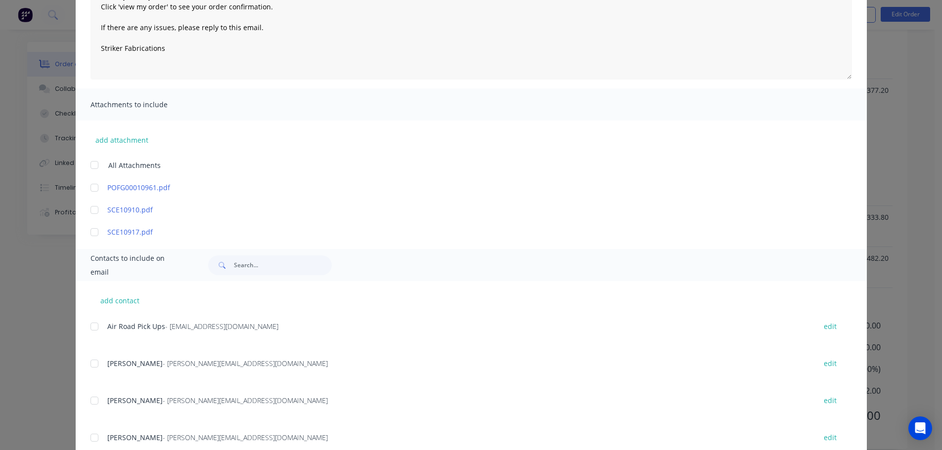
type textarea "Thank you for your order! Click 'view my order' to see your order confirmation.…"
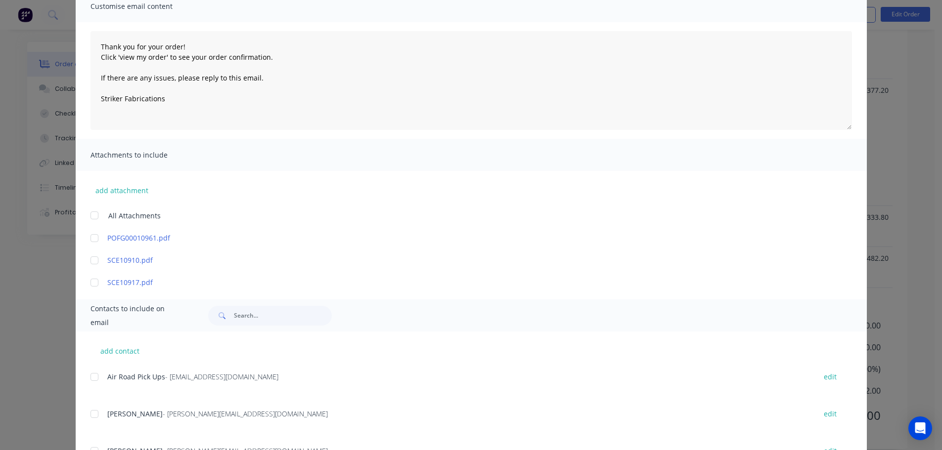
scroll to position [0, 0]
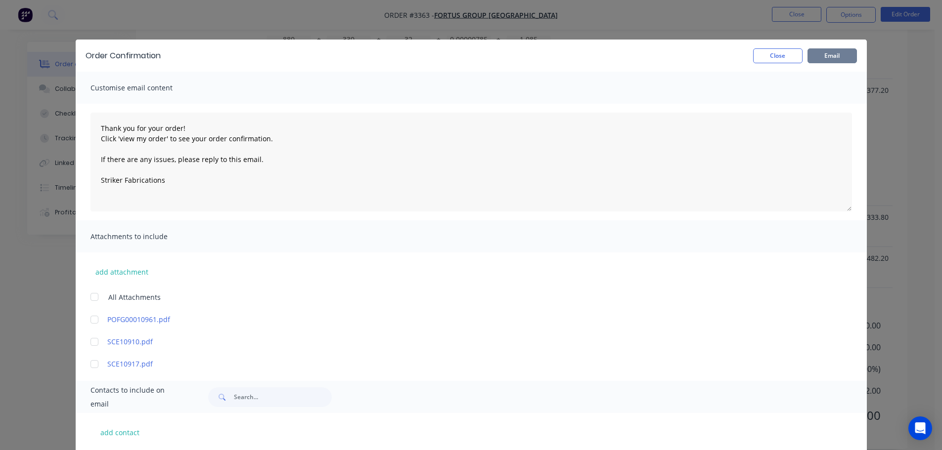
click at [837, 57] on button "Email" at bounding box center [831, 55] width 49 height 15
type textarea "Thank you for your order! Click 'view my order' to see your order confirmation.…"
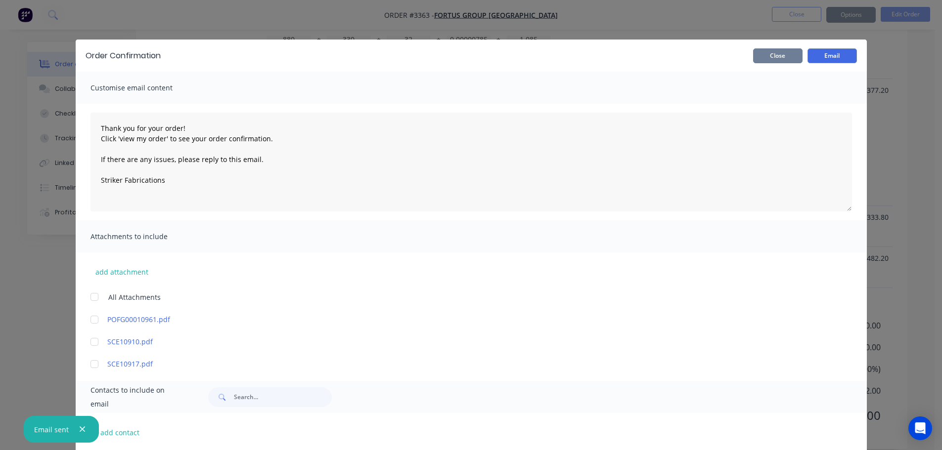
click at [781, 53] on button "Close" at bounding box center [777, 55] width 49 height 15
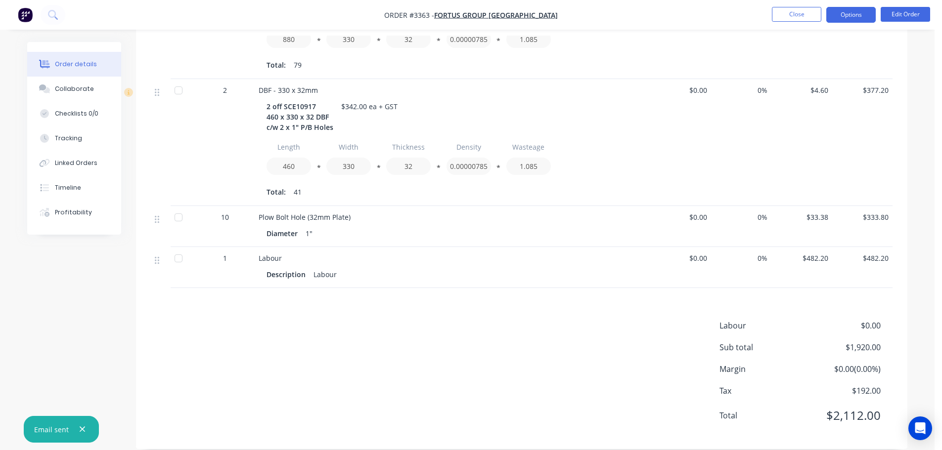
click at [851, 12] on button "Options" at bounding box center [850, 15] width 49 height 16
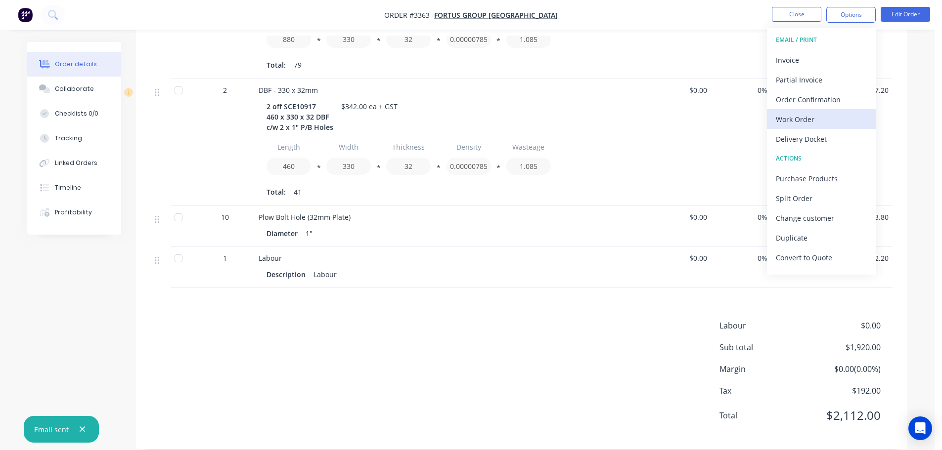
click at [803, 109] on button "Work Order" at bounding box center [821, 119] width 109 height 20
click at [803, 109] on button "Custom" at bounding box center [821, 119] width 109 height 20
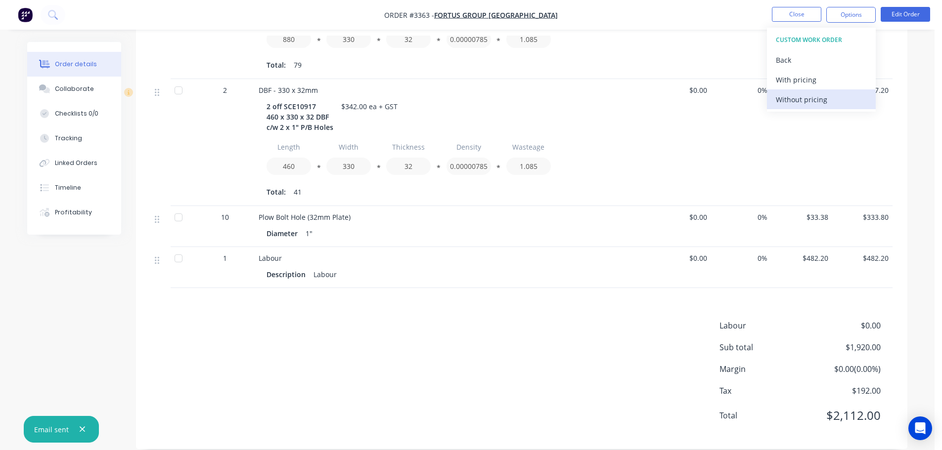
click at [802, 101] on div "Without pricing" at bounding box center [821, 99] width 91 height 14
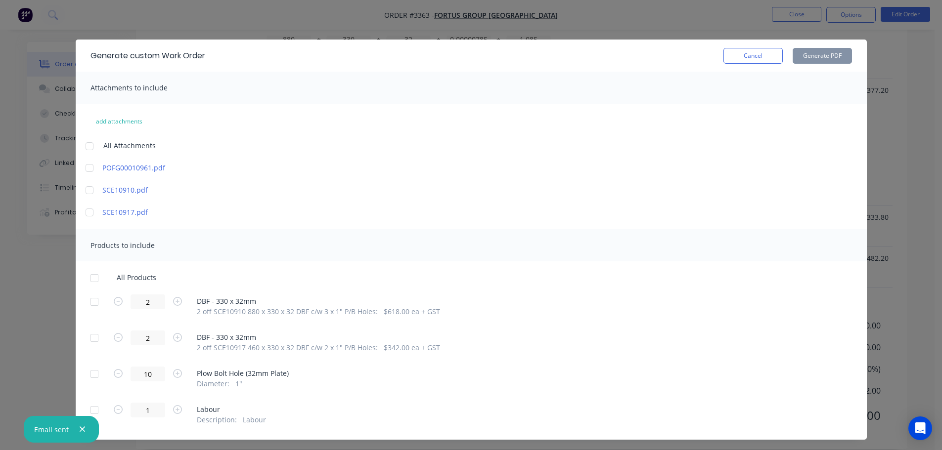
click at [90, 308] on div at bounding box center [95, 302] width 20 height 20
click at [94, 339] on div at bounding box center [95, 338] width 20 height 20
click at [831, 57] on button "Generate PDF" at bounding box center [822, 56] width 59 height 16
click at [726, 58] on button "Cancel" at bounding box center [752, 56] width 59 height 16
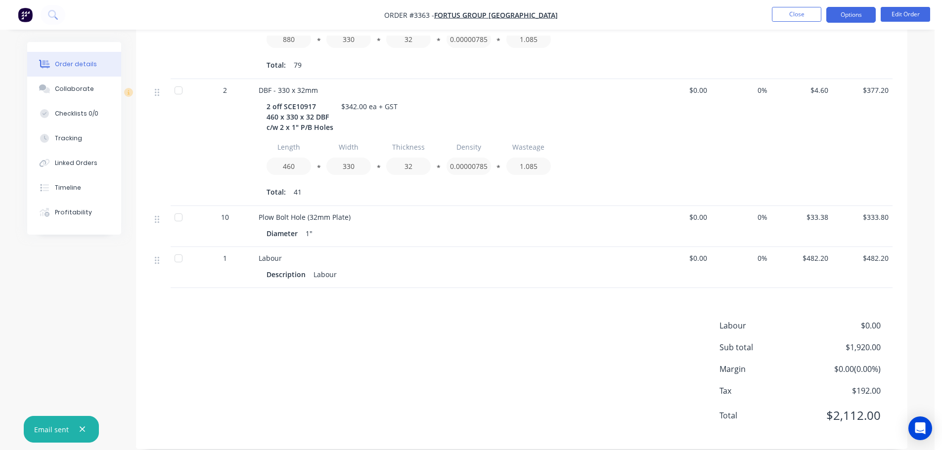
click at [831, 17] on button "Options" at bounding box center [850, 15] width 49 height 16
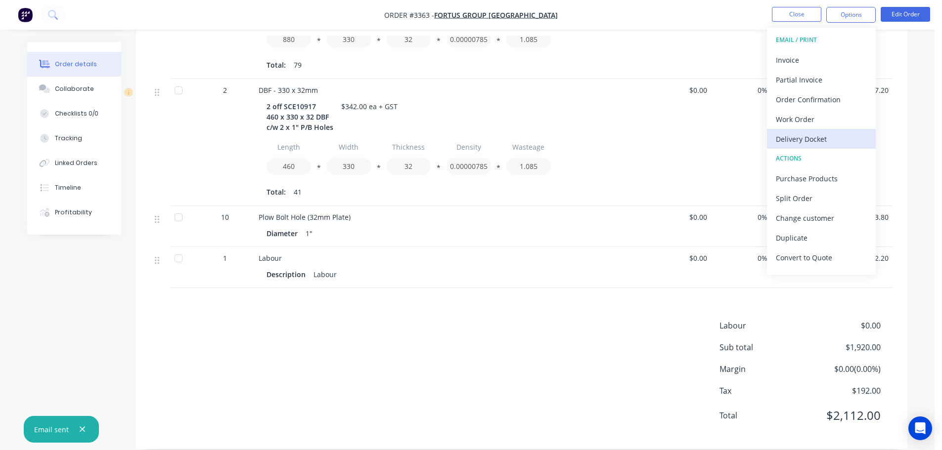
click at [808, 141] on div "Delivery Docket" at bounding box center [821, 139] width 91 height 14
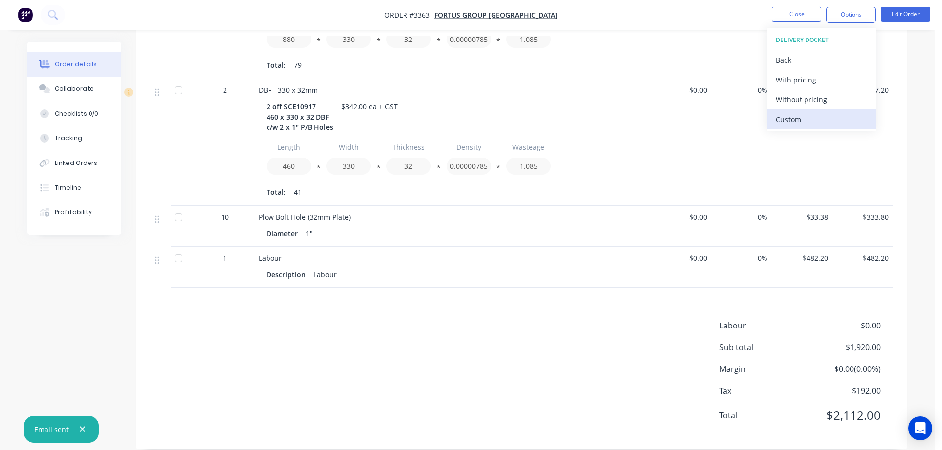
click at [804, 122] on div "Custom" at bounding box center [821, 119] width 91 height 14
click at [804, 105] on div "Without pricing" at bounding box center [821, 99] width 91 height 14
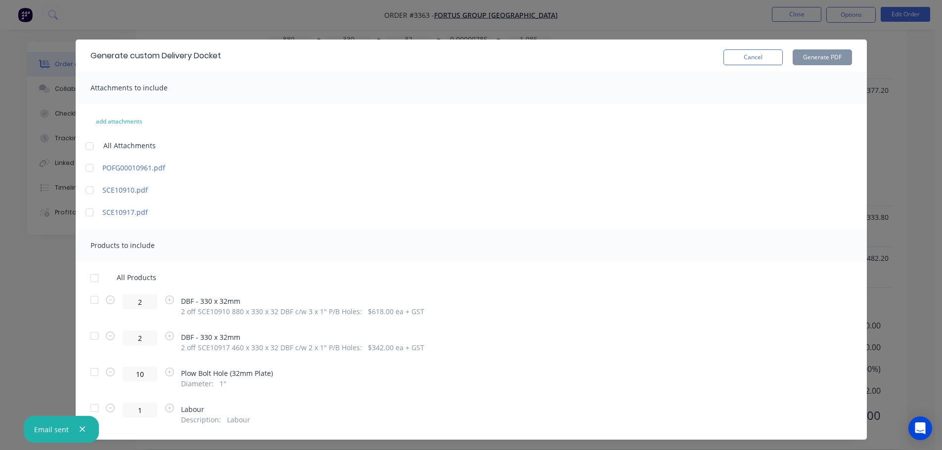
click at [91, 300] on div at bounding box center [95, 300] width 20 height 20
click at [91, 341] on div at bounding box center [95, 336] width 20 height 20
click at [807, 62] on button "Generate PDF" at bounding box center [822, 57] width 59 height 16
click at [762, 53] on button "Cancel" at bounding box center [752, 57] width 59 height 16
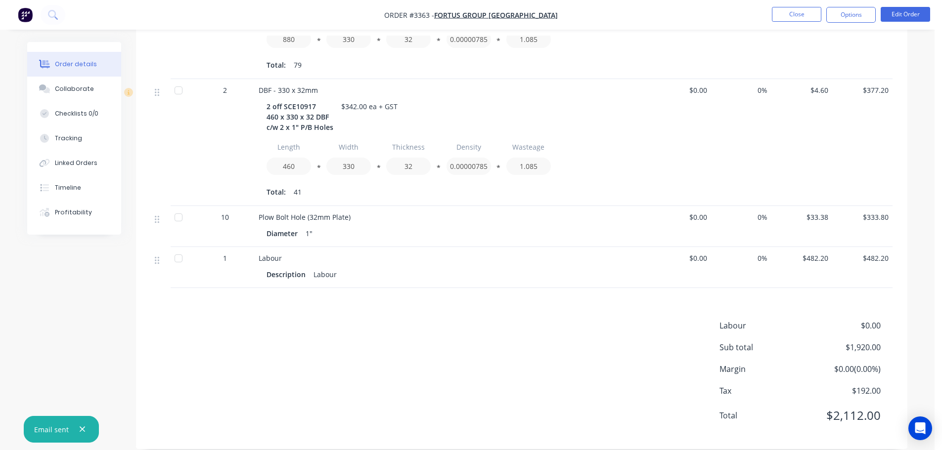
click at [835, 18] on button "Options" at bounding box center [850, 15] width 49 height 16
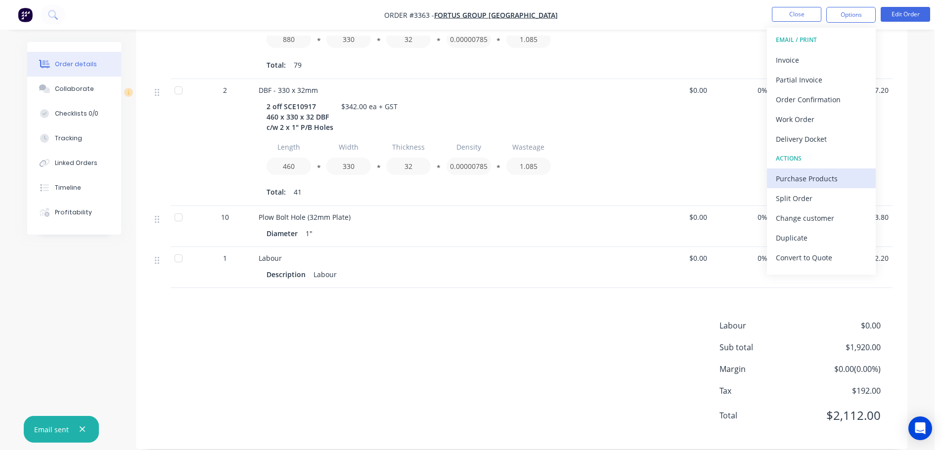
click at [790, 183] on div "Purchase Products" at bounding box center [821, 179] width 91 height 14
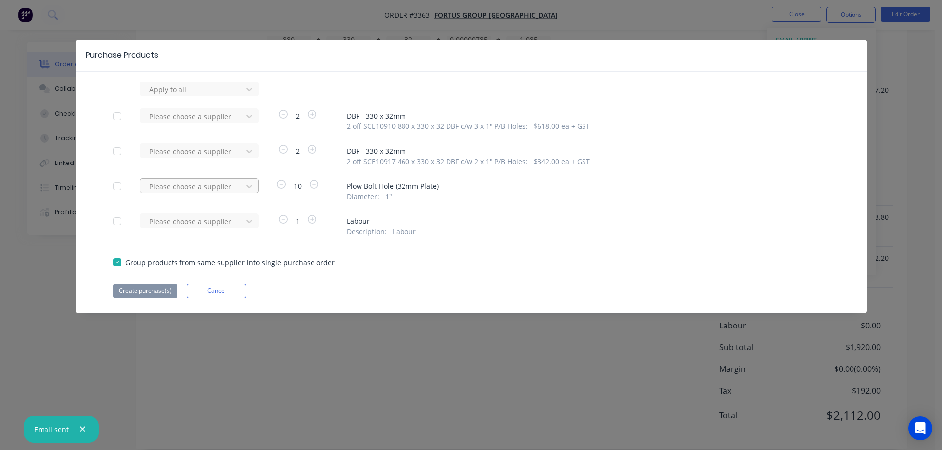
click at [237, 182] on div "Please choose a supplier" at bounding box center [192, 186] width 95 height 15
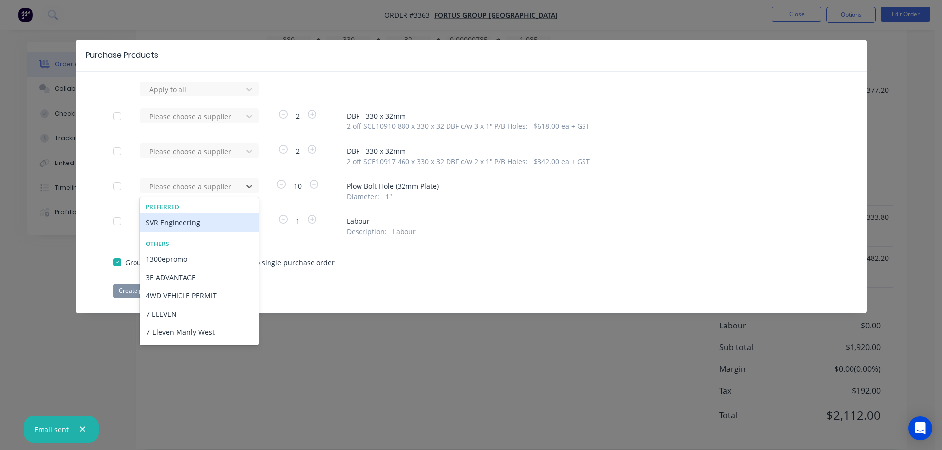
click at [202, 220] on div "SVR Engineering" at bounding box center [199, 223] width 119 height 18
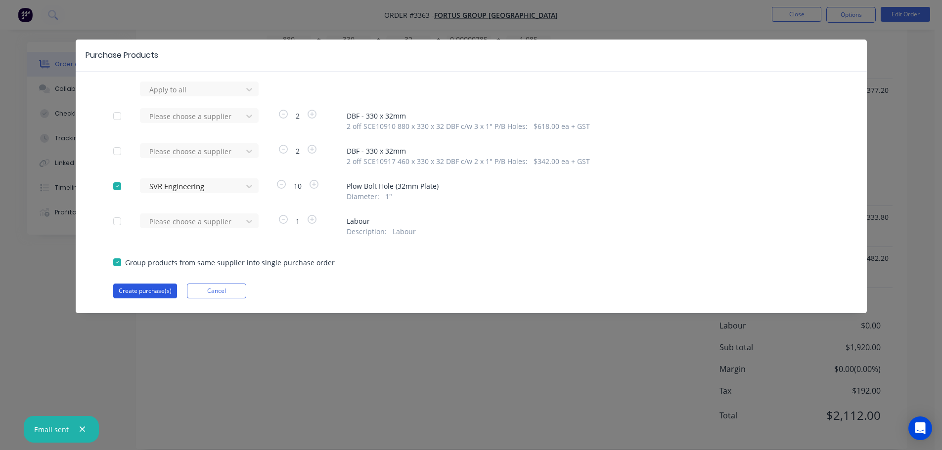
click at [153, 293] on button "Create purchase(s)" at bounding box center [145, 291] width 64 height 15
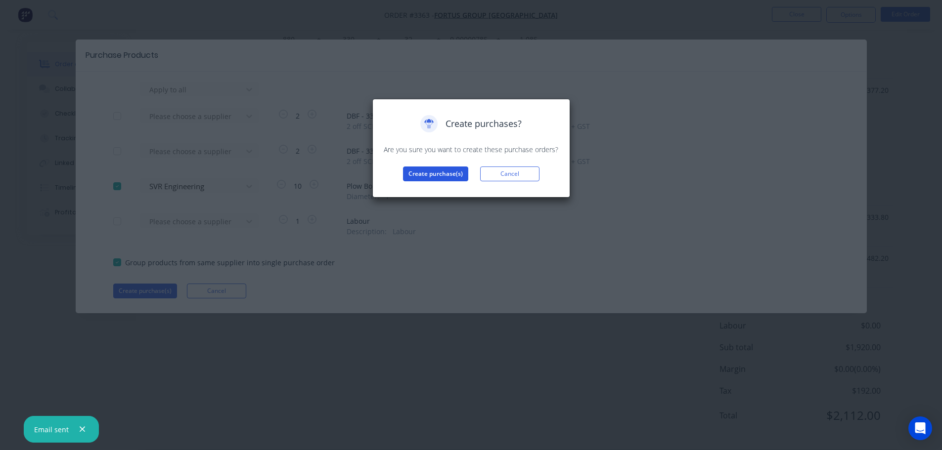
click at [436, 174] on button "Create purchase(s)" at bounding box center [435, 174] width 65 height 15
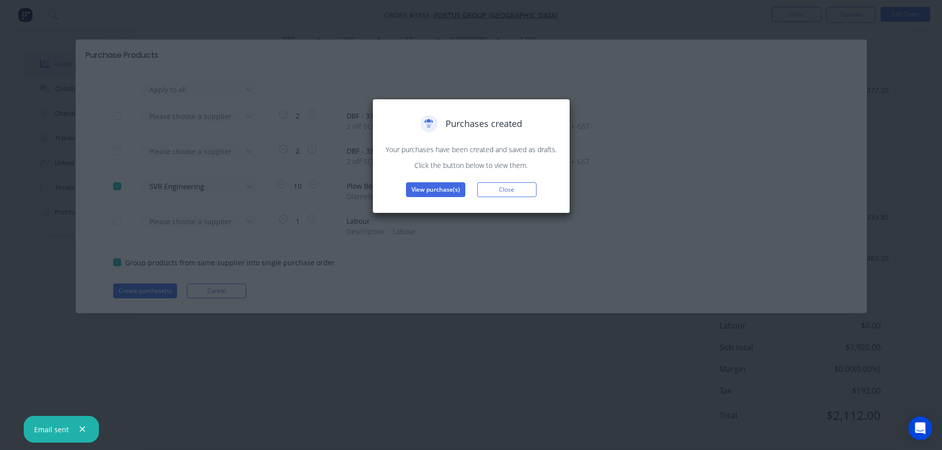
click at [430, 184] on button "View purchase(s)" at bounding box center [435, 189] width 59 height 15
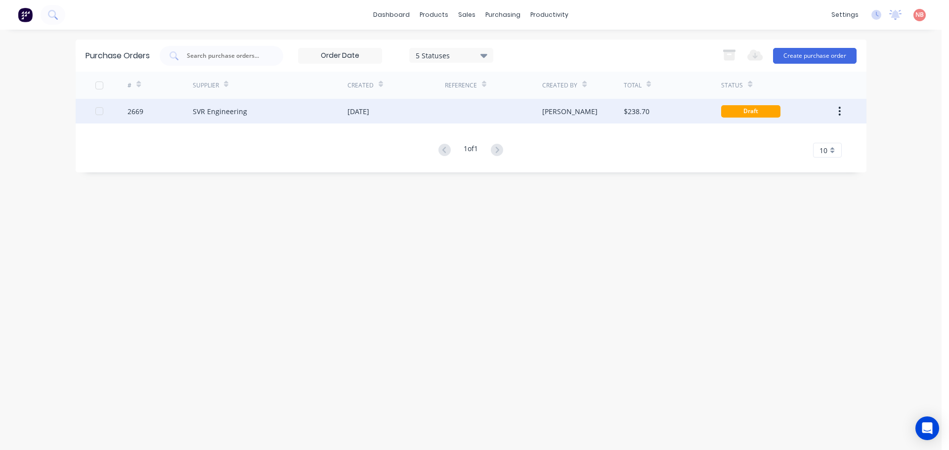
click at [421, 116] on div "[DATE]" at bounding box center [396, 111] width 97 height 25
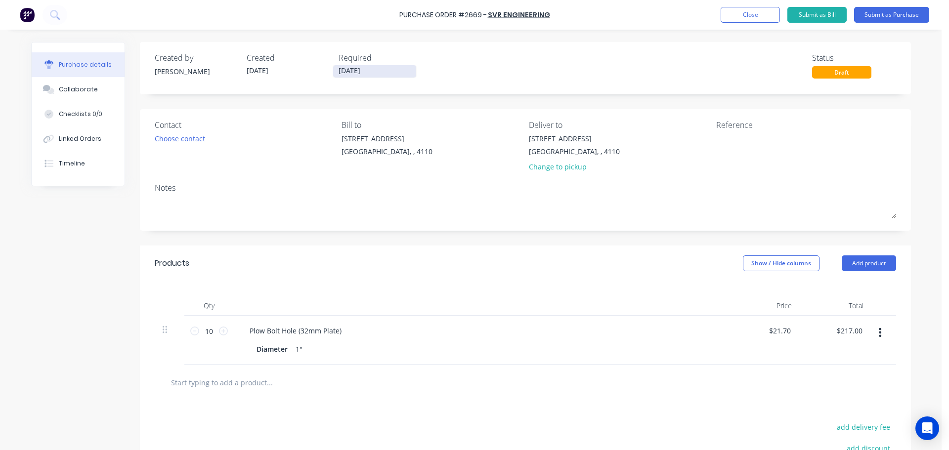
click at [383, 73] on input "[DATE]" at bounding box center [374, 71] width 83 height 12
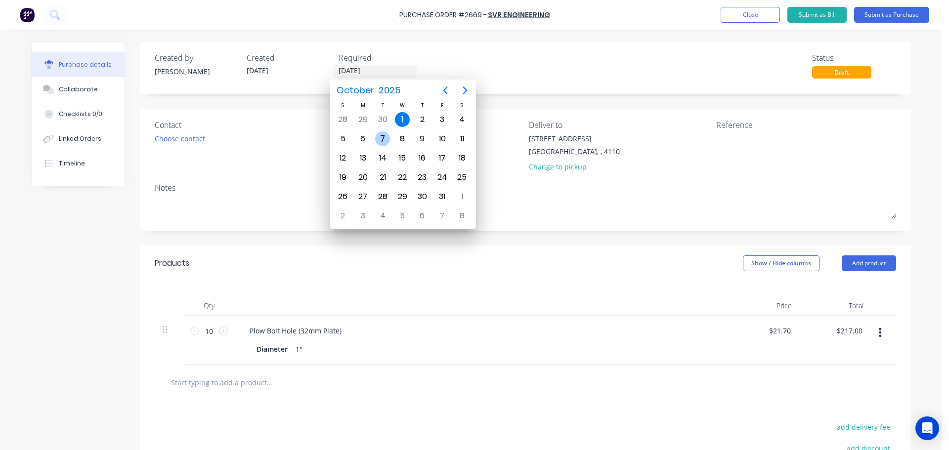
click at [377, 140] on div "7" at bounding box center [382, 139] width 15 height 15
type input "[DATE]"
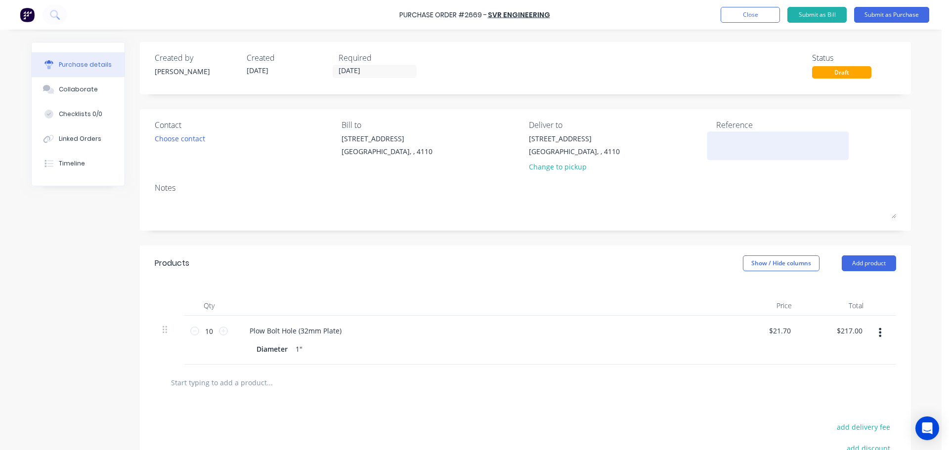
click at [719, 141] on textarea at bounding box center [778, 144] width 124 height 22
type textarea "[PERSON_NAME]-10961"
type textarea "x"
type textarea "[PERSON_NAME]-10961"
click at [880, 7] on button "Submit as Purchase" at bounding box center [891, 15] width 75 height 16
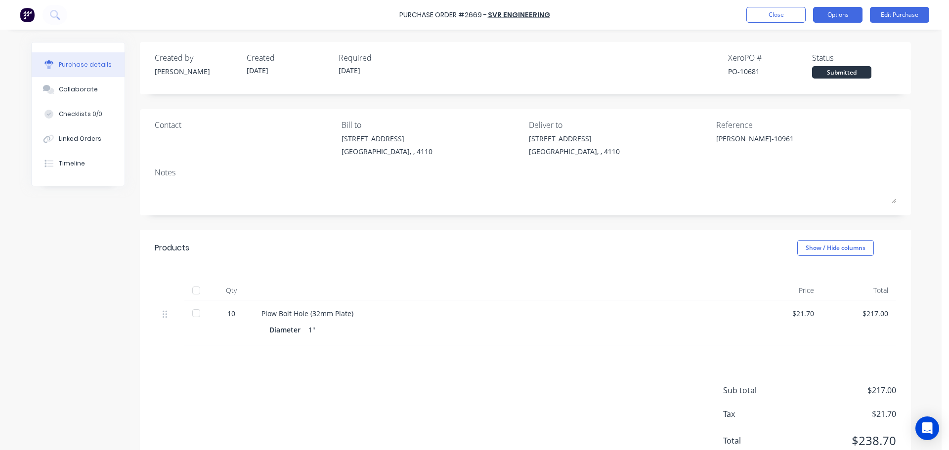
click at [825, 15] on button "Options" at bounding box center [837, 15] width 49 height 16
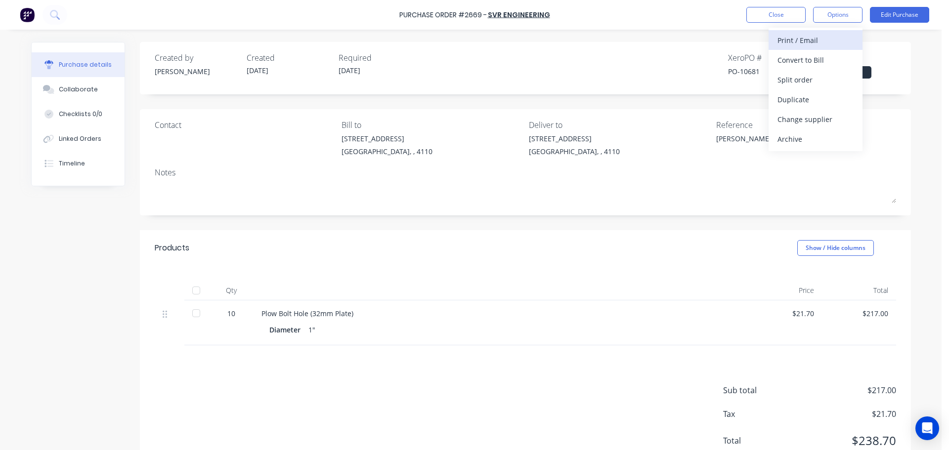
click at [819, 32] on button "Print / Email" at bounding box center [816, 40] width 94 height 20
click at [804, 60] on div "With pricing" at bounding box center [816, 60] width 76 height 14
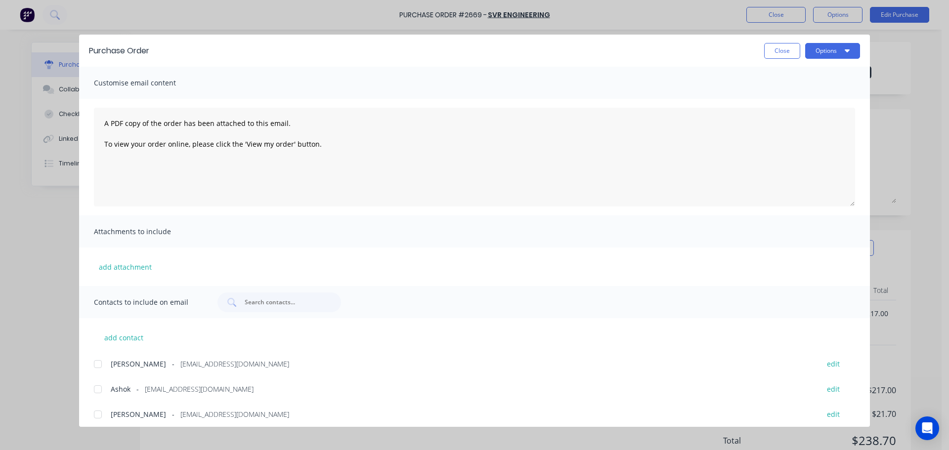
click at [95, 383] on div at bounding box center [98, 390] width 20 height 20
click at [826, 48] on button "Options" at bounding box center [832, 51] width 55 height 16
click at [819, 90] on div "Print" at bounding box center [813, 96] width 76 height 14
click at [831, 53] on button "Options" at bounding box center [832, 51] width 55 height 16
click at [812, 115] on div "Email" at bounding box center [813, 115] width 76 height 14
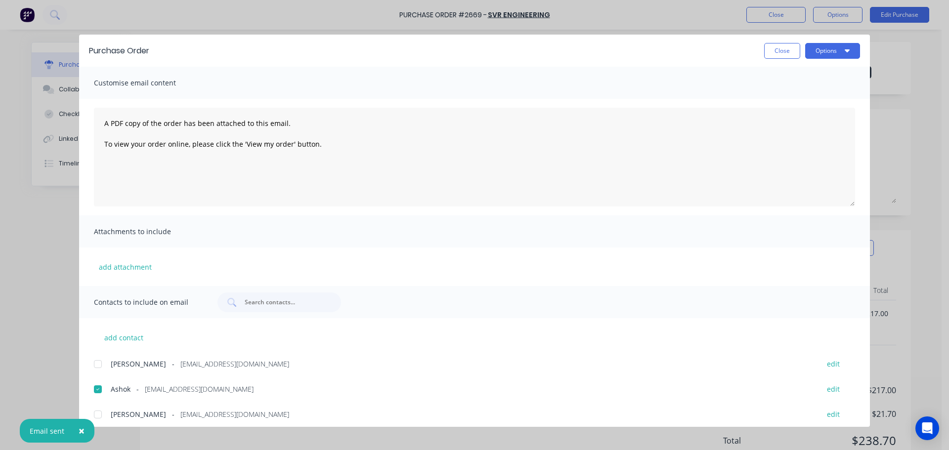
click at [785, 52] on button "Close" at bounding box center [782, 51] width 36 height 16
type textarea "x"
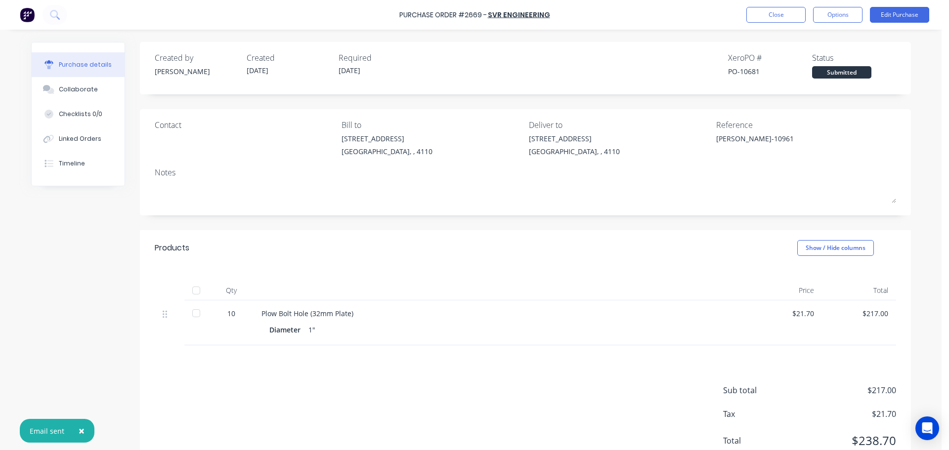
click at [778, 6] on div "Purchase Order #2669 - SVR Engineering Close Options Edit Purchase" at bounding box center [474, 15] width 949 height 30
click at [760, 16] on button "Close" at bounding box center [776, 15] width 59 height 16
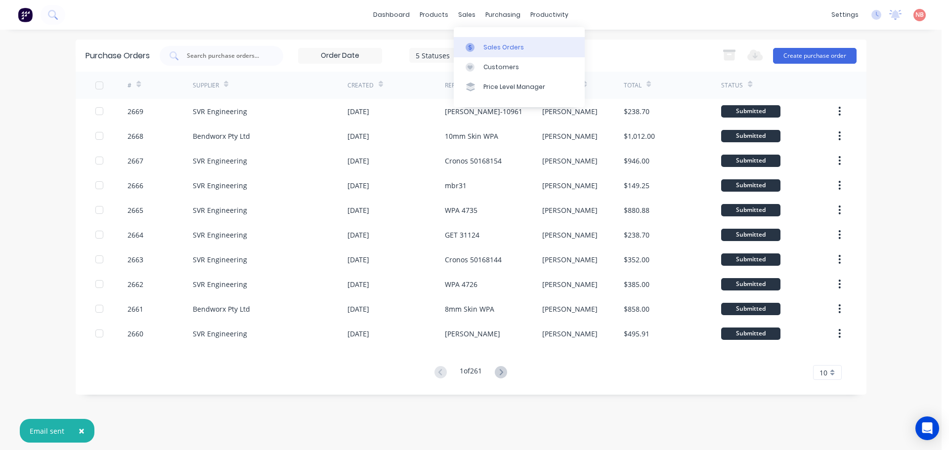
click at [478, 39] on link "Sales Orders" at bounding box center [519, 47] width 131 height 20
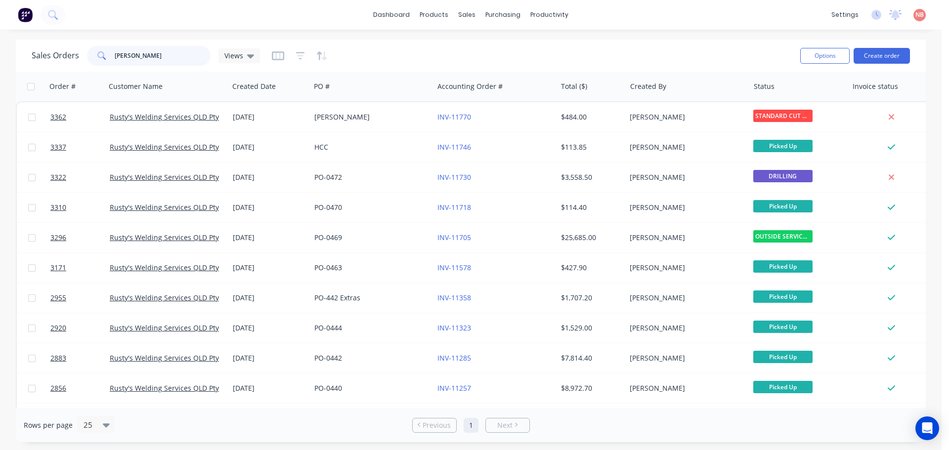
drag, startPoint x: 109, startPoint y: 59, endPoint x: 79, endPoint y: 59, distance: 30.7
click at [79, 59] on div "Sales Orders [PERSON_NAME] Views" at bounding box center [146, 56] width 228 height 20
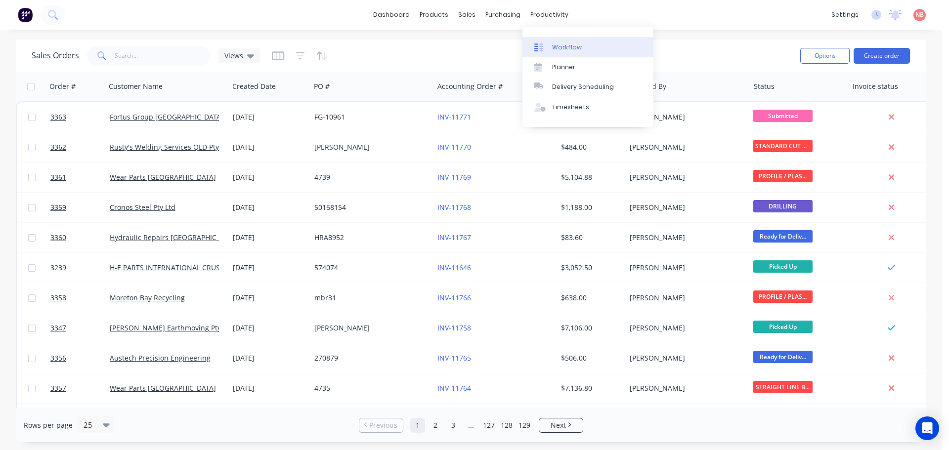
click at [565, 46] on div "Workflow" at bounding box center [567, 47] width 30 height 9
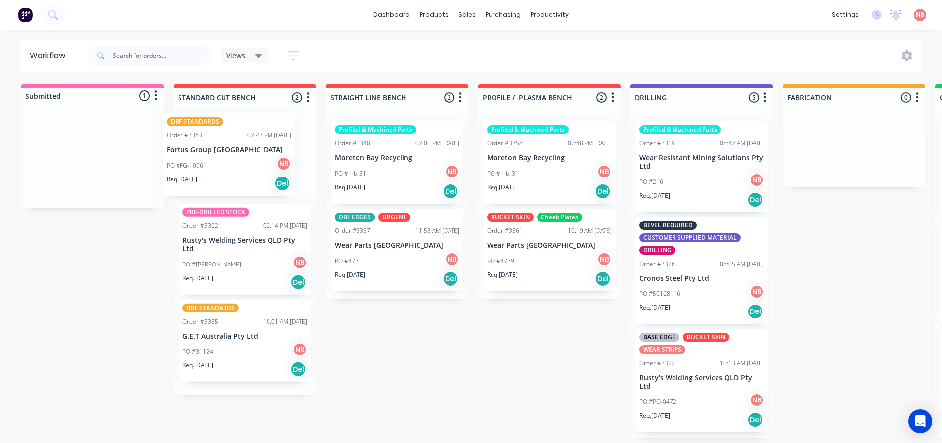
drag, startPoint x: 64, startPoint y: 175, endPoint x: 205, endPoint y: 171, distance: 140.5
click at [205, 171] on div "Submitted 1 Status colour #FF69B4 hex #FF69B4 Save Cancel Summaries Total order…" at bounding box center [817, 261] width 1649 height 354
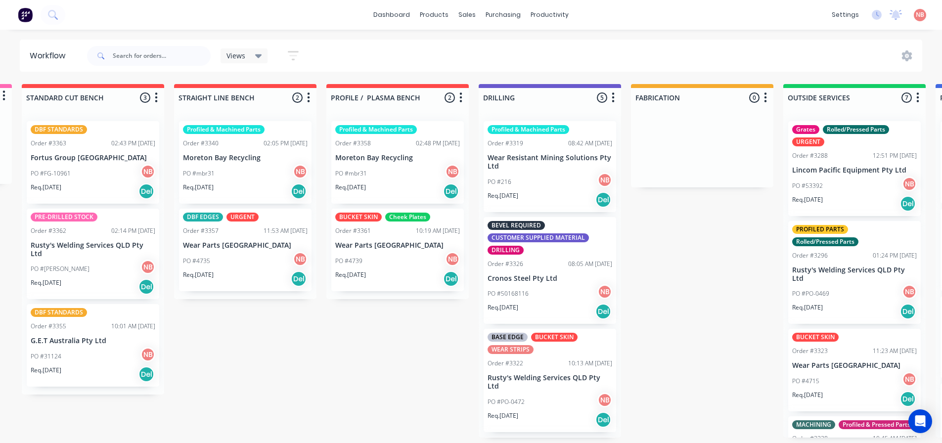
scroll to position [0, 172]
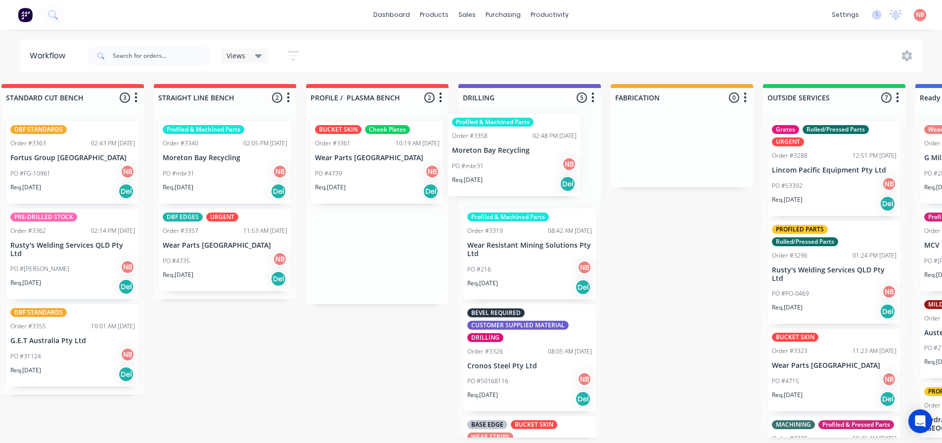
drag, startPoint x: 347, startPoint y: 150, endPoint x: 495, endPoint y: 142, distance: 148.0
click at [495, 142] on div "Submitted 0 Status colour #FF69B4 hex #FF69B4 Save Cancel Summaries Total order…" at bounding box center [645, 261] width 1649 height 354
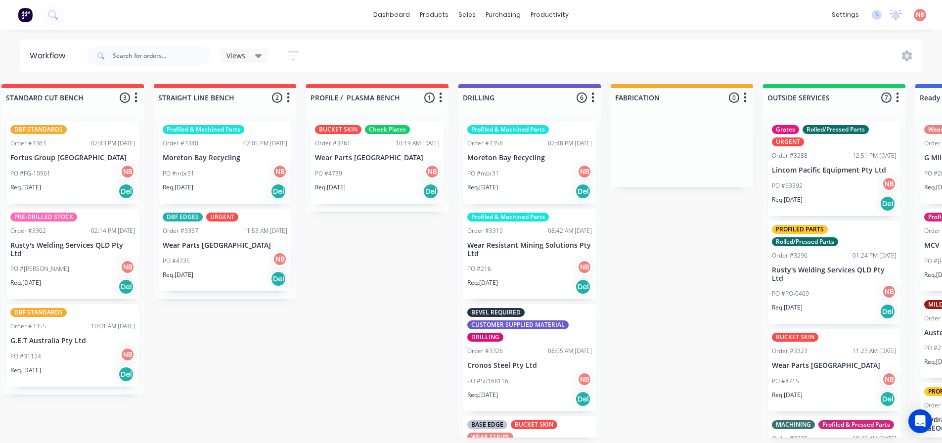
scroll to position [0, 172]
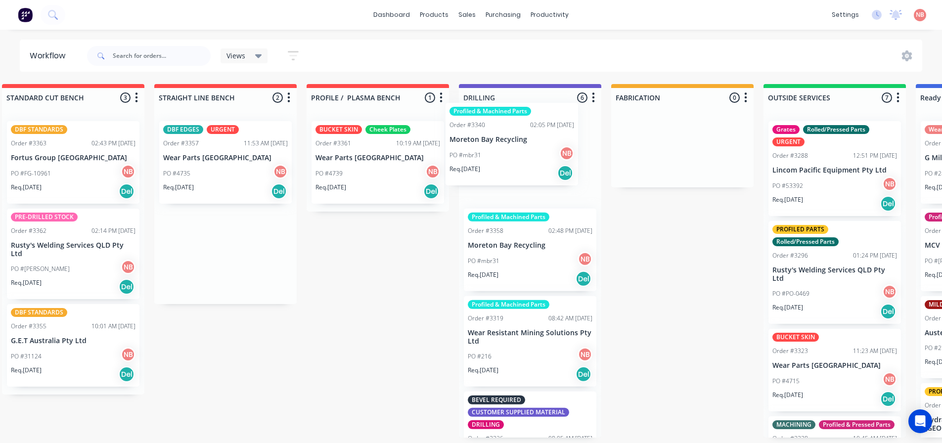
drag, startPoint x: 233, startPoint y: 159, endPoint x: 524, endPoint y: 140, distance: 291.3
click at [524, 140] on div "Submitted 0 Status colour #FF69B4 hex #FF69B4 Save Cancel Summaries Total order…" at bounding box center [645, 261] width 1649 height 354
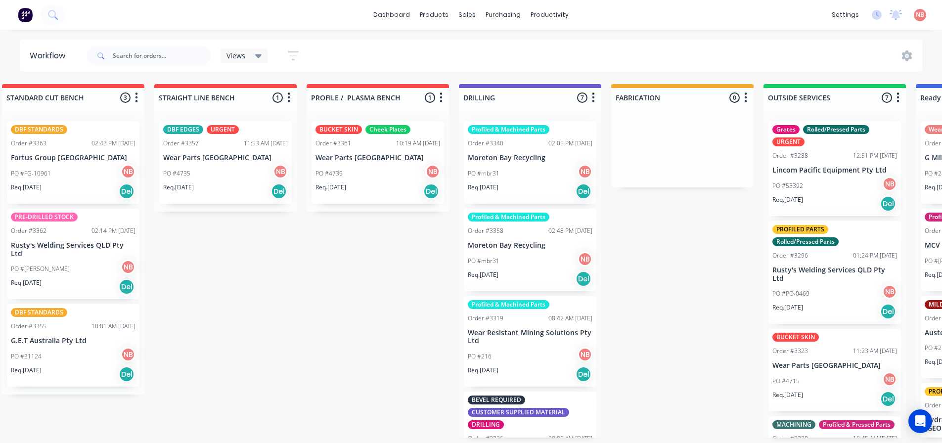
scroll to position [0, 188]
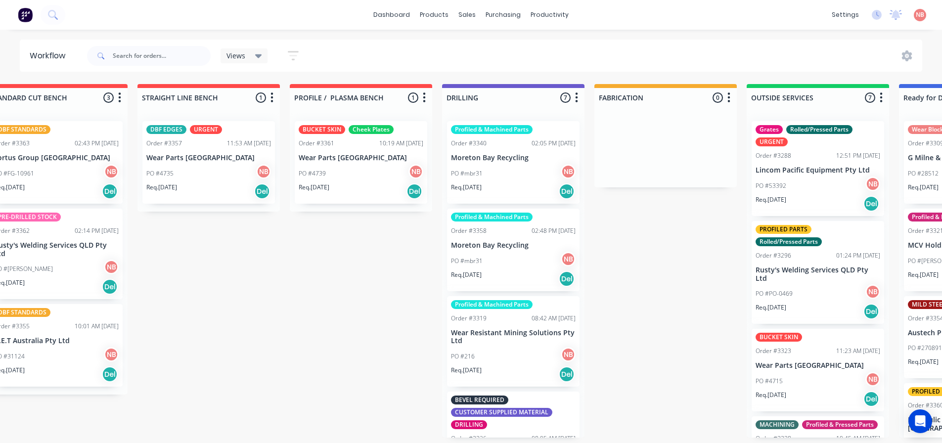
click at [177, 177] on div "PO #4735 NB" at bounding box center [208, 173] width 125 height 19
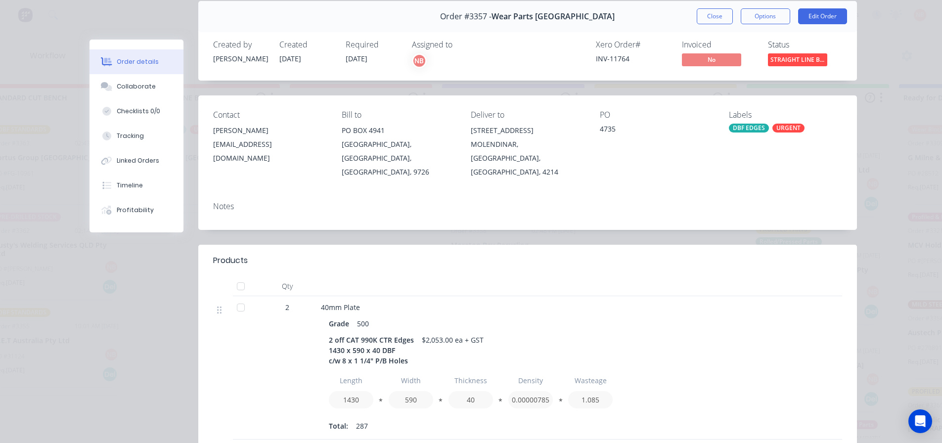
scroll to position [0, 0]
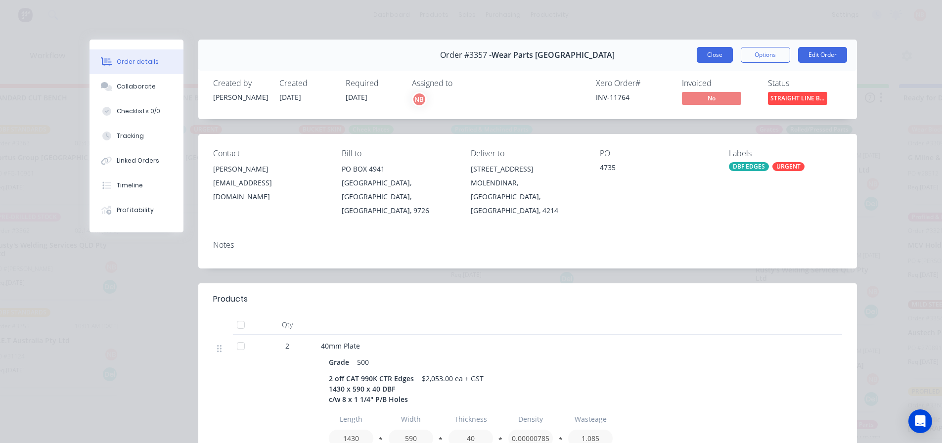
click at [712, 55] on button "Close" at bounding box center [715, 55] width 36 height 16
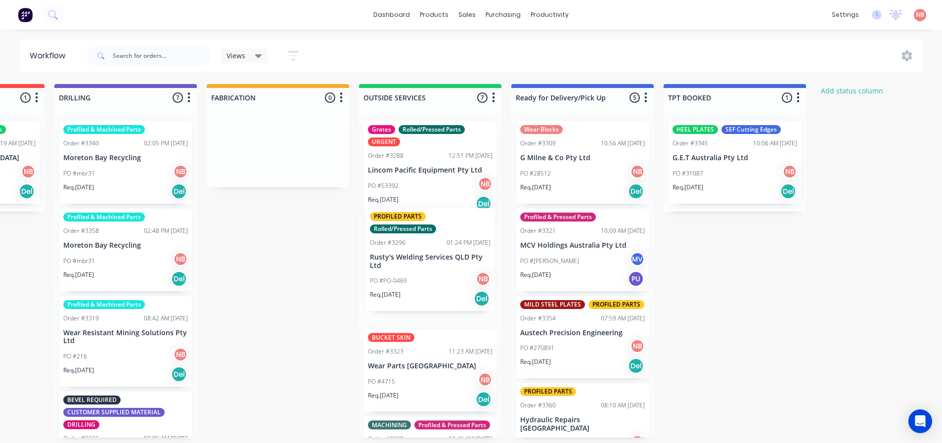
drag, startPoint x: 432, startPoint y: 280, endPoint x: 434, endPoint y: 266, distance: 15.0
click at [434, 266] on div "Grates Rolled/Pressed Parts URGENT Order #3288 12:51 PM [DATE] Lincom Pacific E…" at bounding box center [430, 275] width 142 height 324
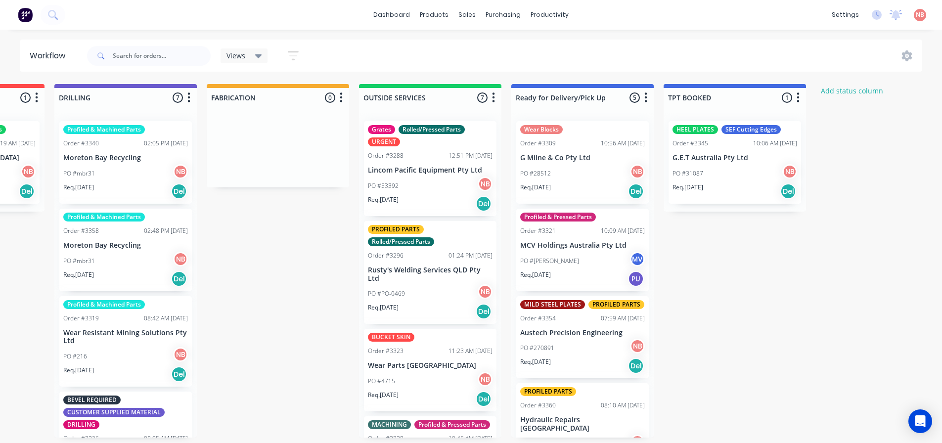
click at [426, 271] on p "Rusty's Welding Services QLD Pty Ltd" at bounding box center [430, 274] width 125 height 17
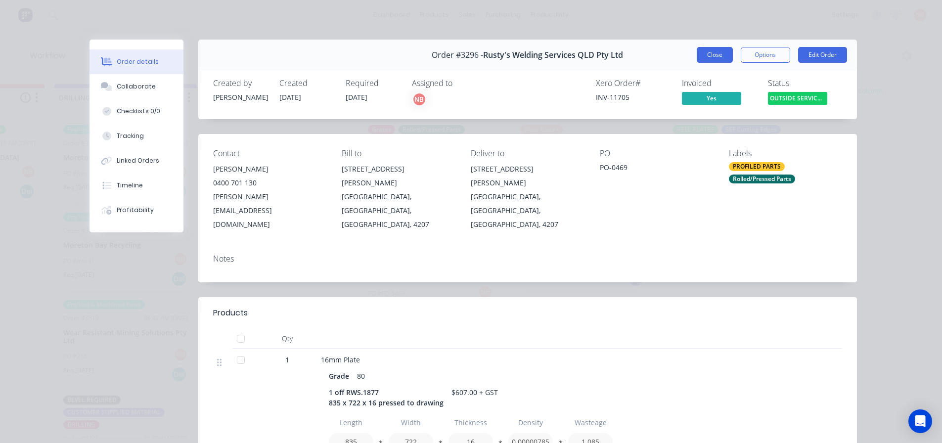
click at [717, 52] on button "Close" at bounding box center [715, 55] width 36 height 16
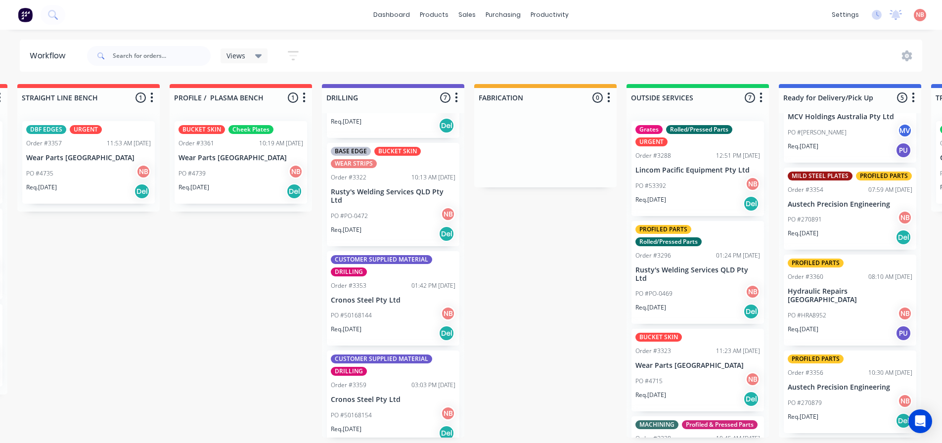
scroll to position [369, 0]
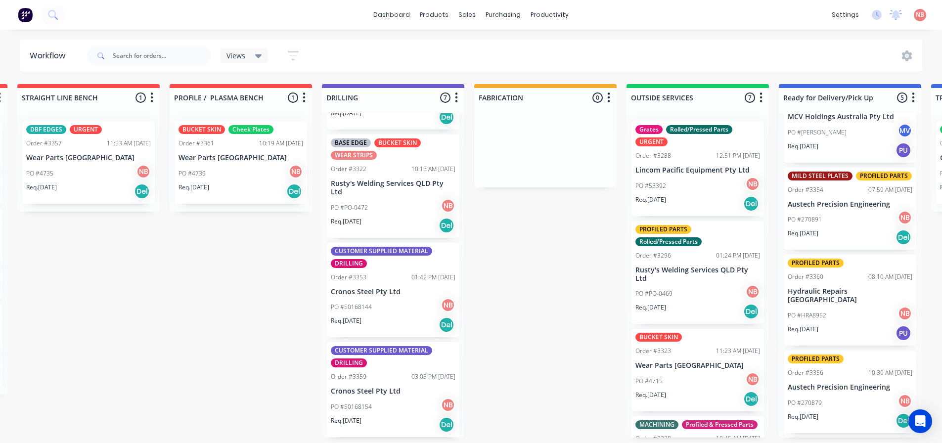
click at [364, 182] on p "Rusty's Welding Services QLD Pty Ltd" at bounding box center [393, 187] width 125 height 17
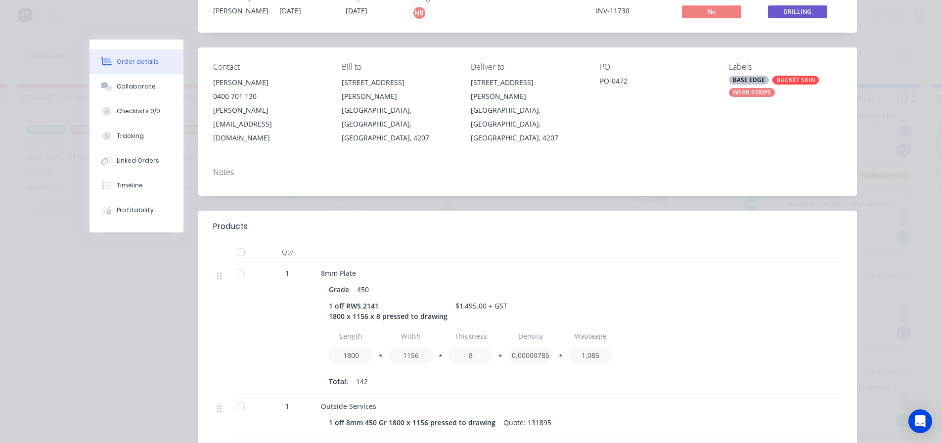
scroll to position [0, 0]
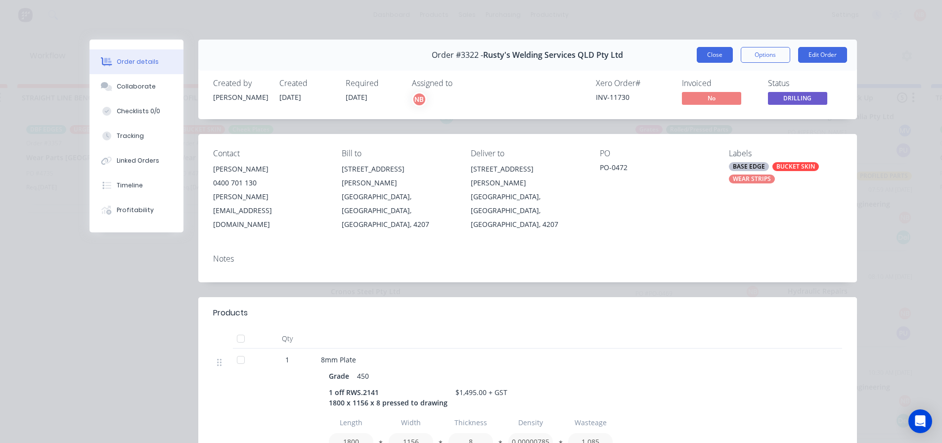
click at [700, 54] on button "Close" at bounding box center [715, 55] width 36 height 16
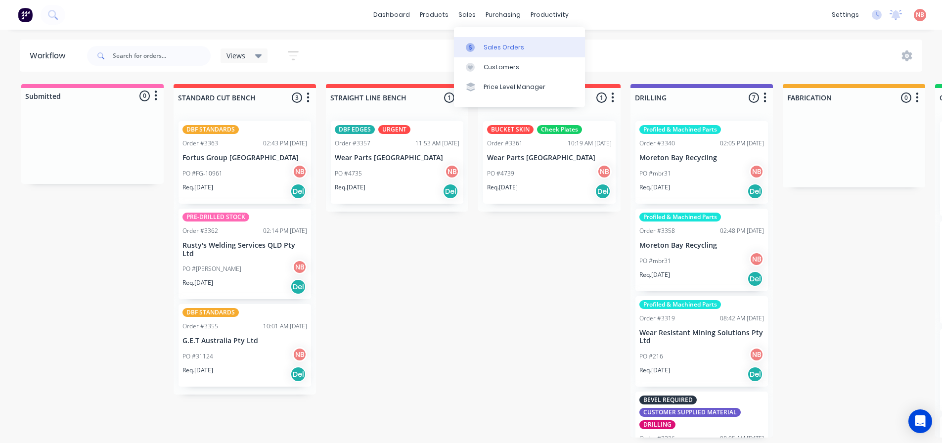
click at [478, 41] on link "Sales Orders" at bounding box center [519, 47] width 131 height 20
